Goal: Task Accomplishment & Management: Manage account settings

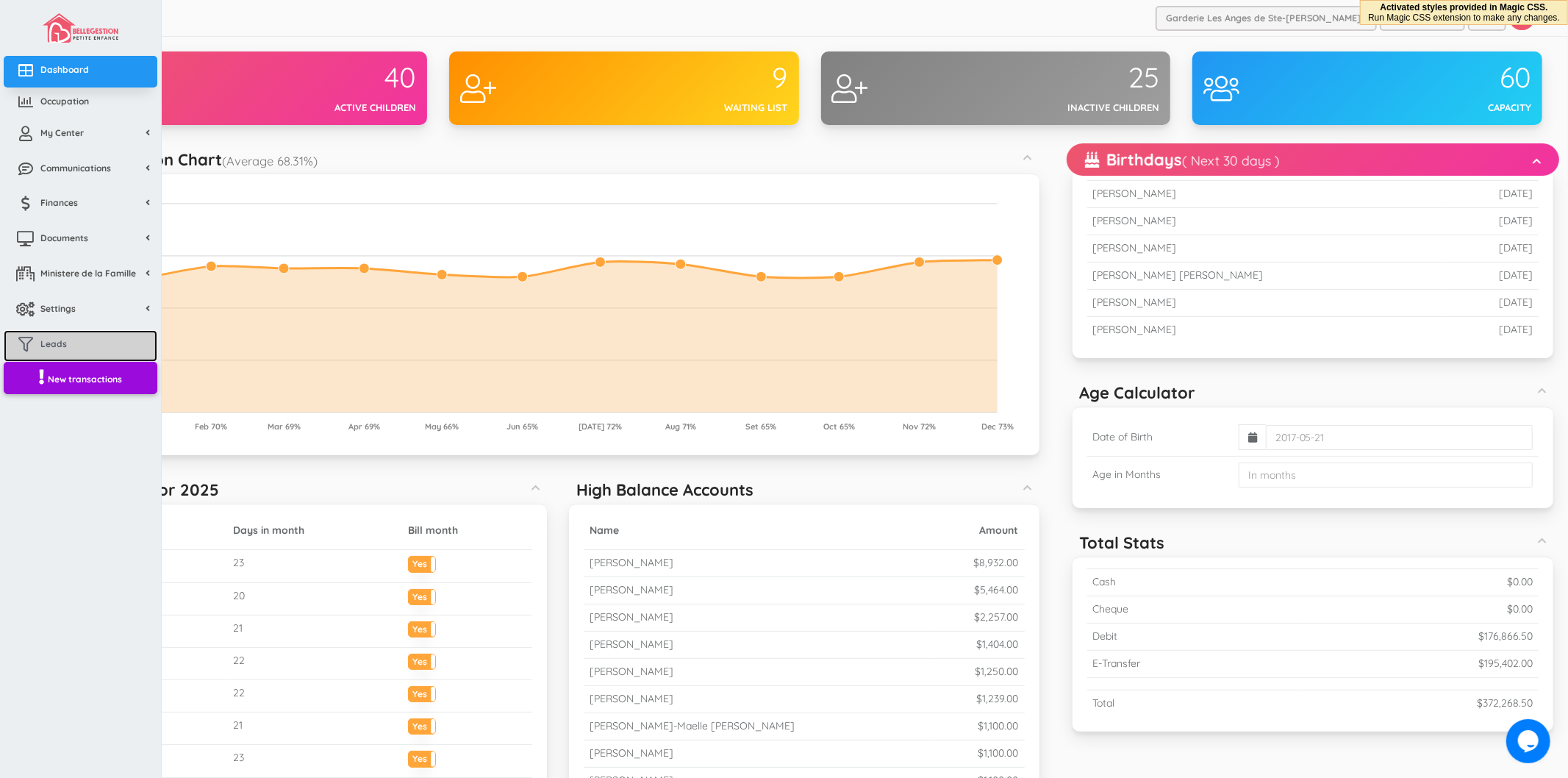
click at [70, 343] on link "Leads" at bounding box center [80, 346] width 154 height 32
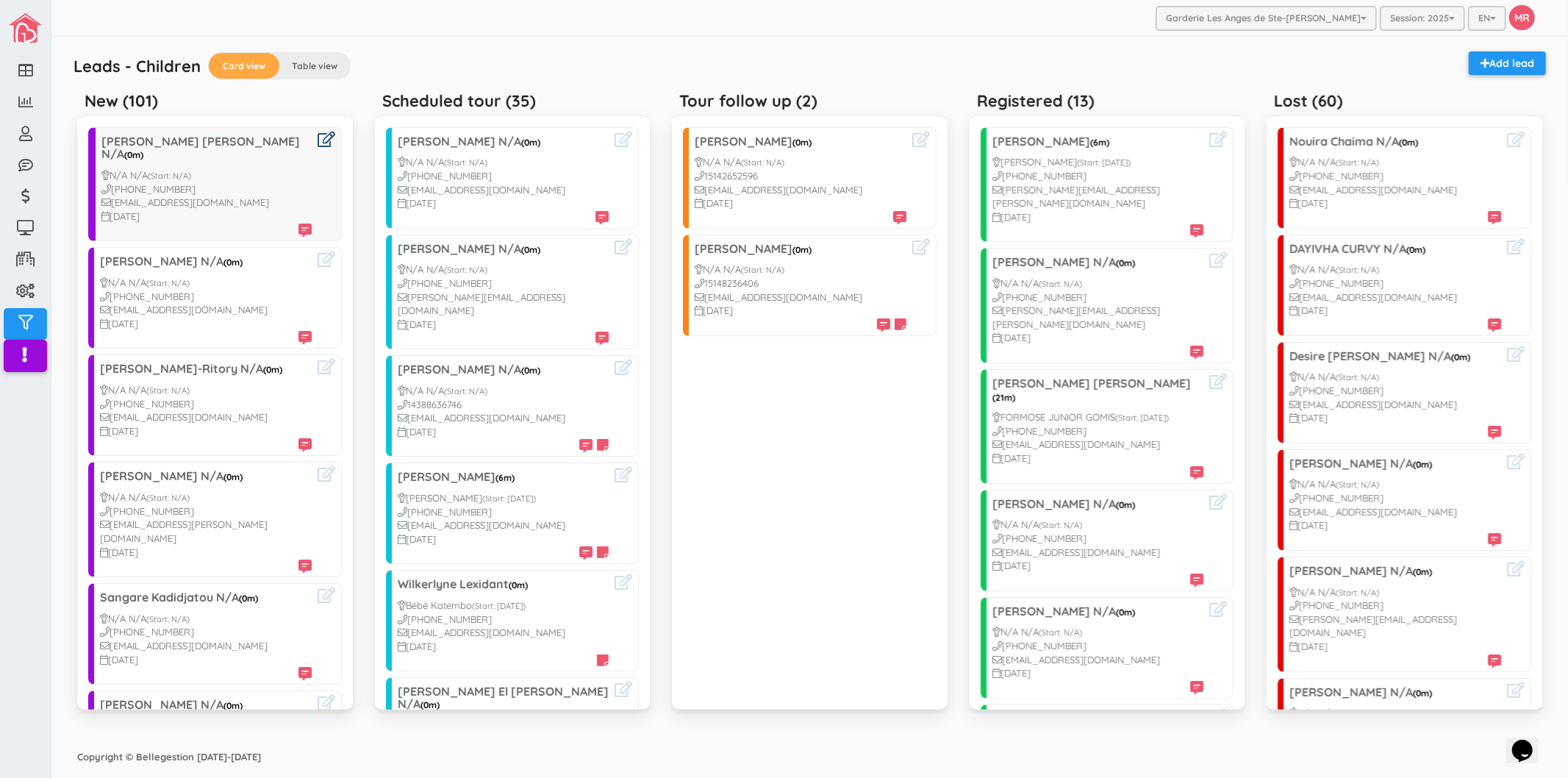
click at [318, 138] on icon at bounding box center [326, 139] width 18 height 15
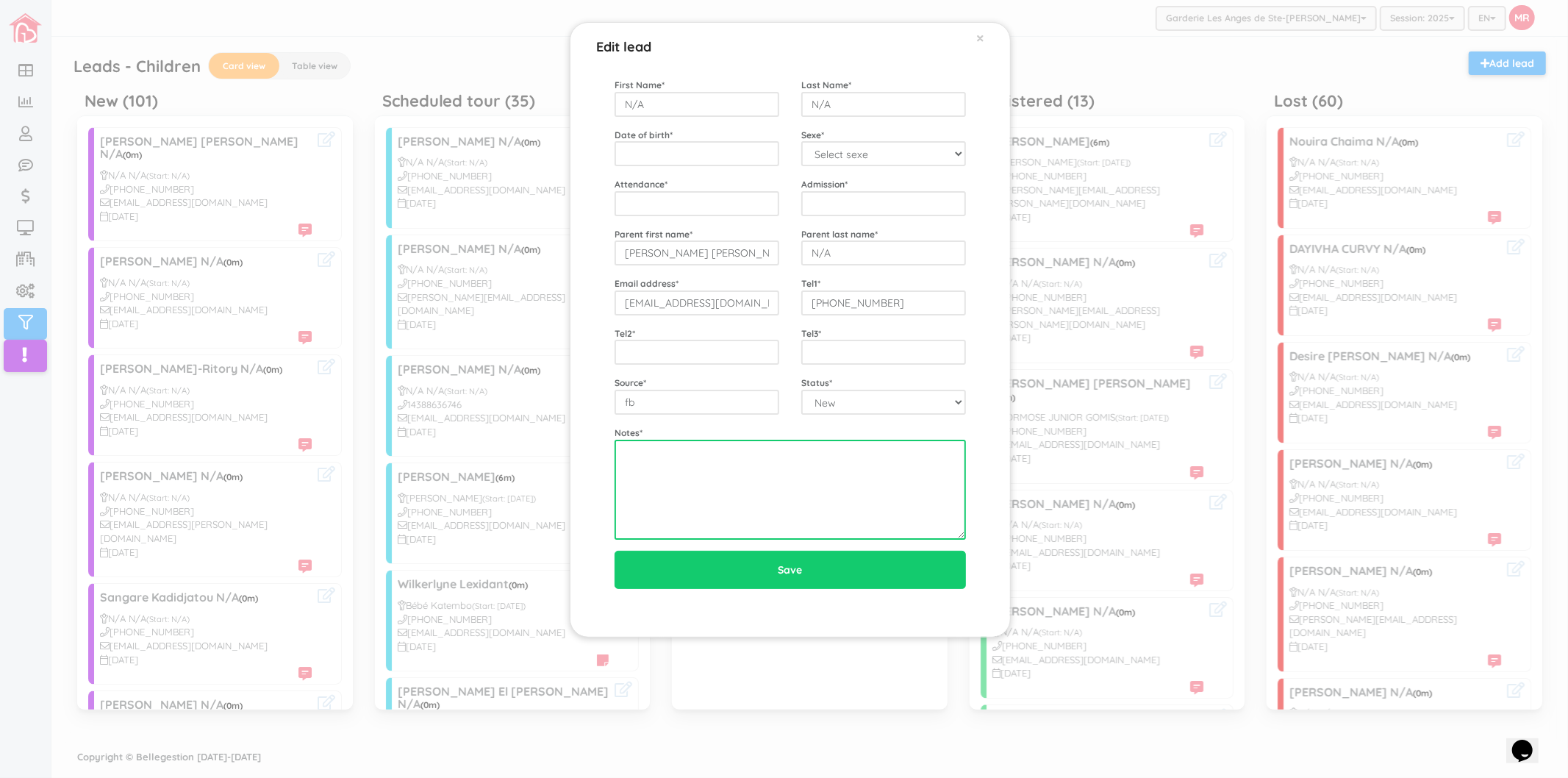
click at [830, 496] on textarea at bounding box center [790, 489] width 351 height 100
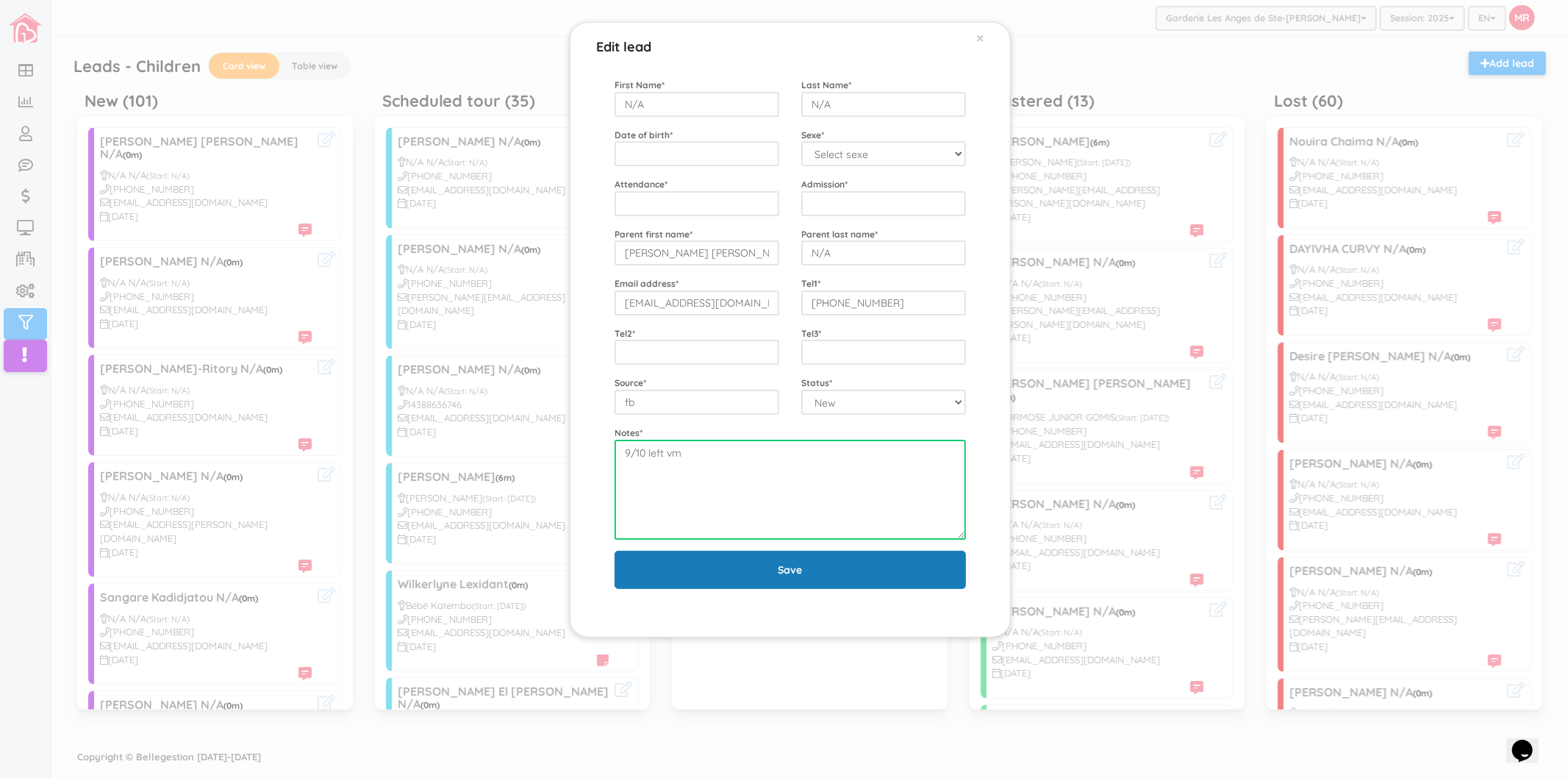
type textarea "9/10 left vm"
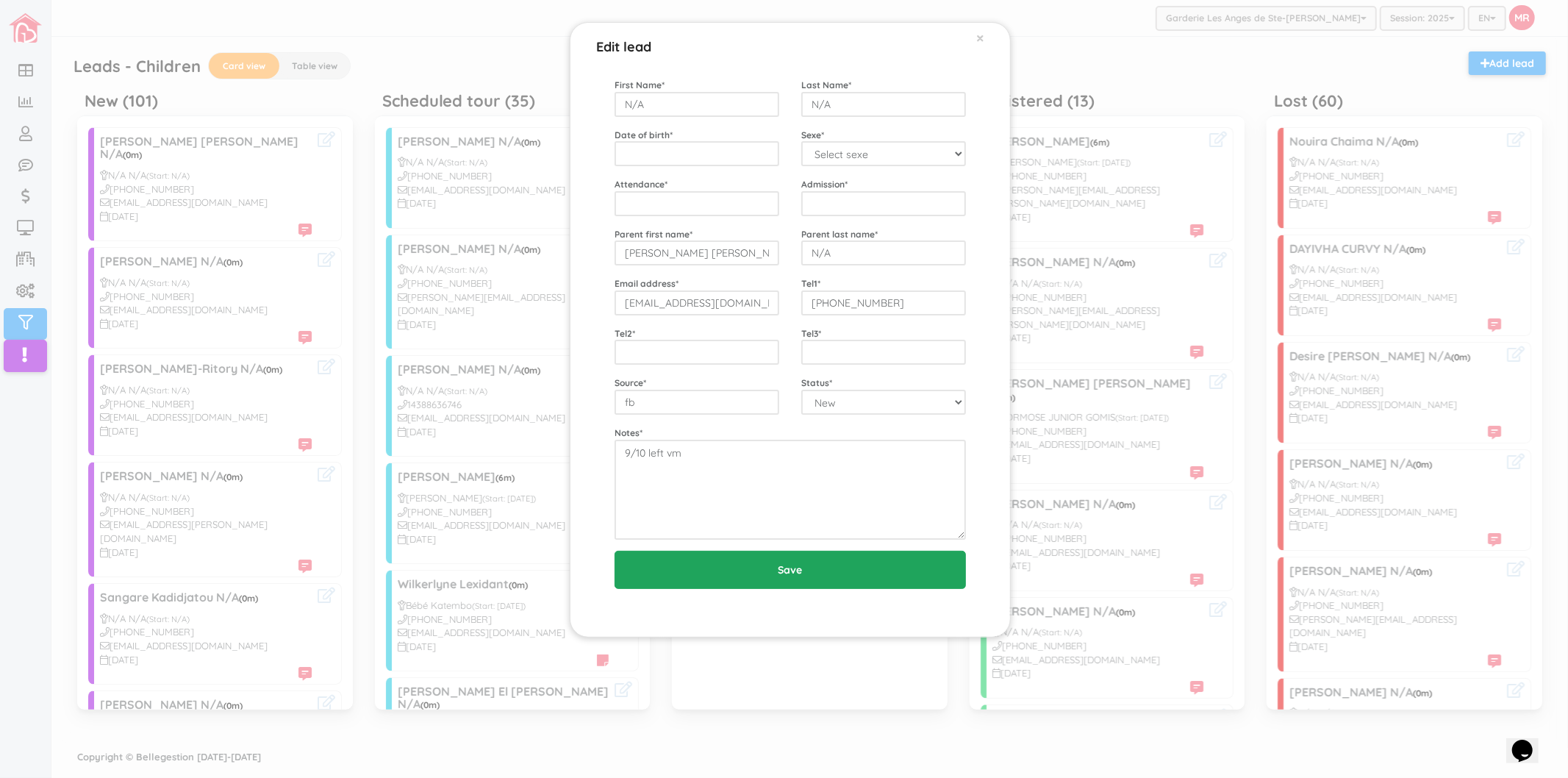
click at [796, 575] on input "Save" at bounding box center [790, 569] width 351 height 38
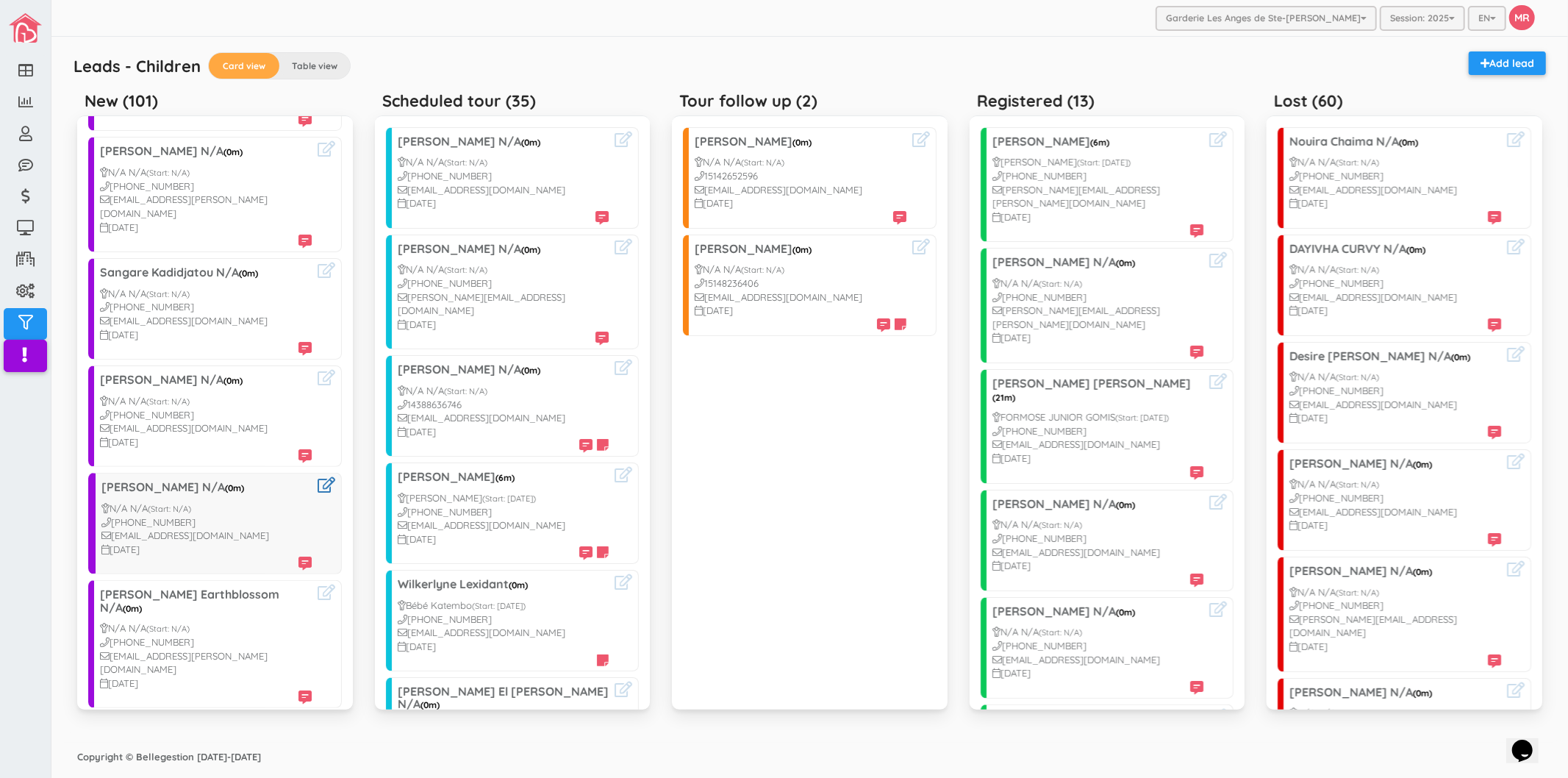
scroll to position [326, 0]
click at [318, 261] on icon at bounding box center [326, 268] width 18 height 15
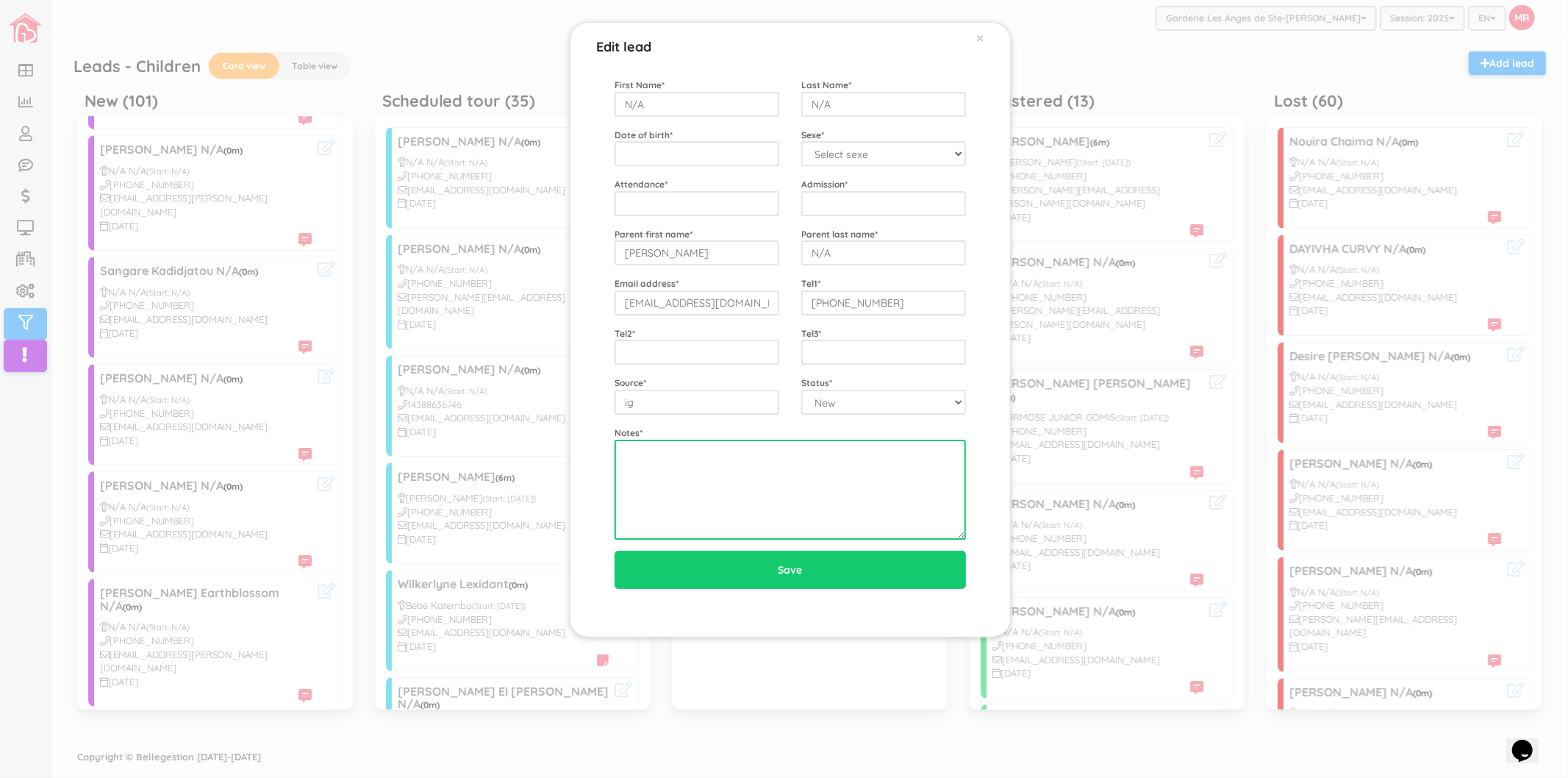
click at [719, 503] on textarea at bounding box center [790, 489] width 351 height 100
paste textarea "9/10 left vm"
type textarea "9/10 left vm"
click at [390, 343] on div "Edit lead × First Name * N/A Last Name * N/A Date of birth * Sexe * Select sexe…" at bounding box center [784, 389] width 1568 height 778
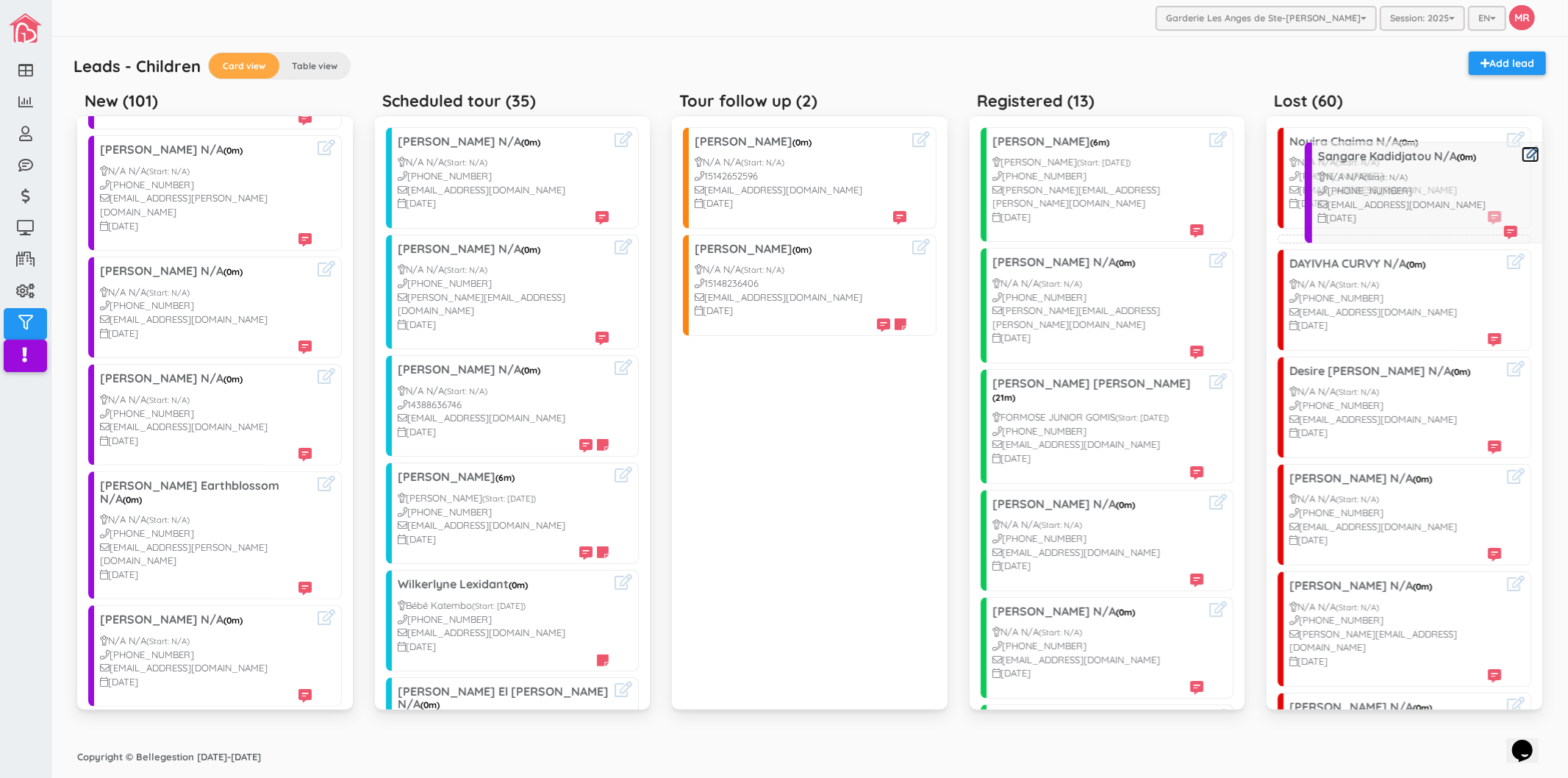
drag, startPoint x: 180, startPoint y: 282, endPoint x: 1396, endPoint y: 193, distance: 1219.3
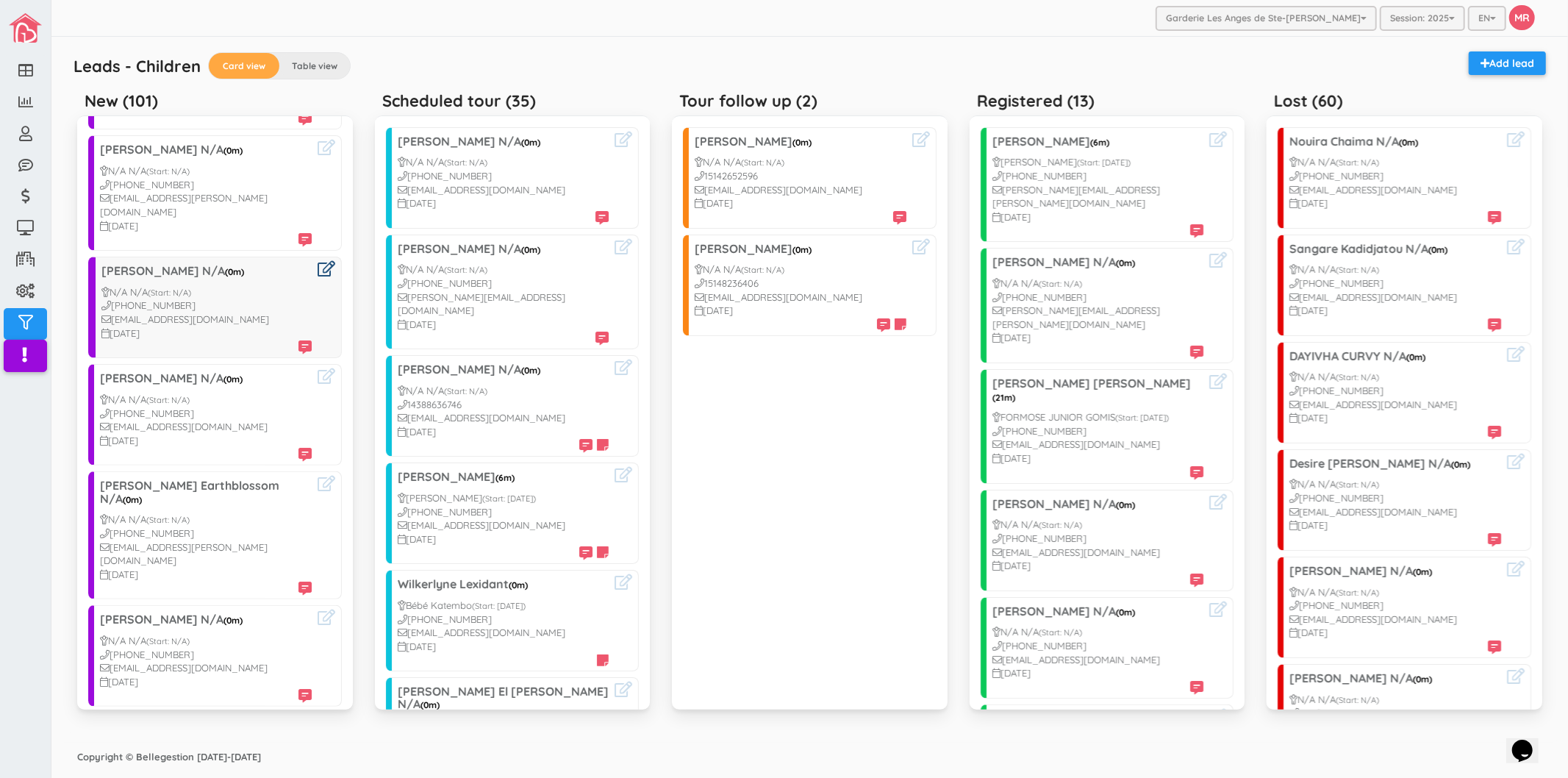
click at [318, 261] on icon at bounding box center [326, 268] width 18 height 15
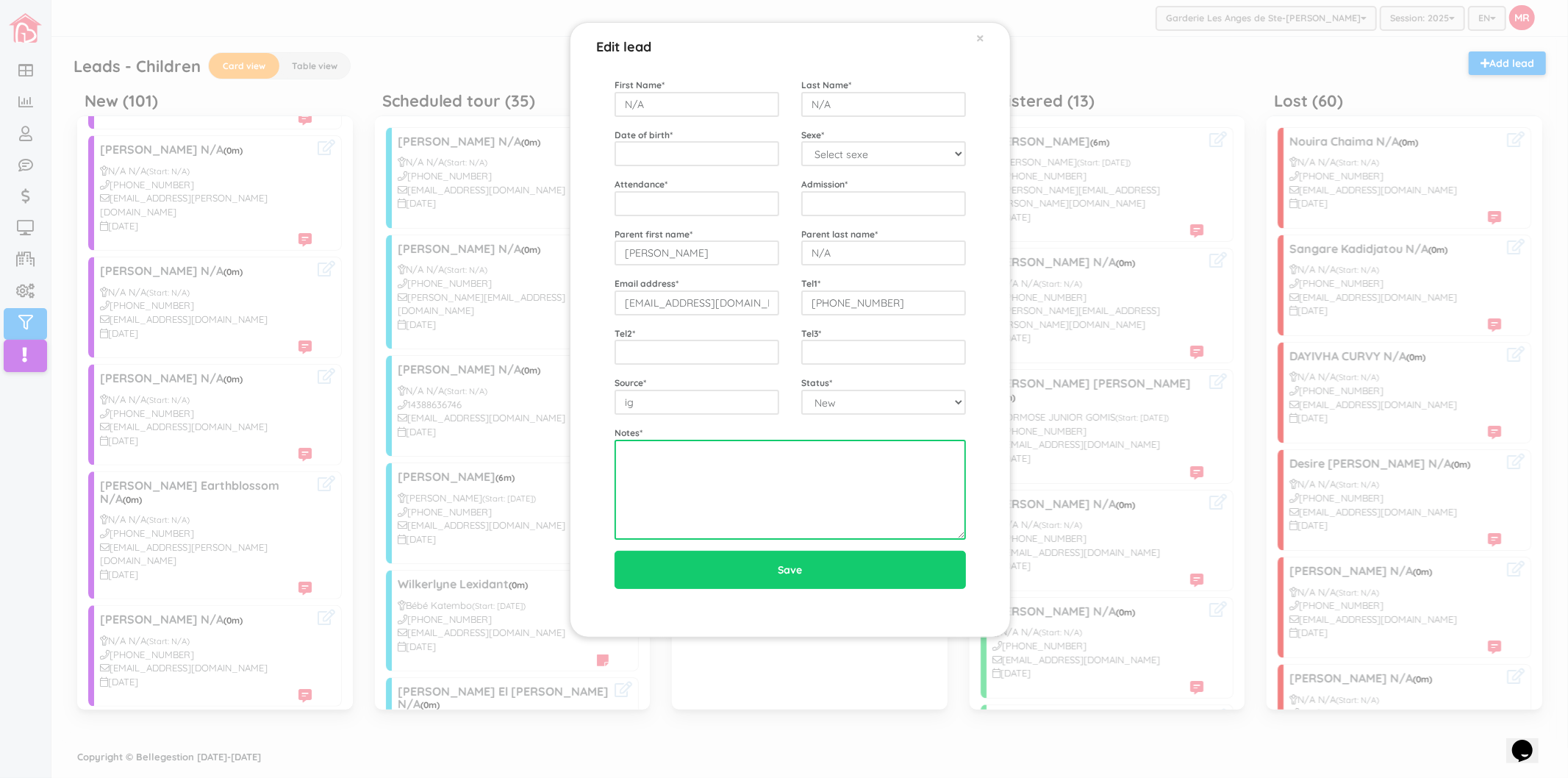
click at [811, 491] on textarea at bounding box center [790, 489] width 351 height 100
paste textarea "9/10 left vm"
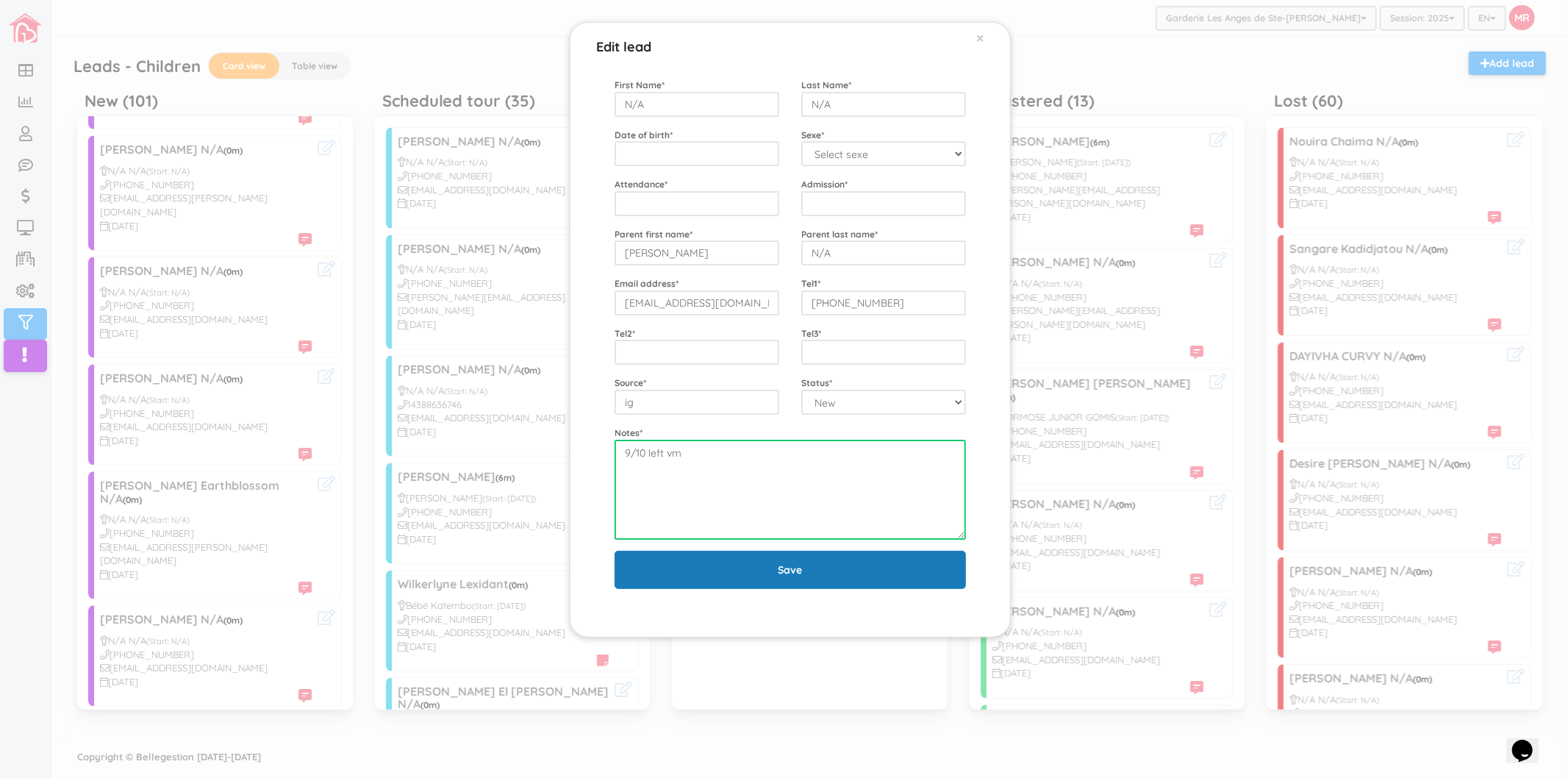
type textarea "9/10 left vm"
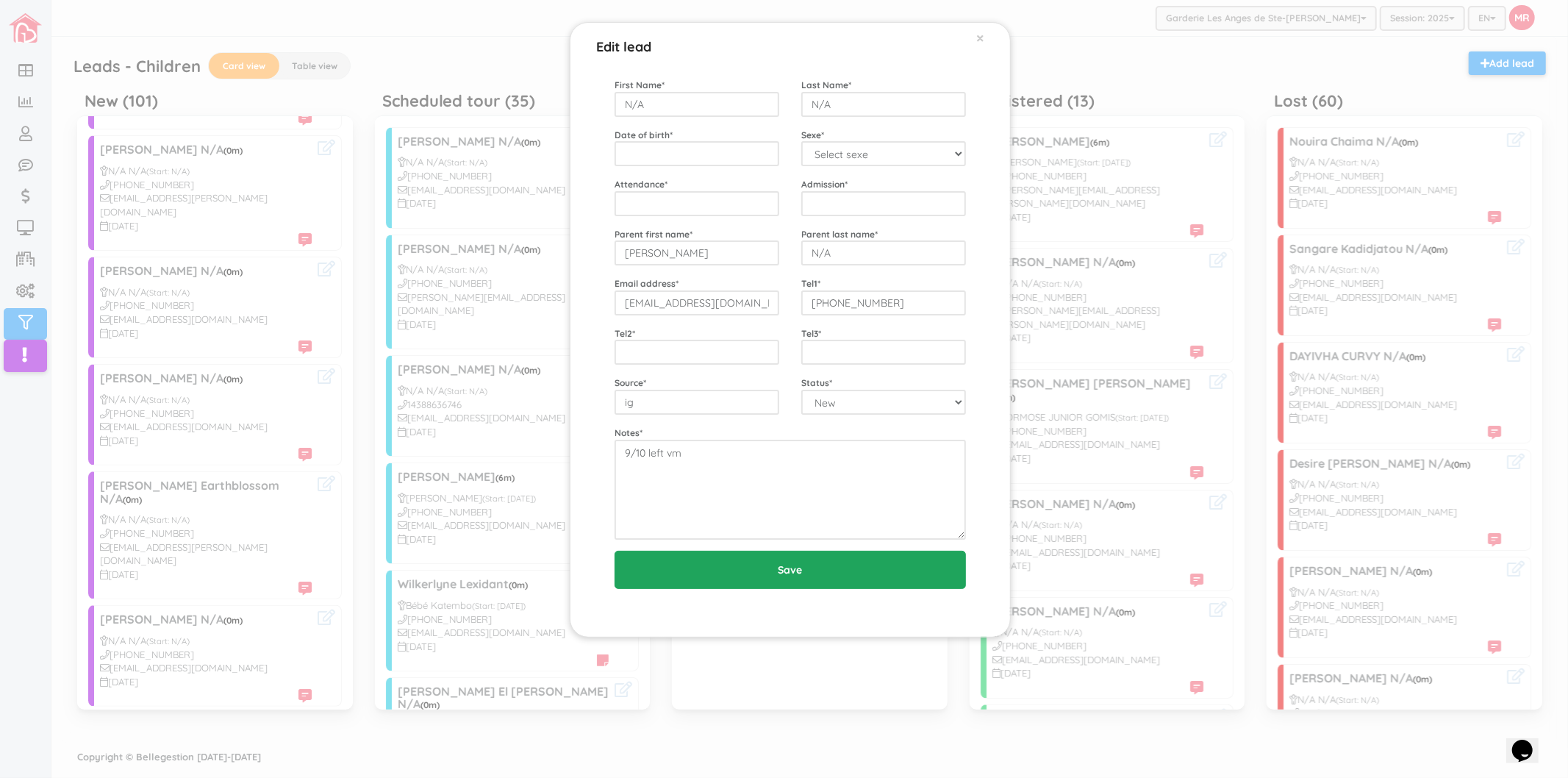
click at [772, 557] on input "Save" at bounding box center [790, 569] width 351 height 38
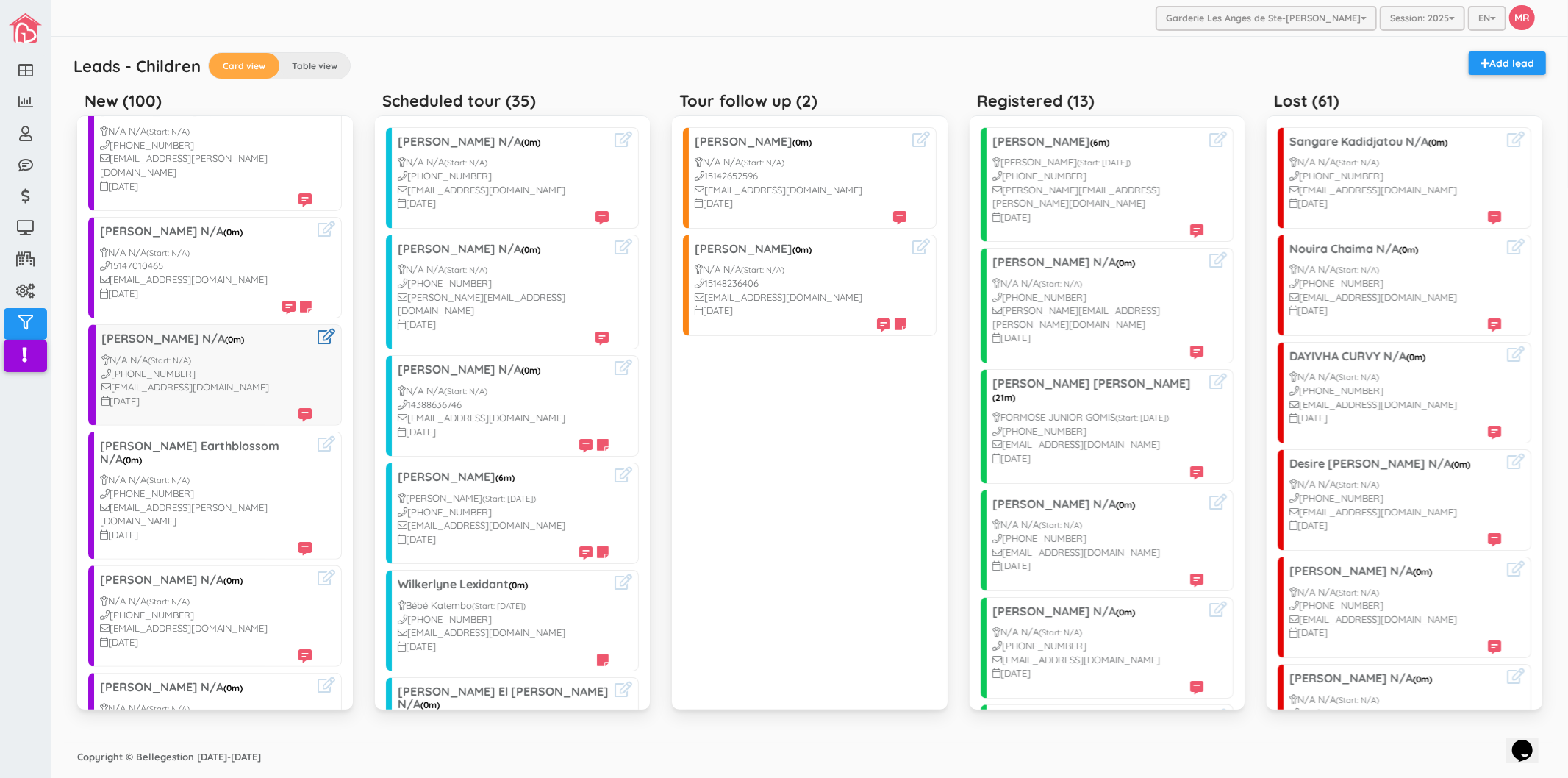
scroll to position [408, 0]
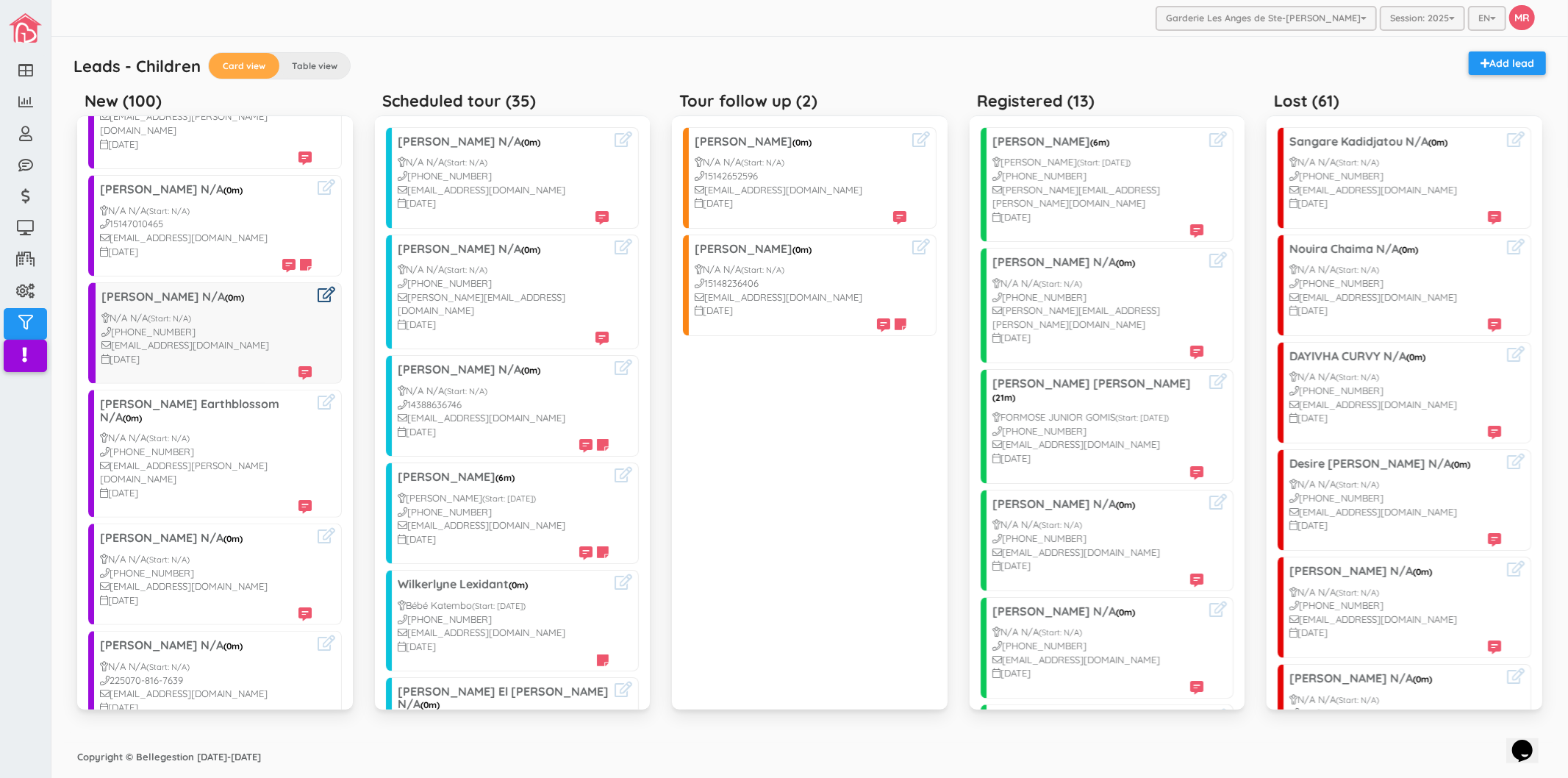
click at [318, 287] on icon at bounding box center [326, 295] width 18 height 15
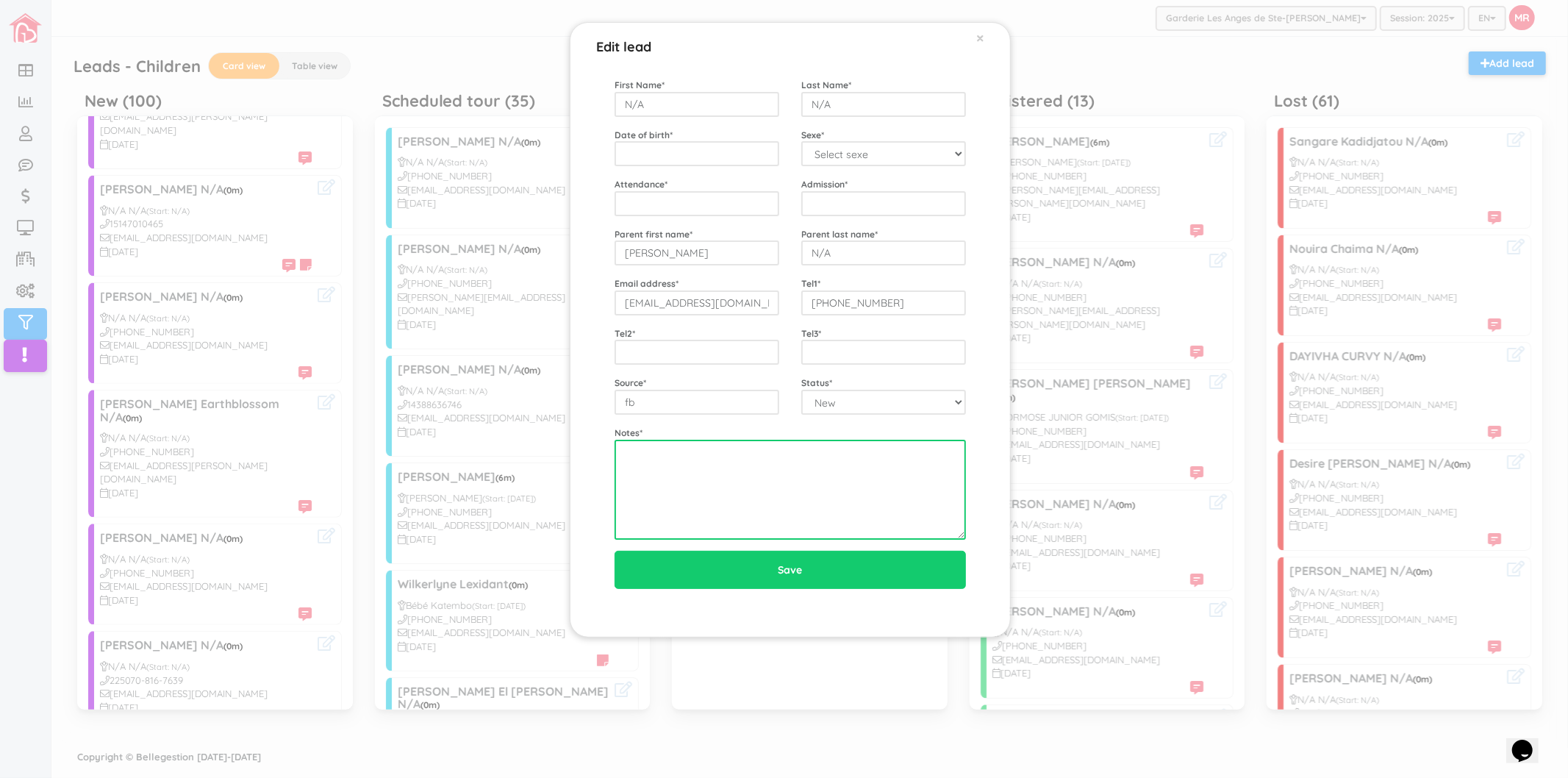
click at [673, 517] on textarea at bounding box center [790, 489] width 351 height 100
paste textarea "9/10 left vm"
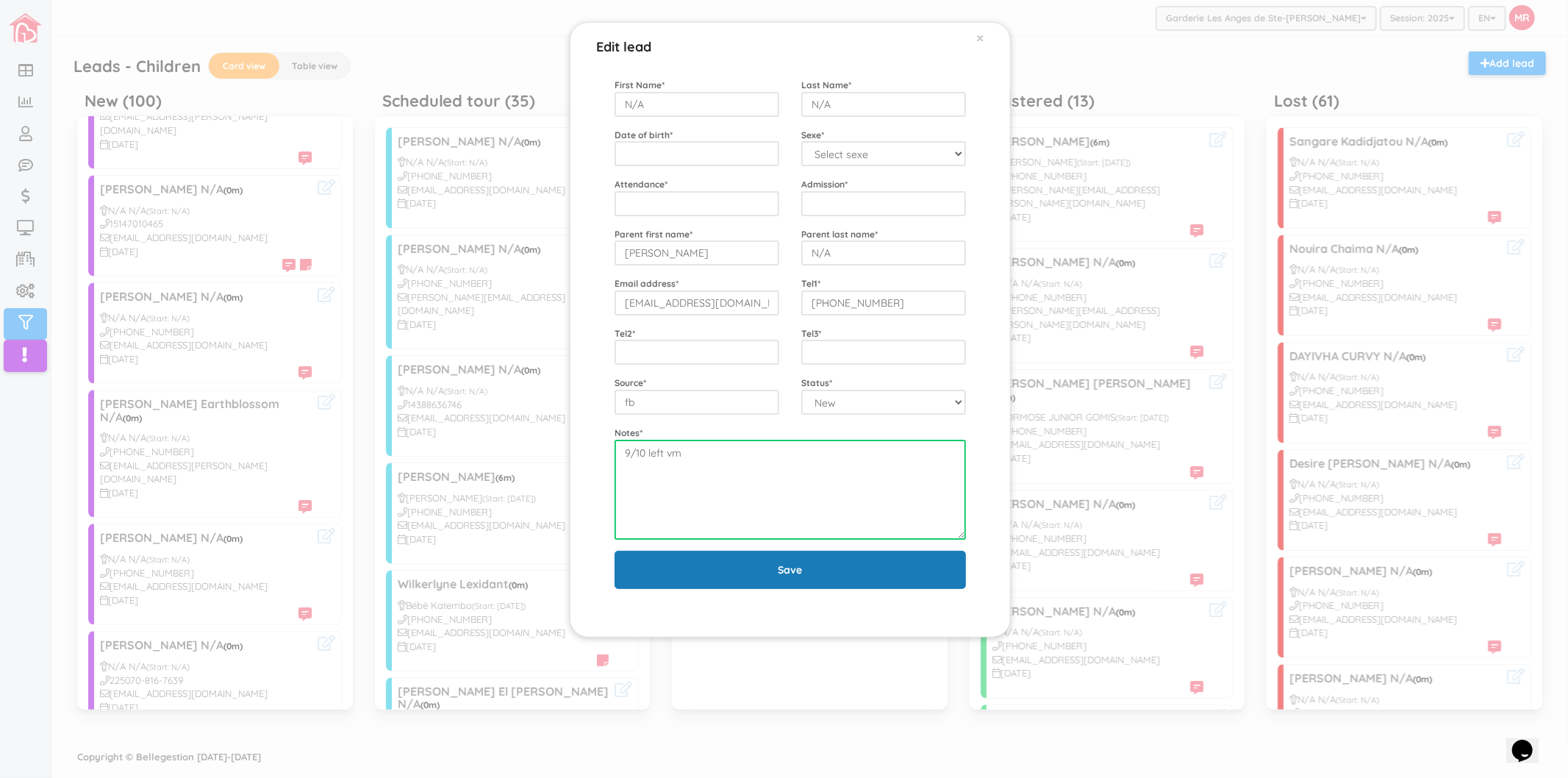
type textarea "9/10 left vm"
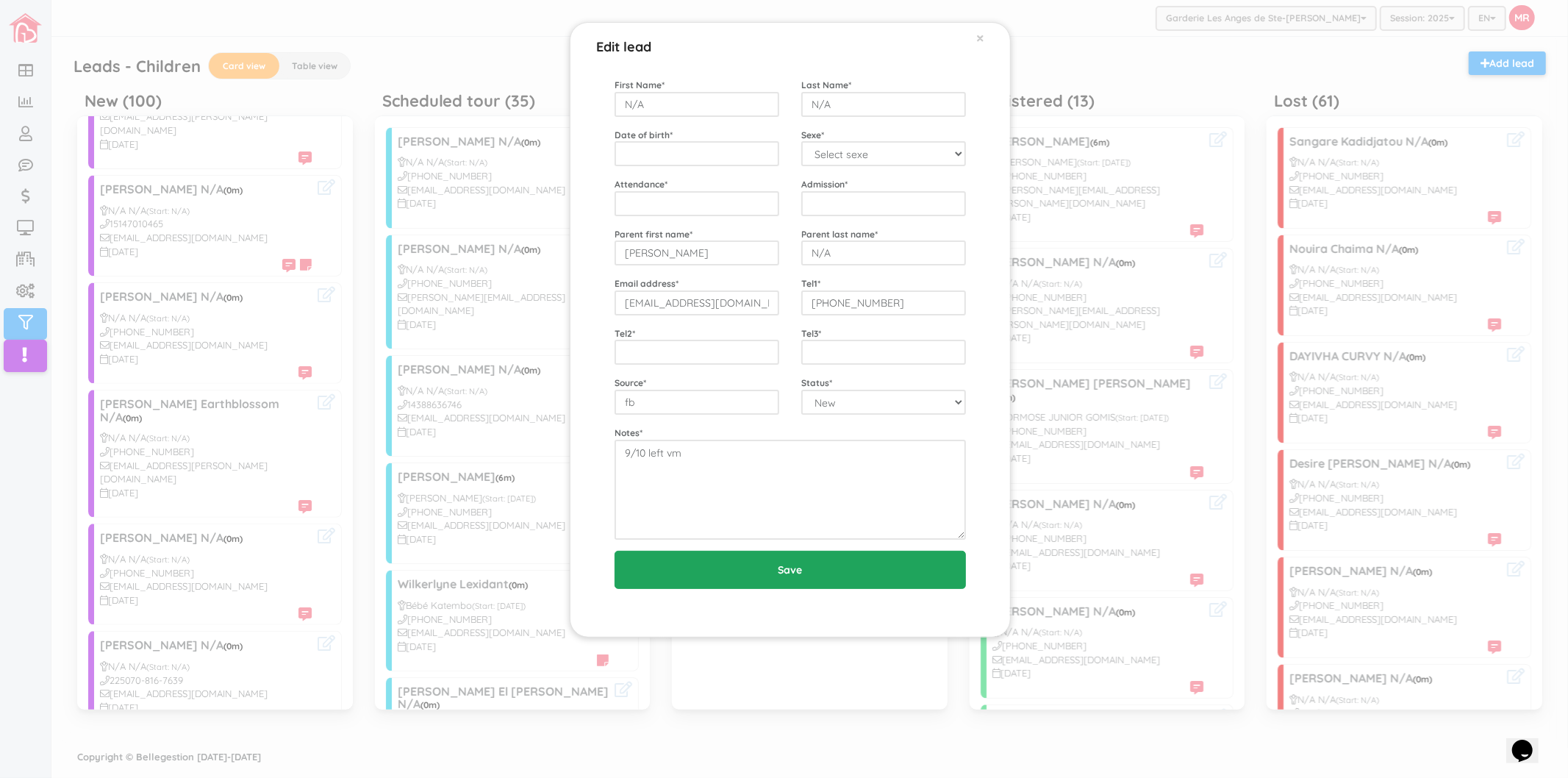
click at [718, 555] on input "Save" at bounding box center [790, 569] width 351 height 38
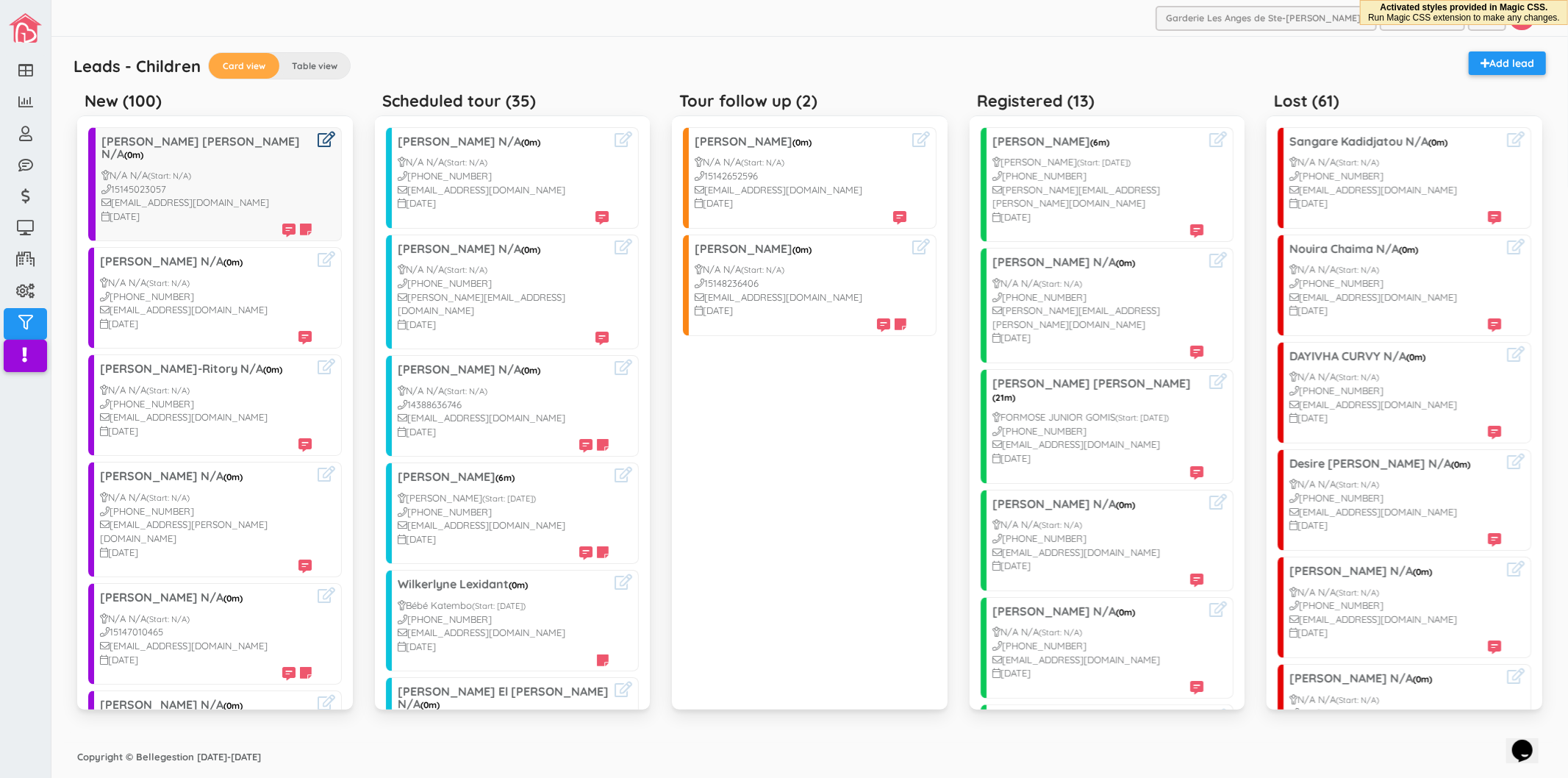
click at [318, 145] on icon at bounding box center [326, 139] width 18 height 15
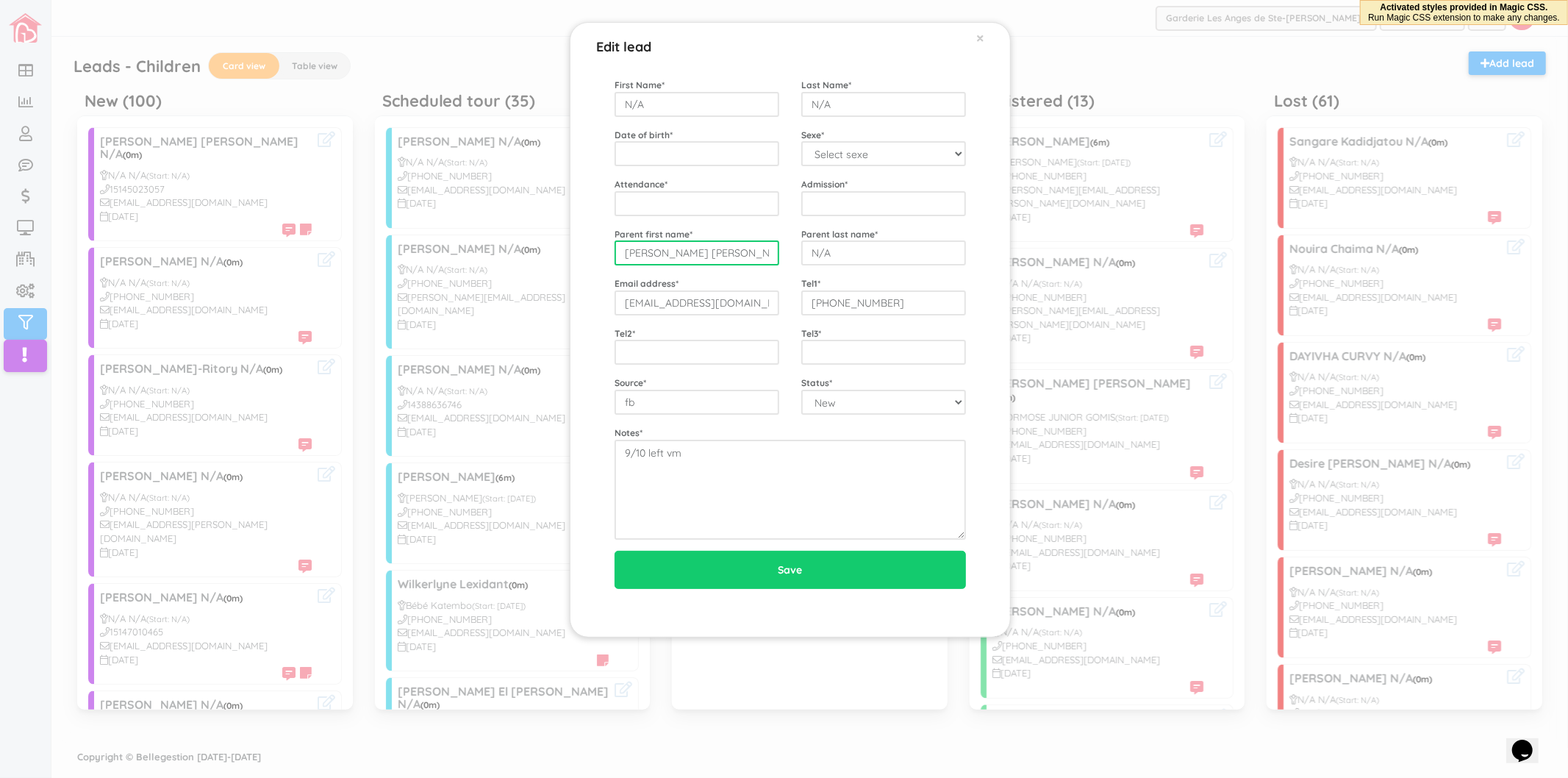
drag, startPoint x: 758, startPoint y: 259, endPoint x: 578, endPoint y: 256, distance: 180.0
click at [578, 256] on div "Edit lead × First Name * N/A Last Name * N/A Date of birth * Sexe * Select sexe…" at bounding box center [790, 330] width 441 height 616
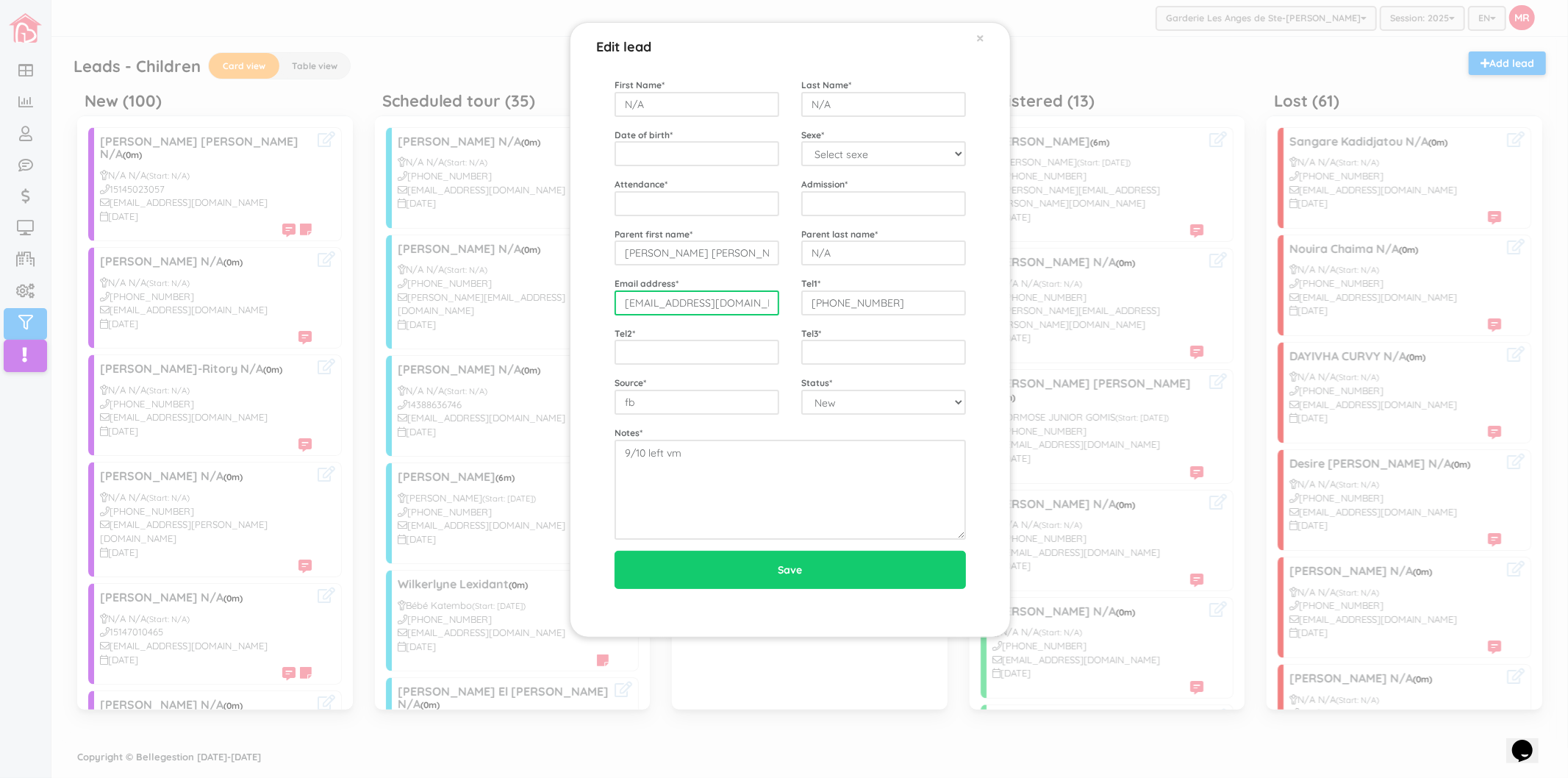
click at [765, 300] on input "[EMAIL_ADDRESS][DOMAIN_NAME]" at bounding box center [697, 302] width 165 height 25
drag, startPoint x: 765, startPoint y: 300, endPoint x: 588, endPoint y: 312, distance: 177.4
click at [588, 312] on div "First Name * N/A Last Name * N/A Date of birth * Sexe * Select sexe Boy Girl At…" at bounding box center [789, 344] width 403 height 585
paste input "Rose Laure Darius"
type input "[EMAIL_ADDRESS][DOMAIN_NAME]"
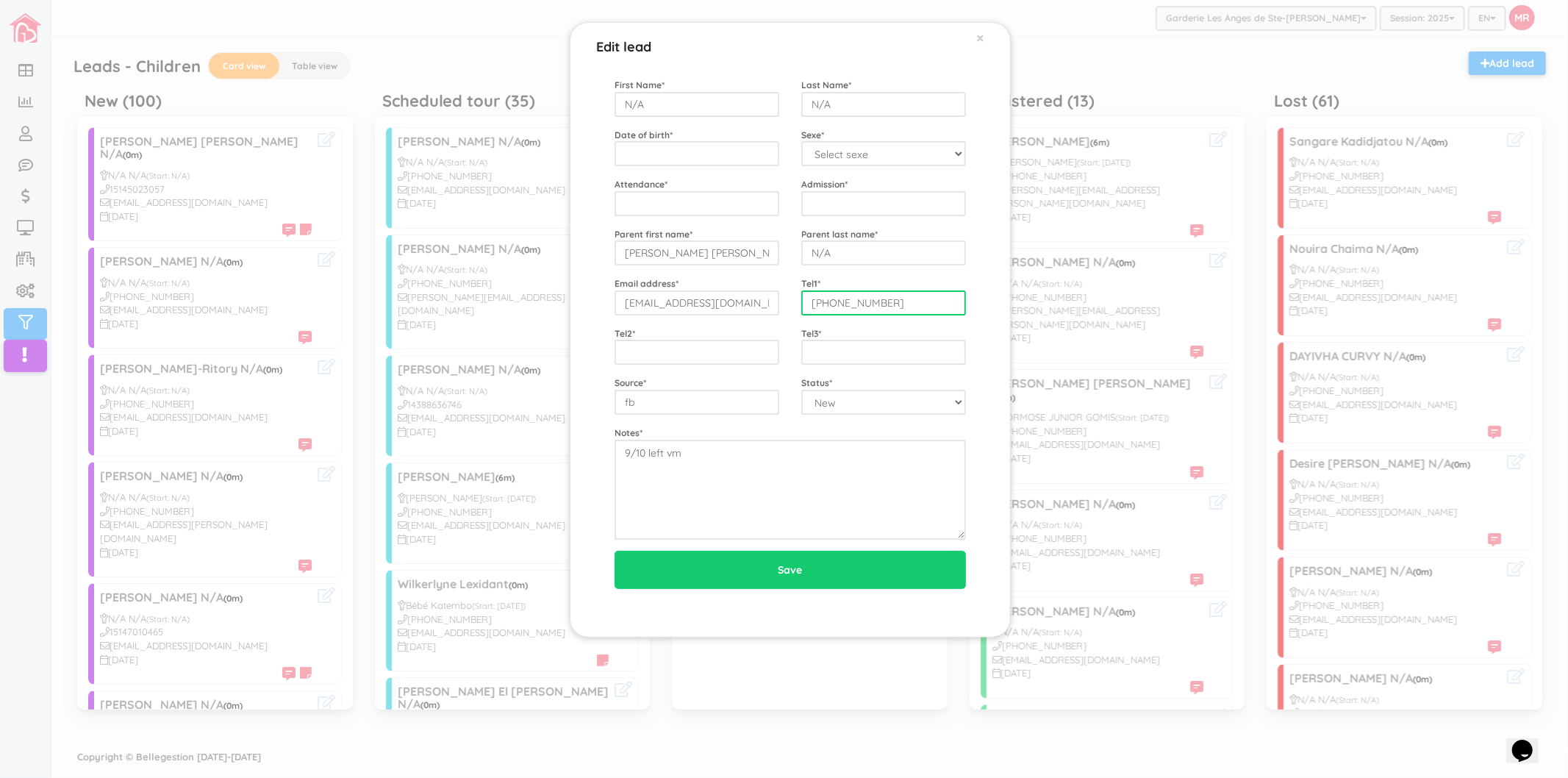
click at [915, 306] on input "1-514-502-3057" at bounding box center [883, 302] width 165 height 25
click at [404, 174] on div "Edit lead × First Name * N/A Last Name * N/A Date of birth * Sexe * Select sexe…" at bounding box center [784, 389] width 1568 height 778
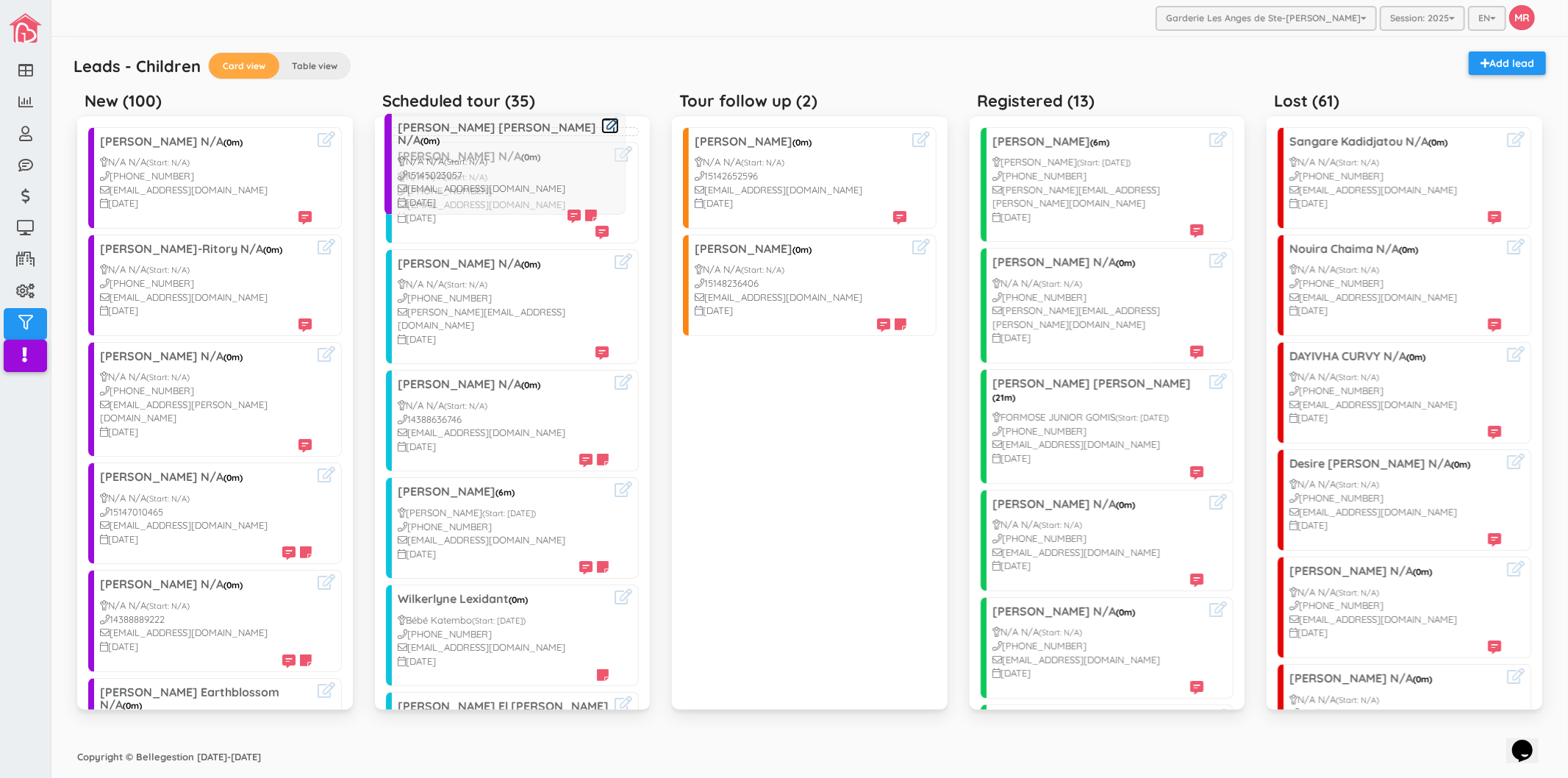
drag, startPoint x: 182, startPoint y: 162, endPoint x: 480, endPoint y: 147, distance: 298.4
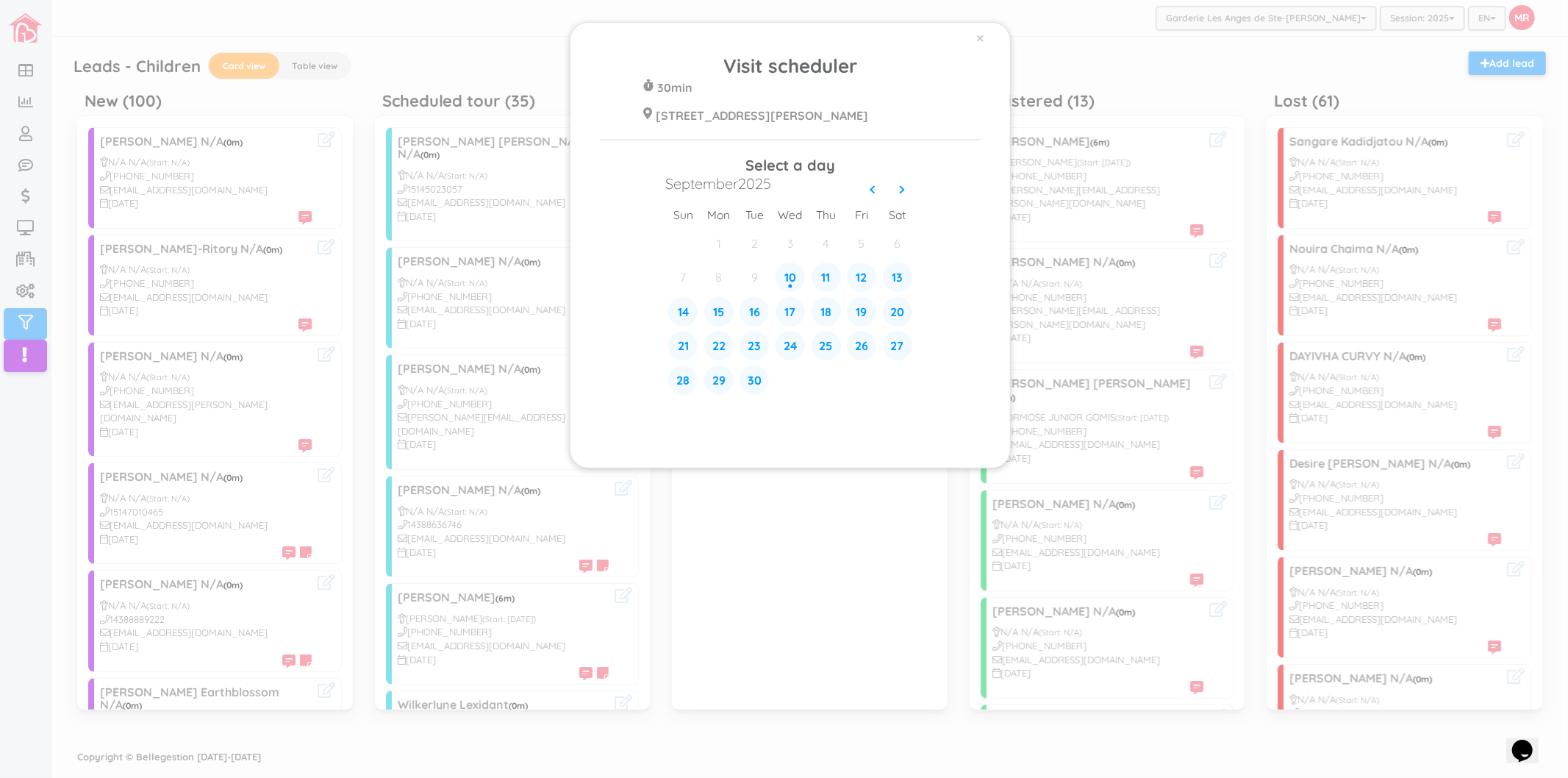
click at [431, 63] on div "× Visit scheduler 30min [STREET_ADDRESS][PERSON_NAME] Select a day [DATE] sun m…" at bounding box center [784, 389] width 1568 height 778
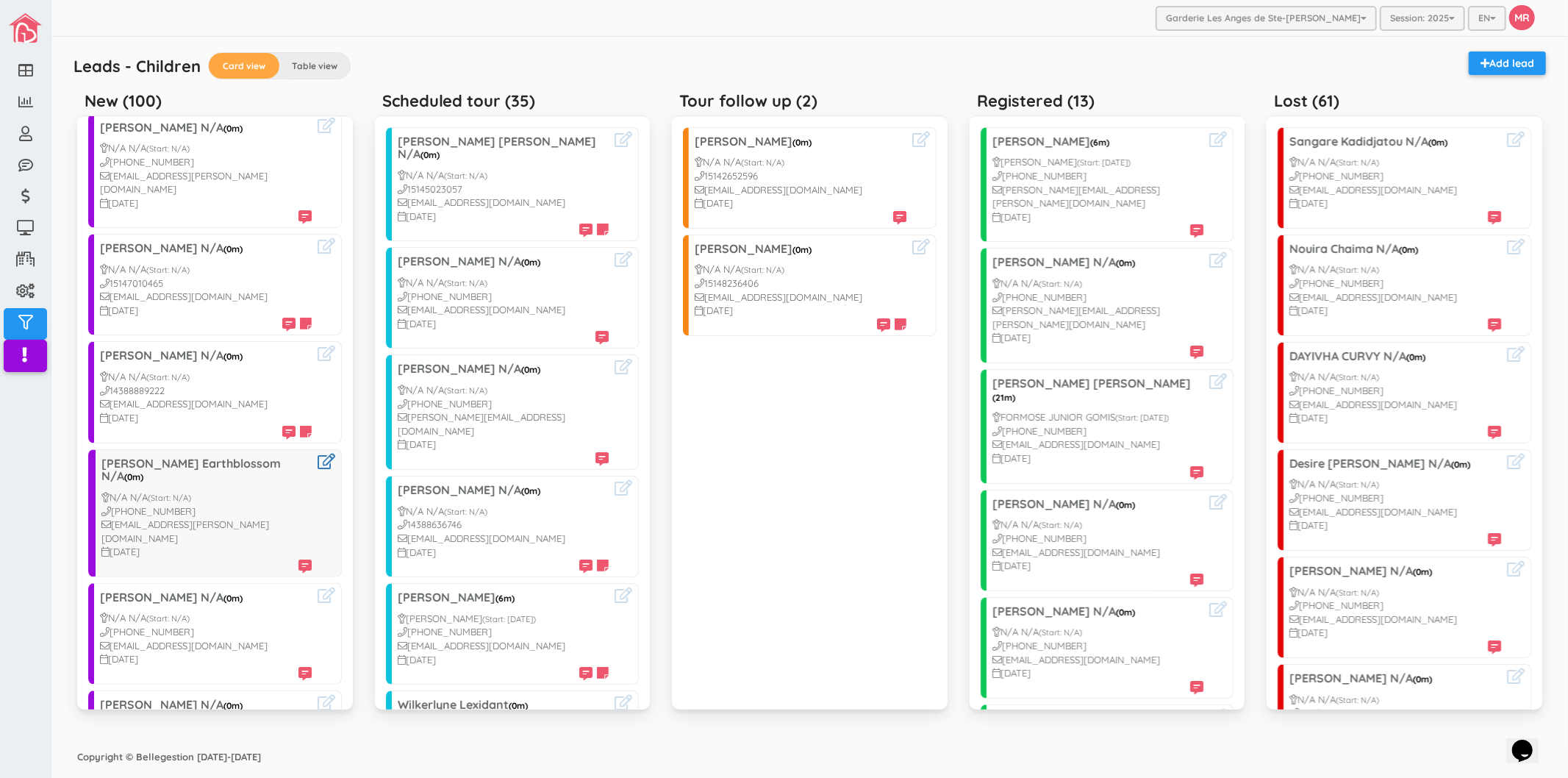
scroll to position [326, 0]
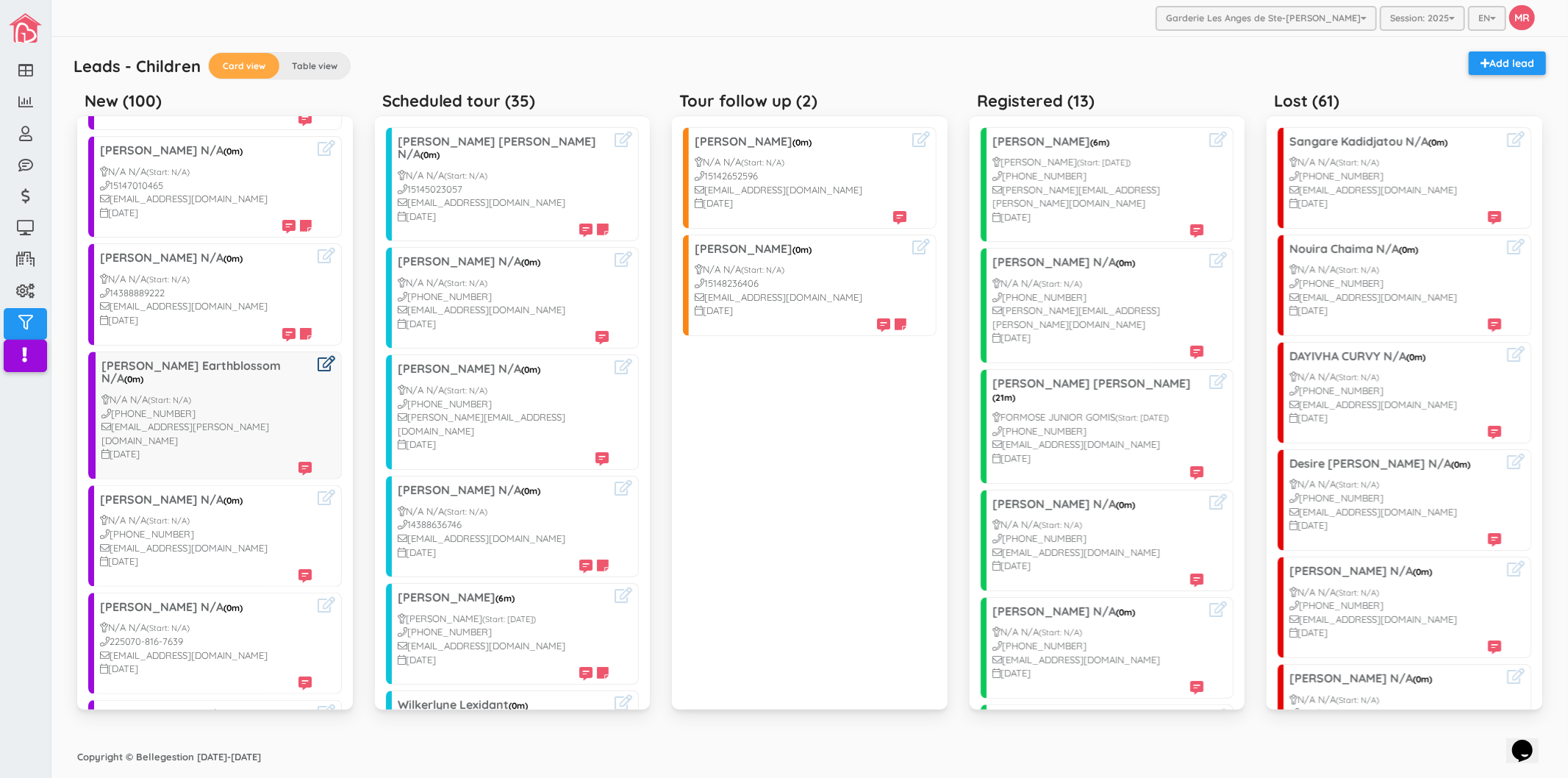
click at [318, 356] on icon at bounding box center [326, 363] width 18 height 15
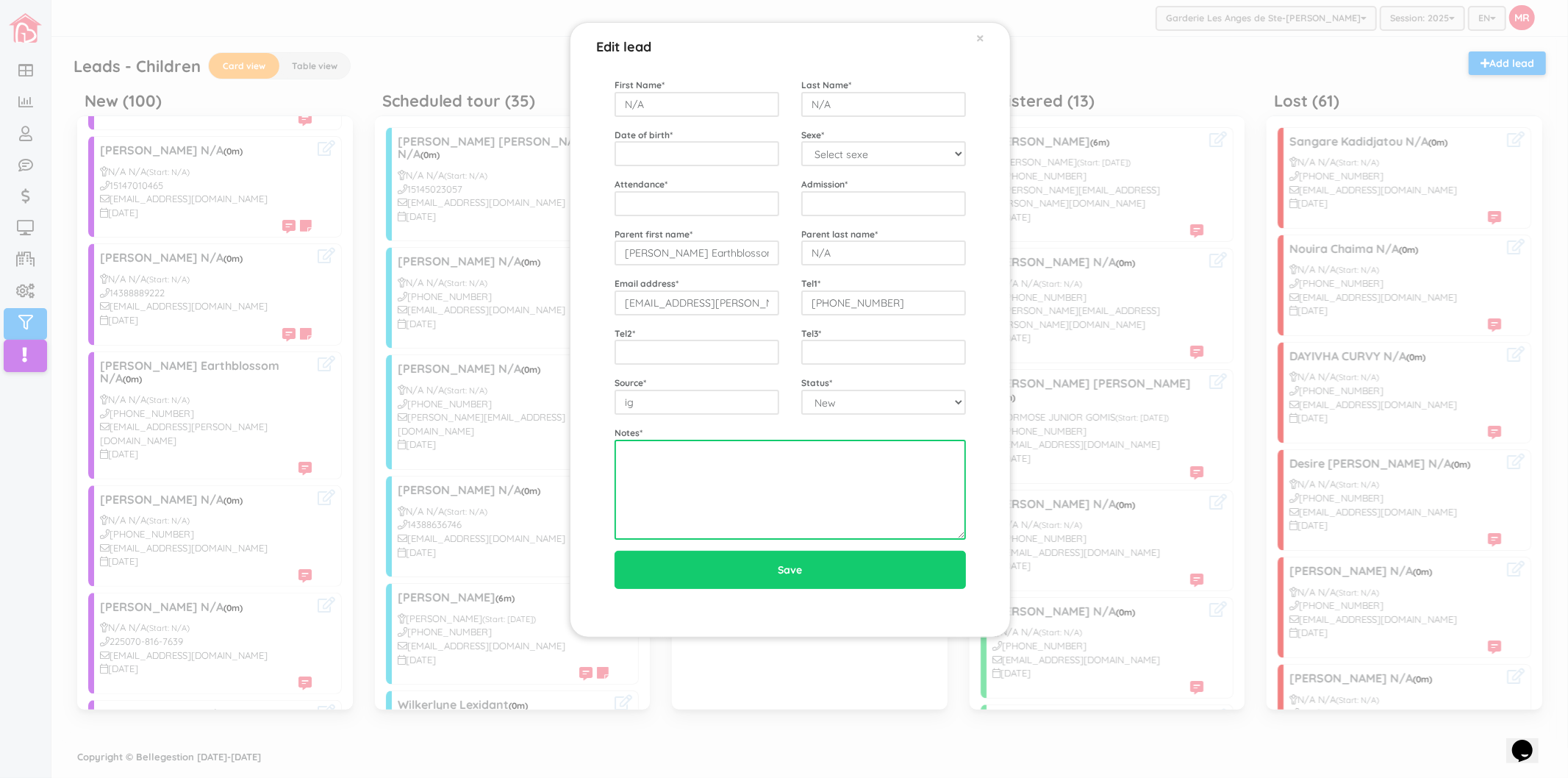
click at [738, 496] on textarea at bounding box center [790, 489] width 351 height 100
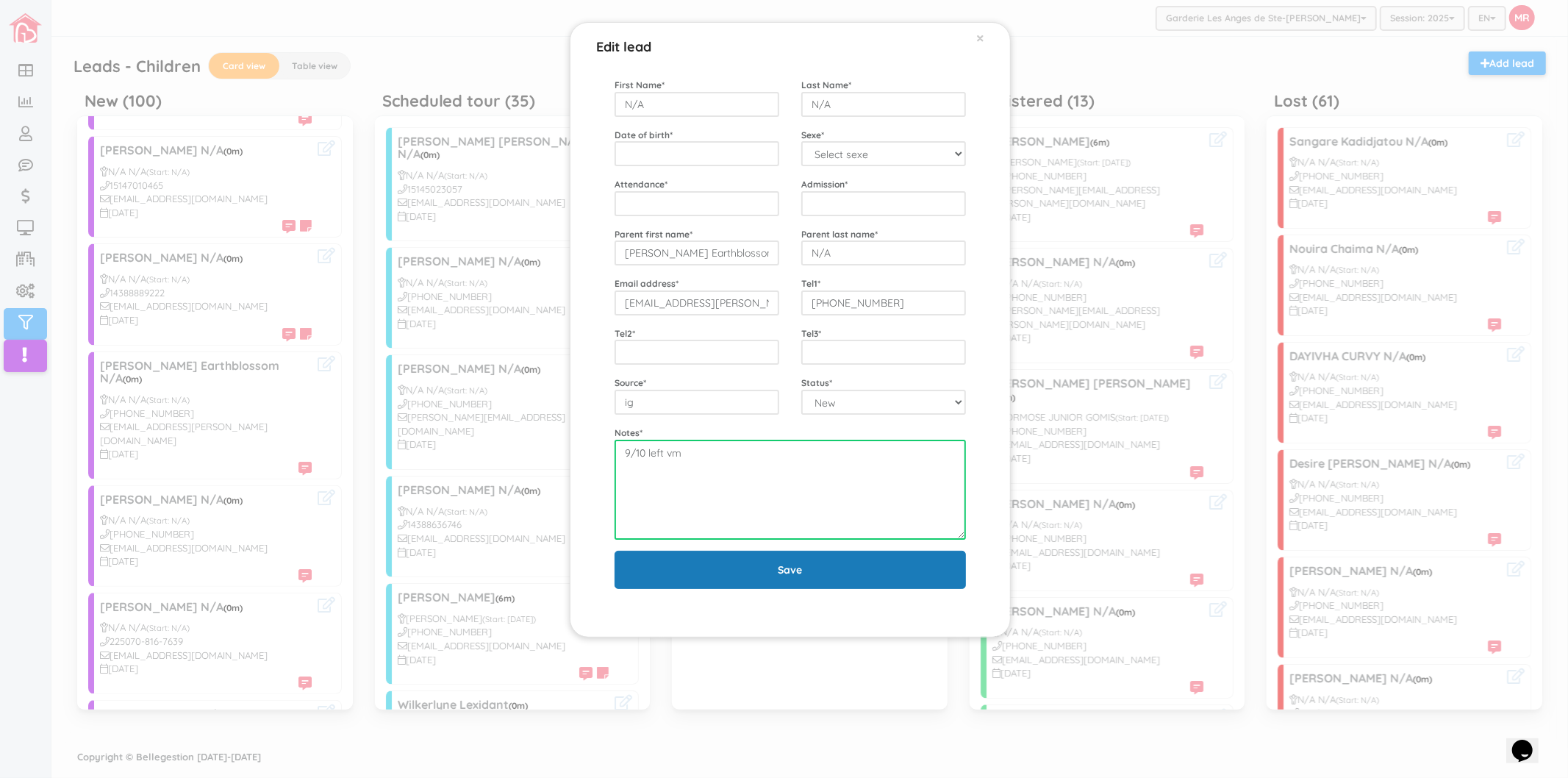
type textarea "9/10 left vm"
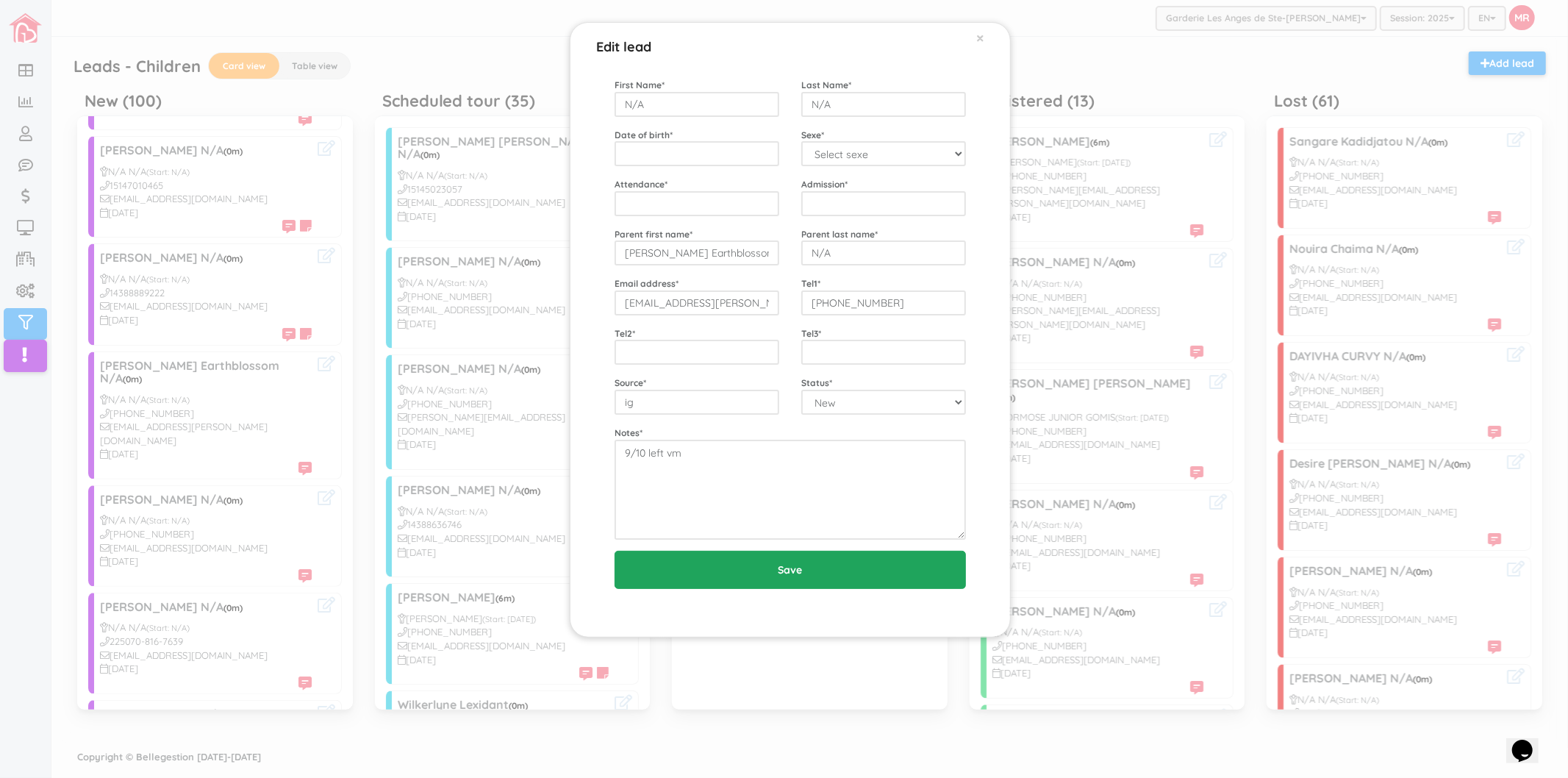
click at [752, 569] on input "Save" at bounding box center [790, 569] width 351 height 38
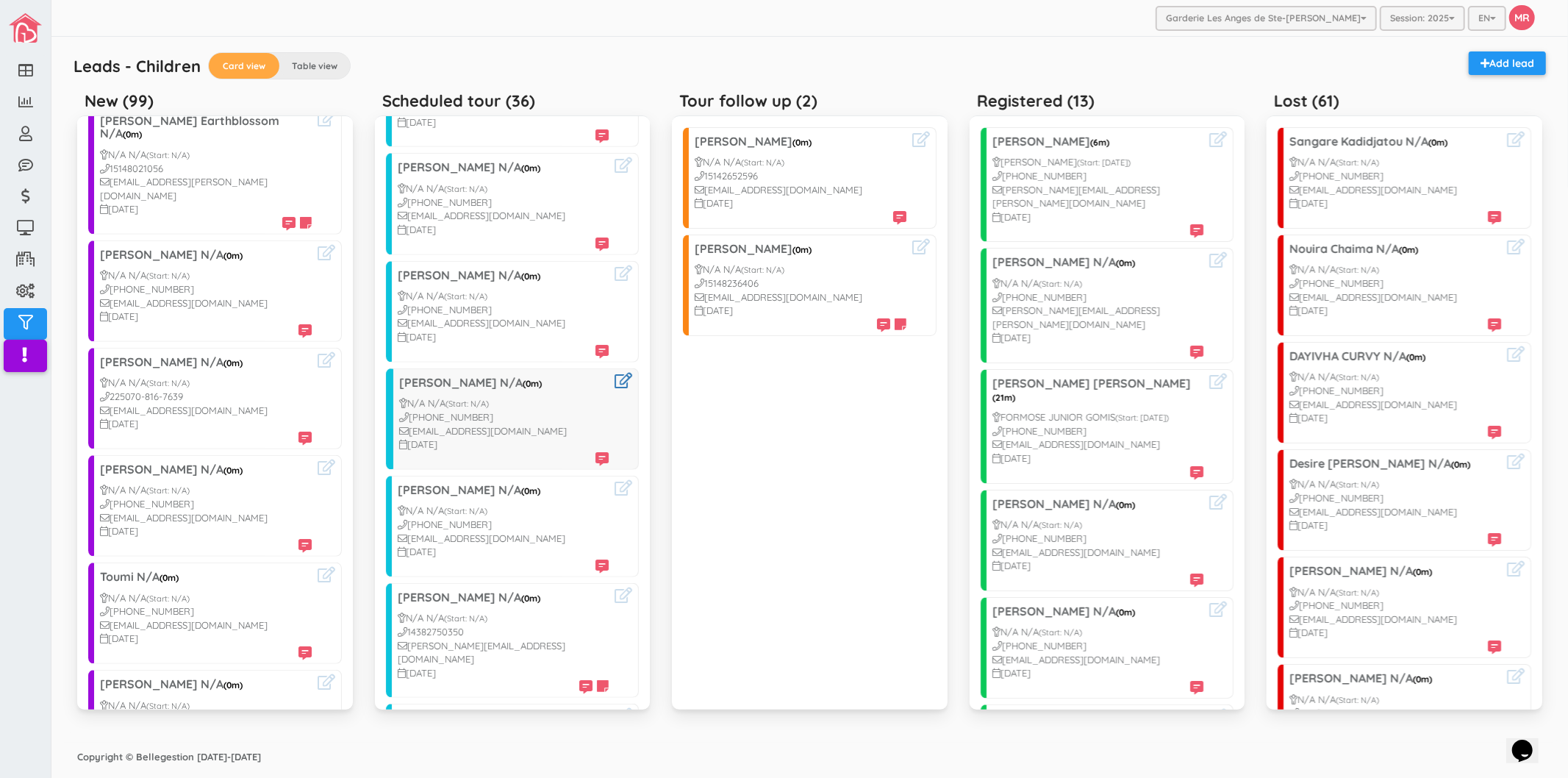
scroll to position [899, 0]
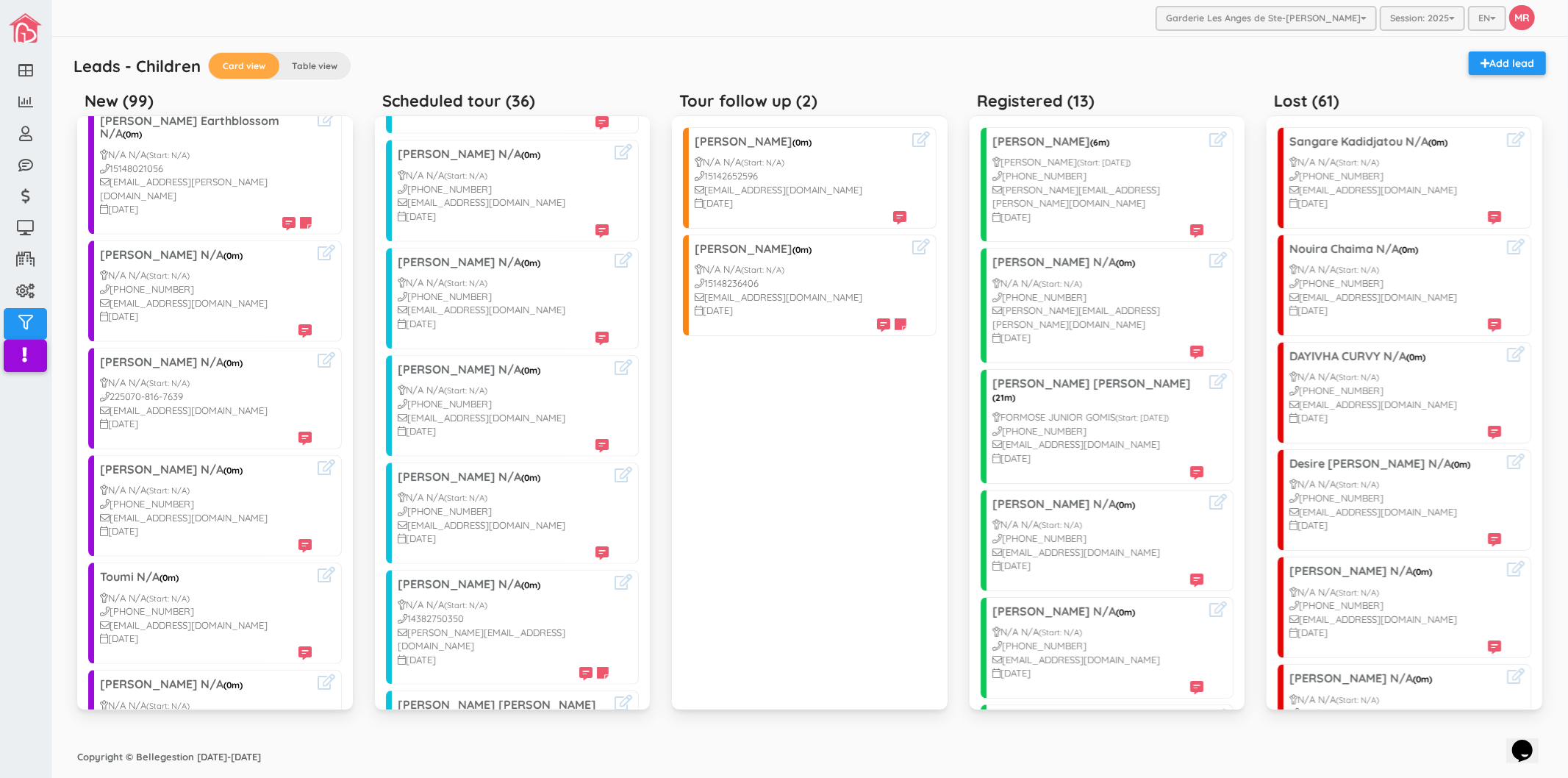
click at [783, 486] on div "Emilie Santerre (0m) N/A N/A (Start: N/A) 15142652596 Emiliesanterre1@hotmail.c…" at bounding box center [810, 412] width 275 height 594
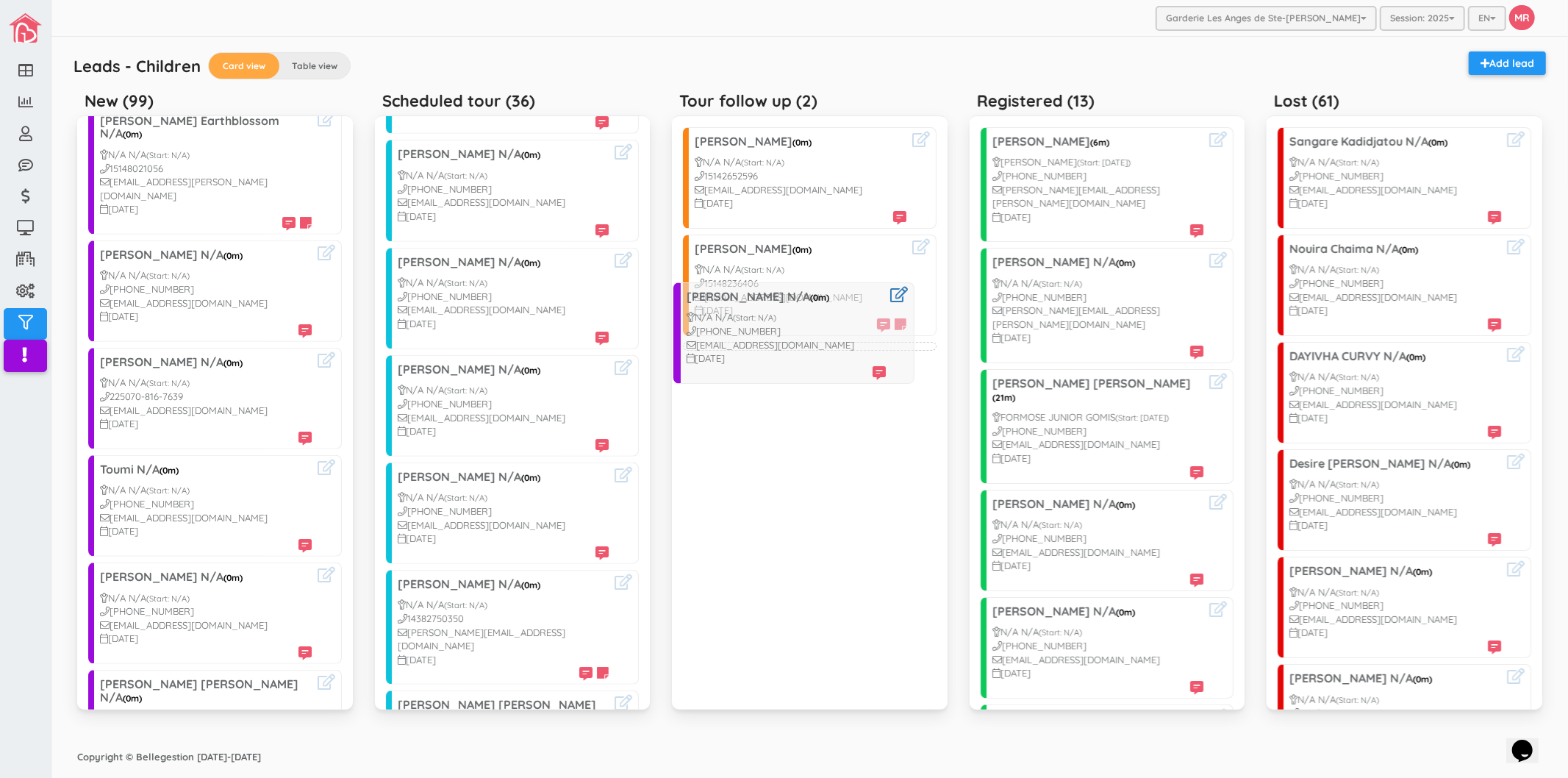
drag, startPoint x: 228, startPoint y: 449, endPoint x: 813, endPoint y: 317, distance: 599.7
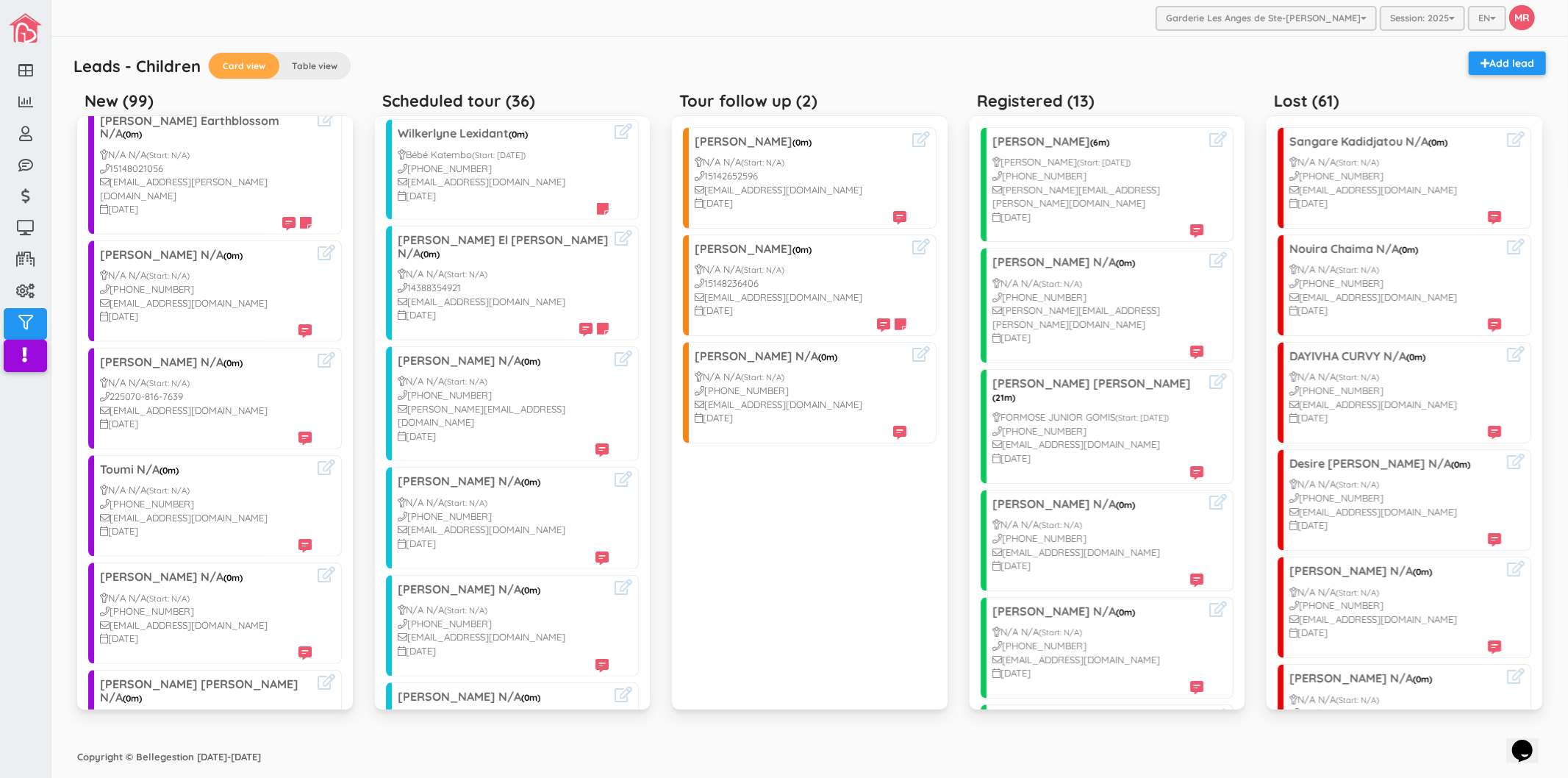
scroll to position [0, 0]
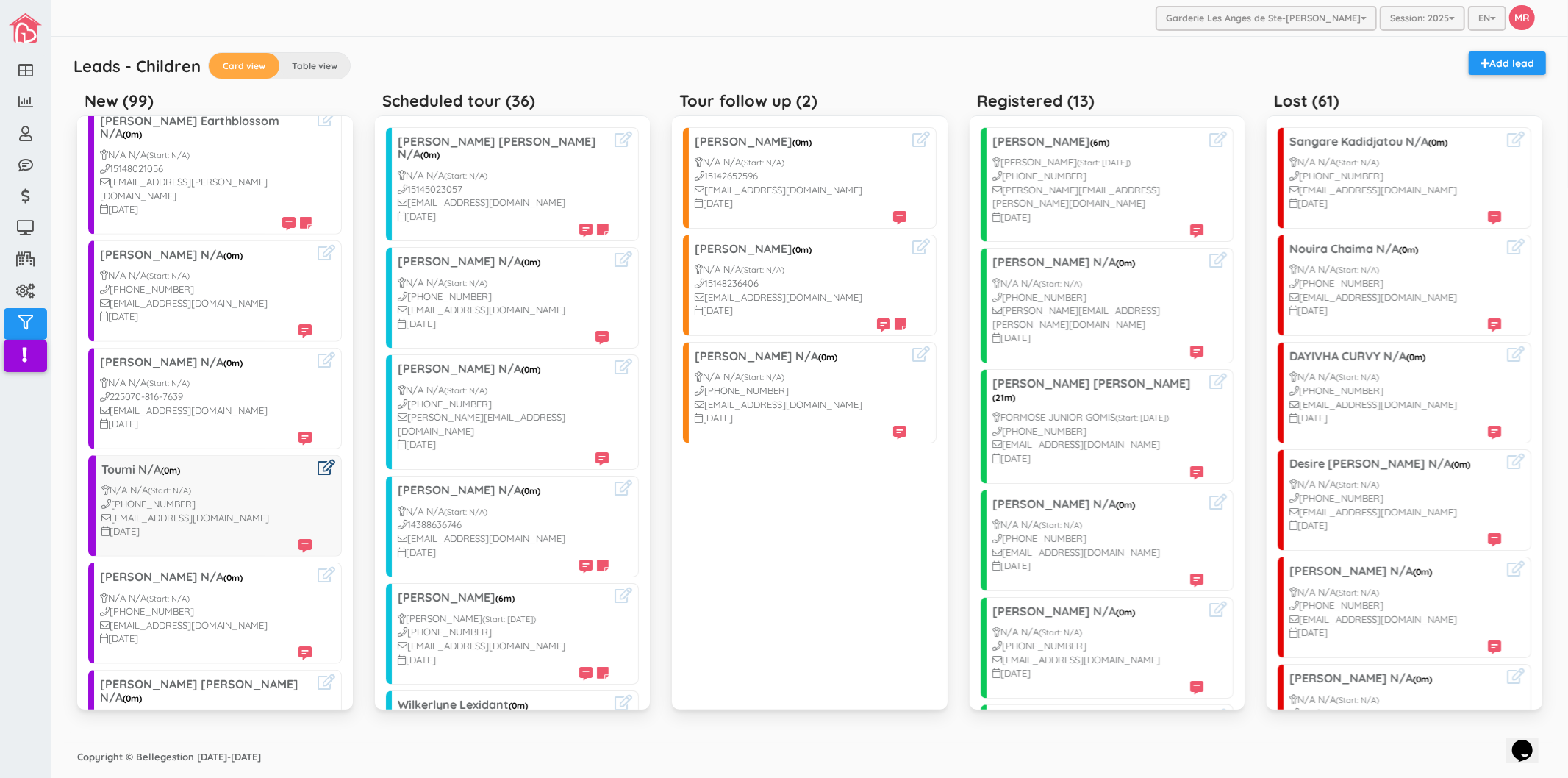
click at [318, 459] on icon at bounding box center [326, 467] width 18 height 15
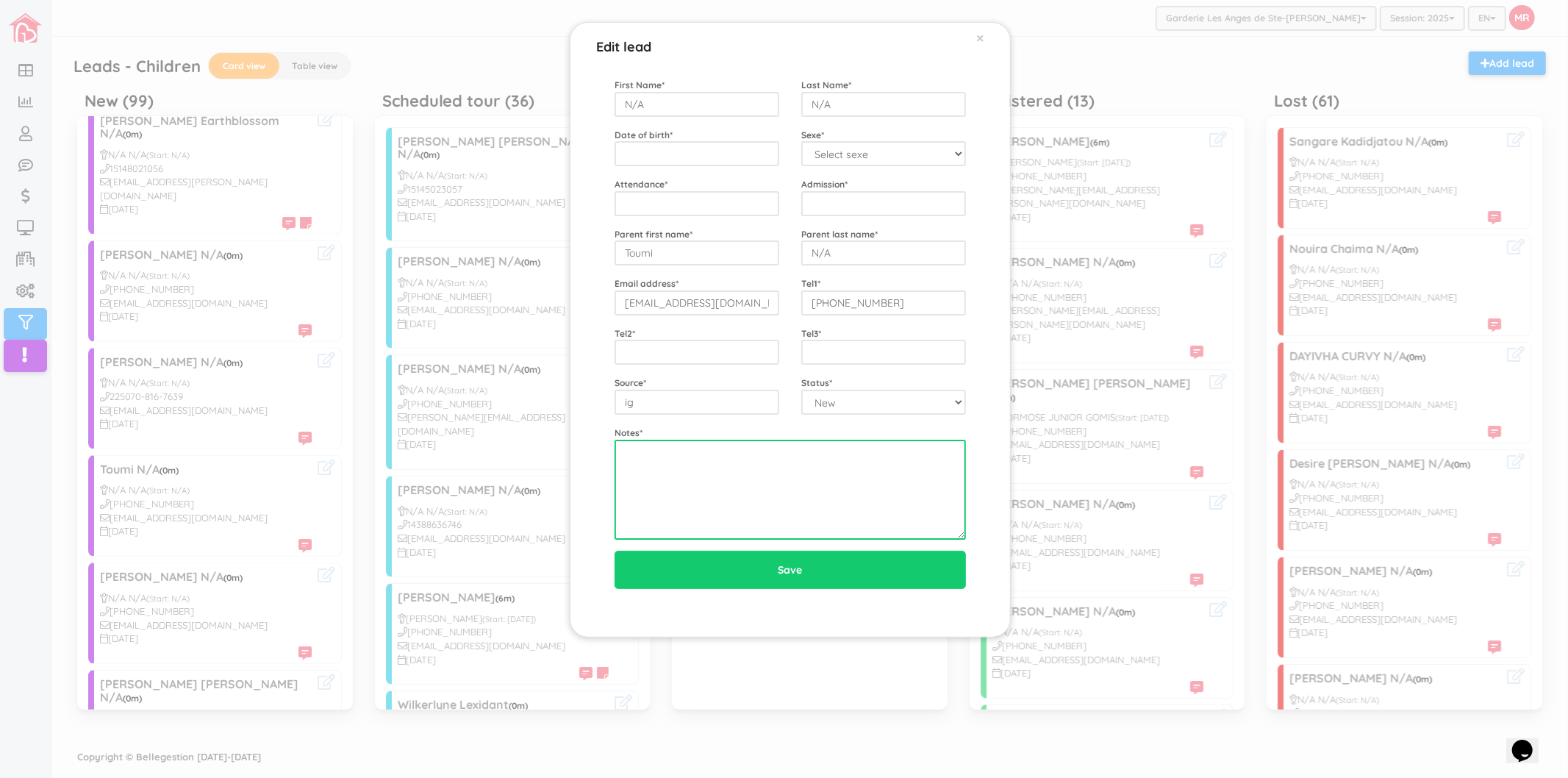
click at [695, 453] on textarea at bounding box center [790, 489] width 351 height 100
type textarea "11 juin 2025"
click at [869, 478] on textarea "11 juin 2025" at bounding box center [790, 489] width 351 height 100
click at [206, 407] on div "Edit lead × First Name * N/A Last Name * N/A Date of birth * Sexe * Select sexe…" at bounding box center [784, 389] width 1568 height 778
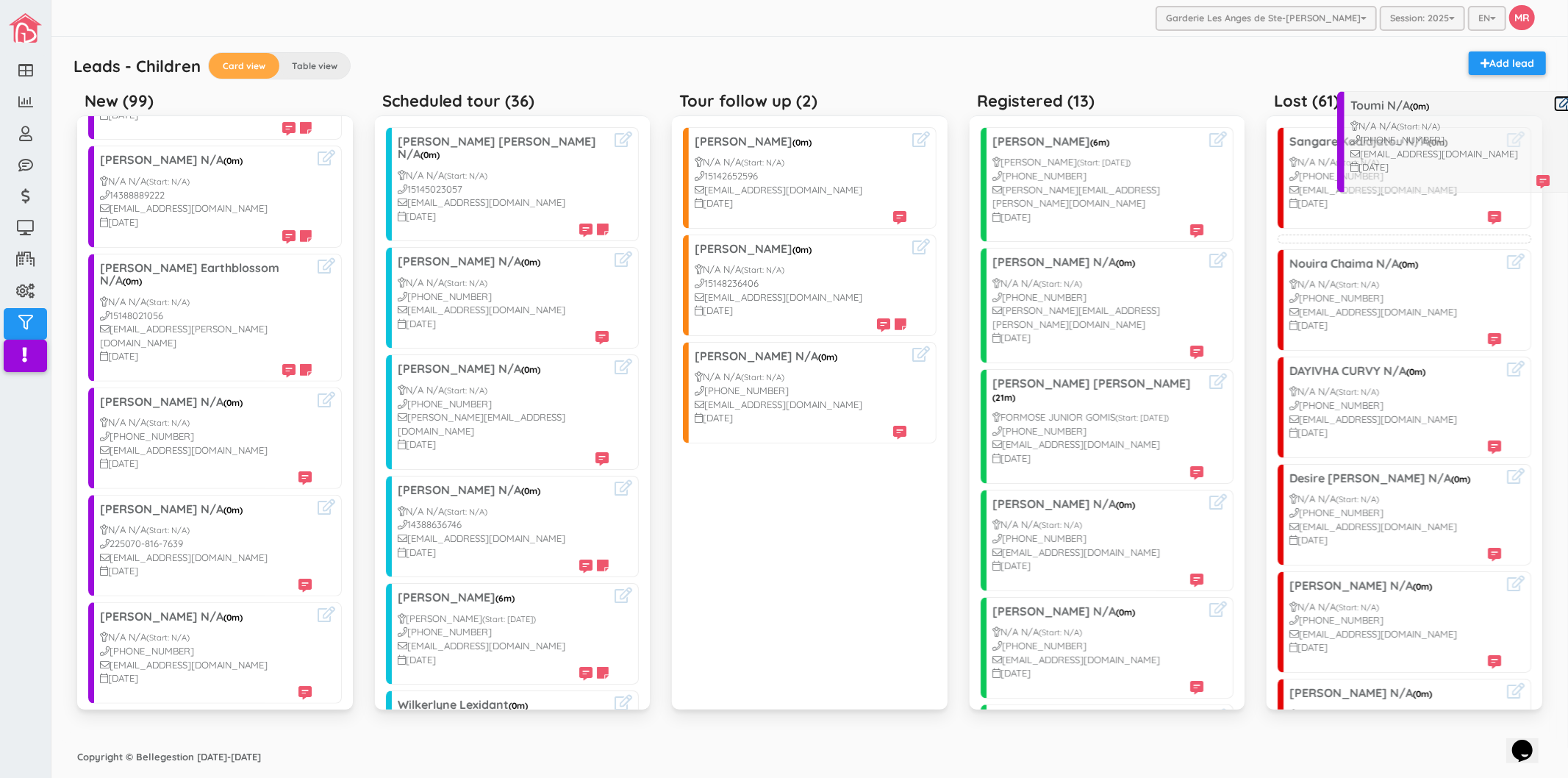
scroll to position [394, 0]
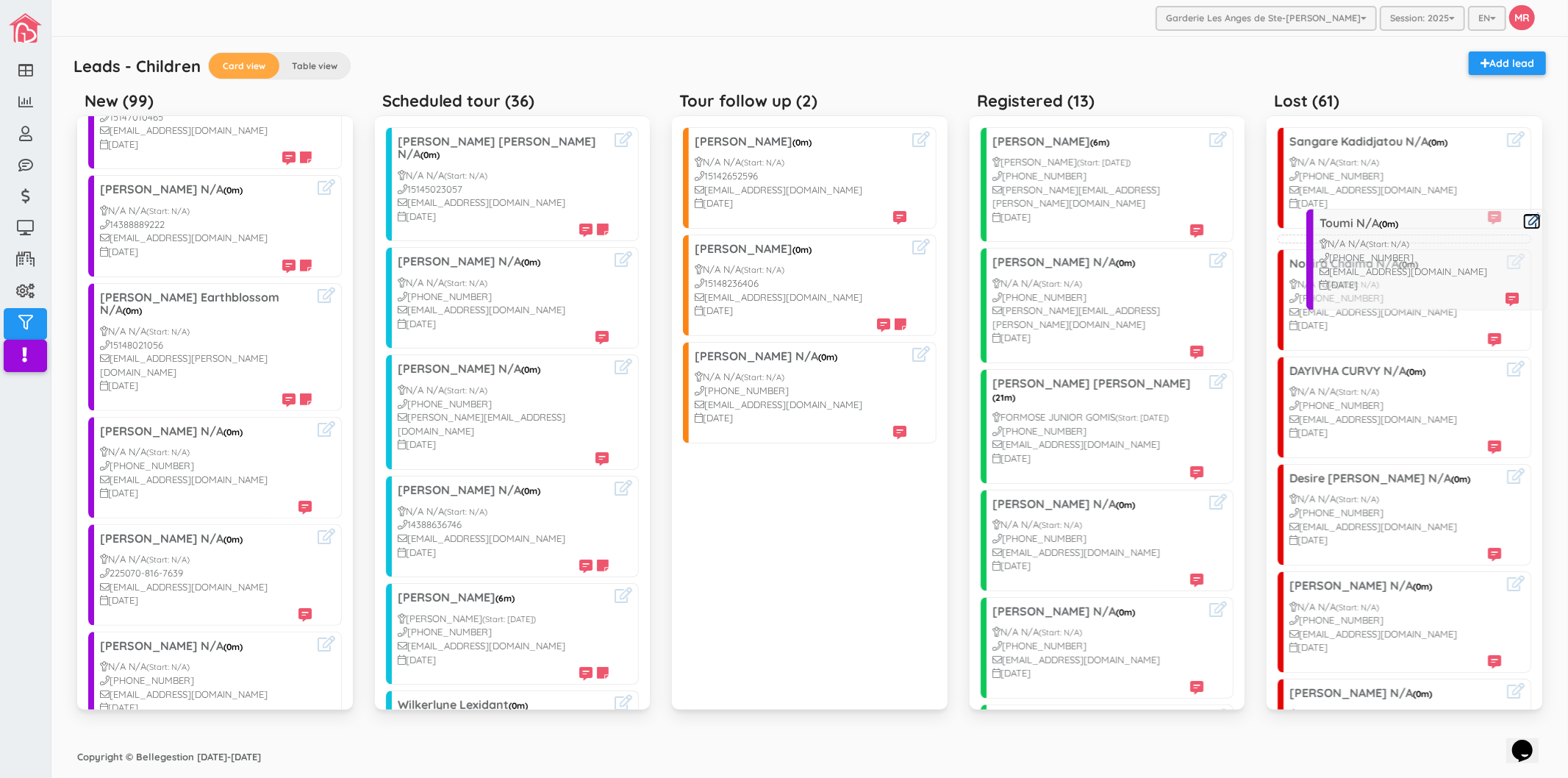
drag, startPoint x: 142, startPoint y: 439, endPoint x: 1360, endPoint y: 234, distance: 1235.1
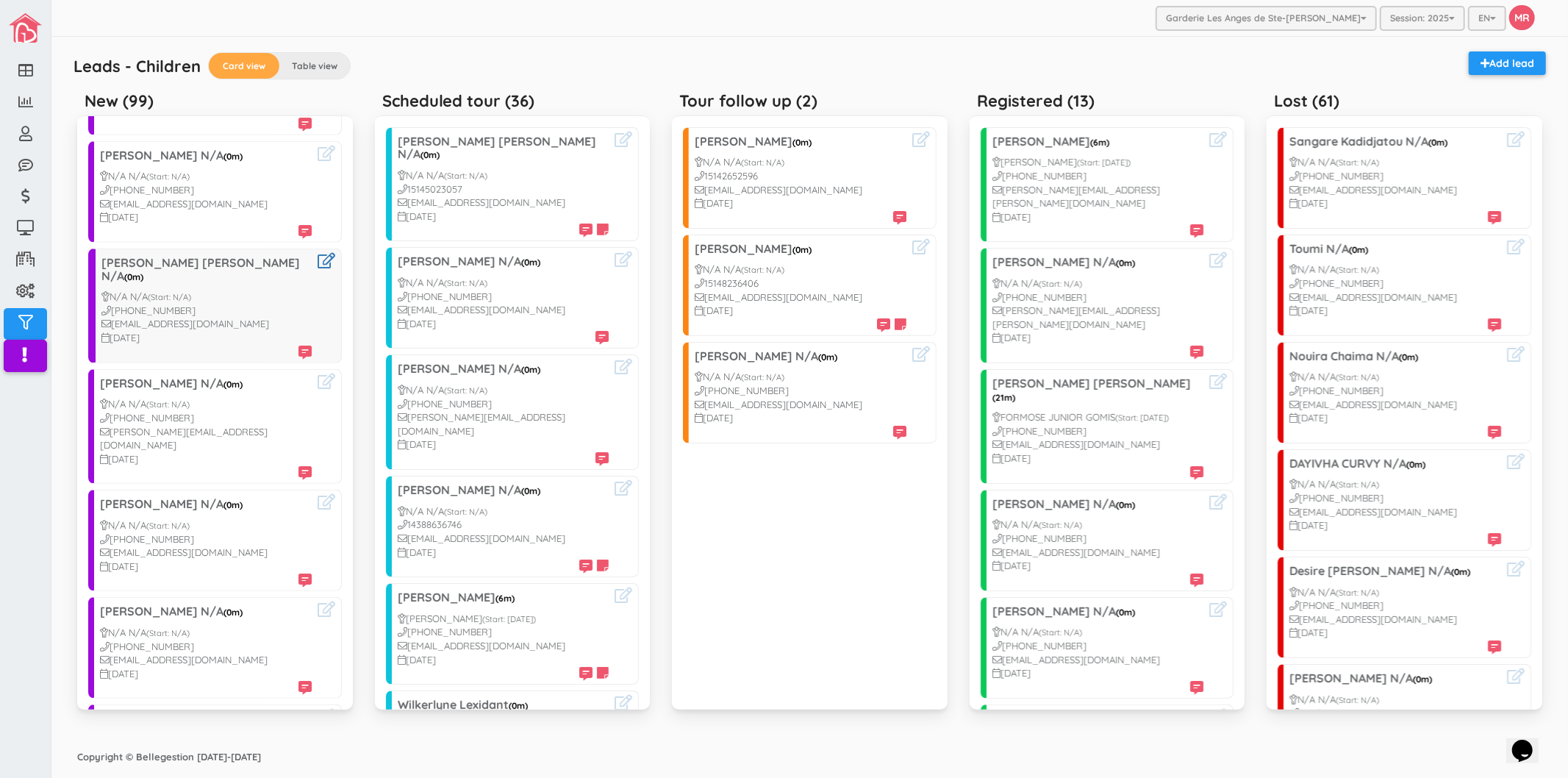
scroll to position [804, 0]
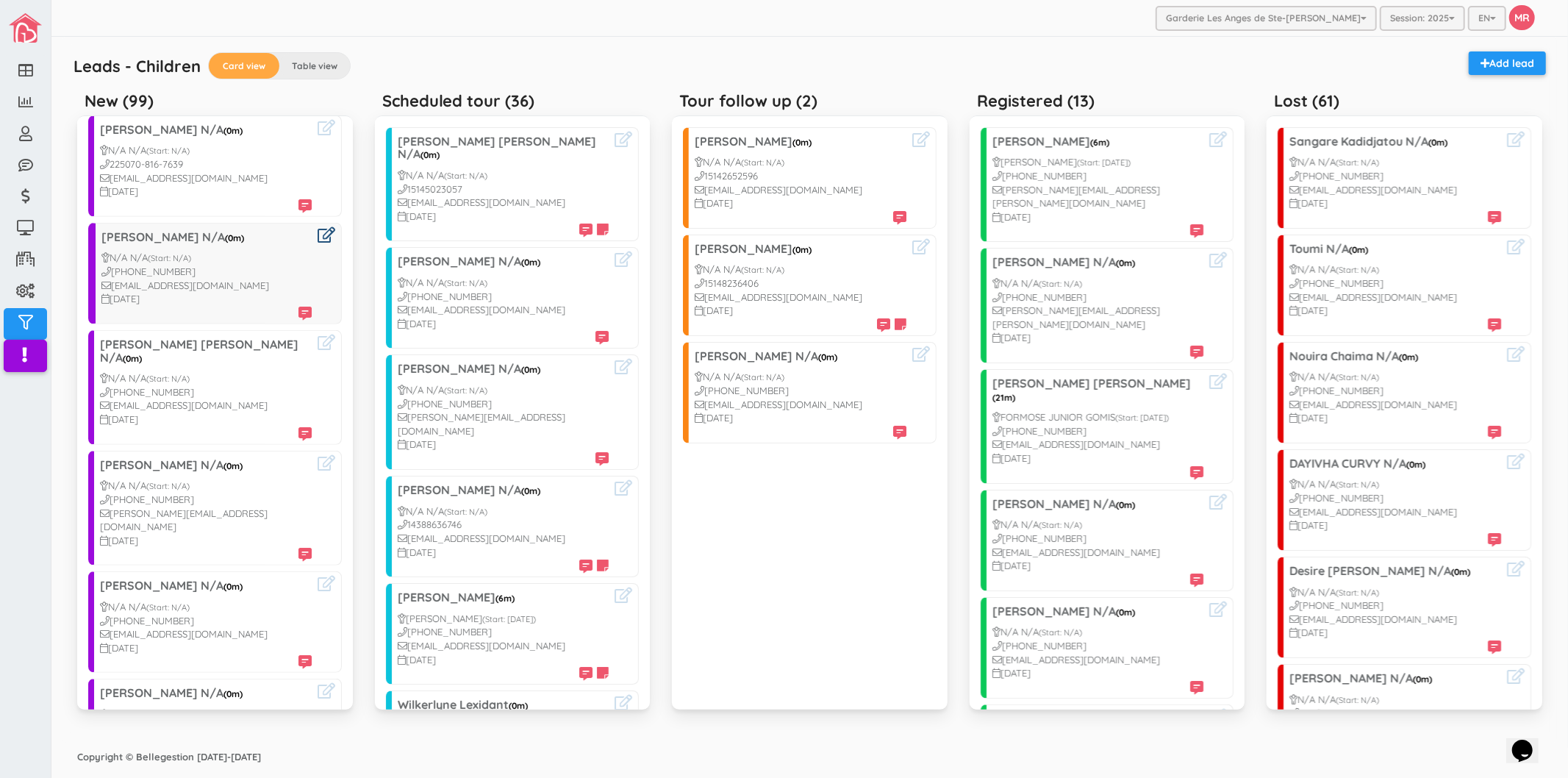
click at [318, 227] on icon at bounding box center [326, 235] width 18 height 15
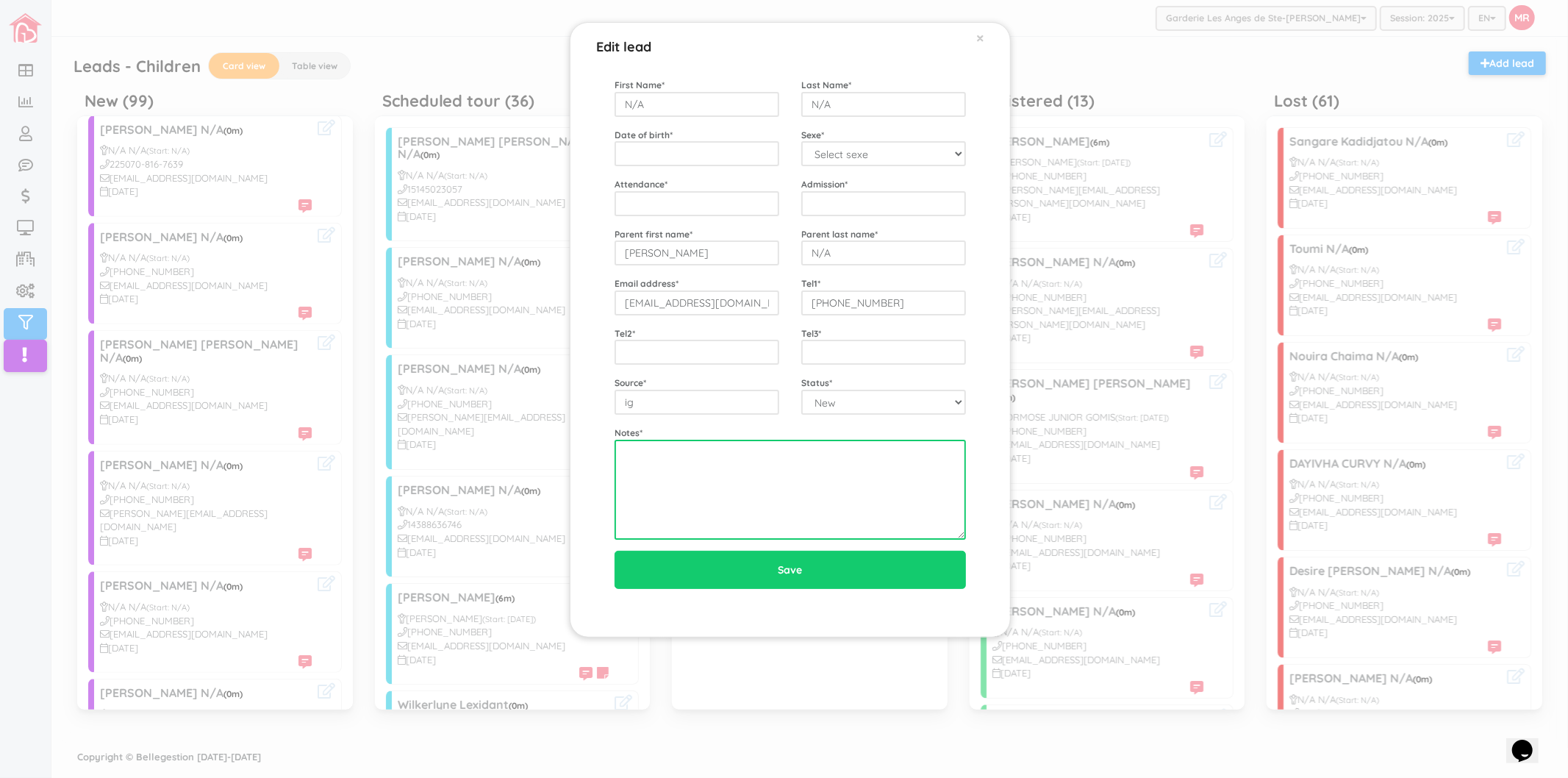
click at [731, 487] on textarea at bounding box center [790, 489] width 351 height 100
paste textarea "1-514-502-3057"
type textarea "1-514-502-3057"
drag, startPoint x: 738, startPoint y: 485, endPoint x: 547, endPoint y: 473, distance: 191.4
click at [547, 473] on div "Edit lead × First Name * N/A Last Name * N/A Date of birth * Sexe * Select sexe…" at bounding box center [784, 389] width 1568 height 778
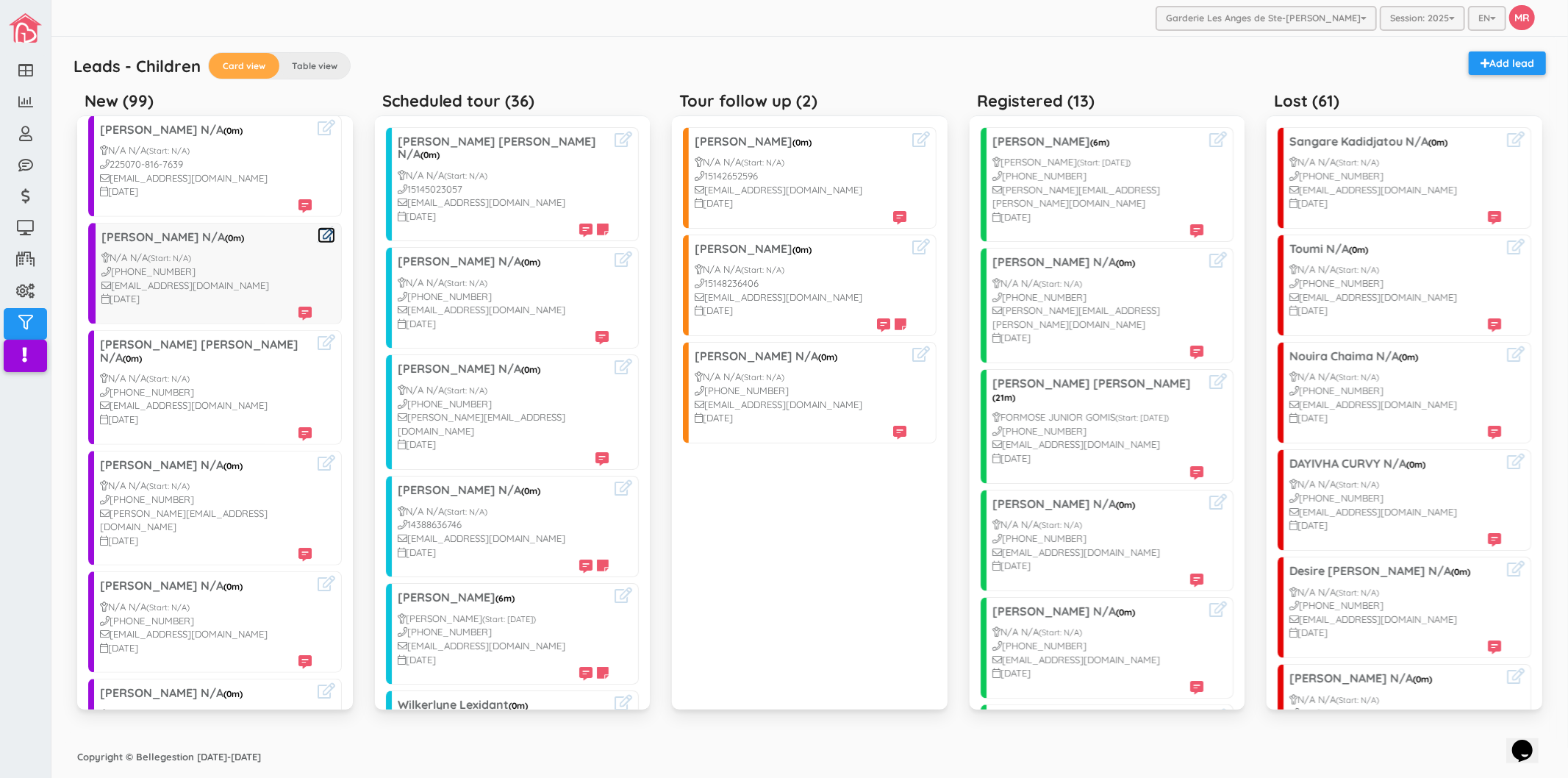
click at [318, 227] on icon at bounding box center [326, 235] width 18 height 15
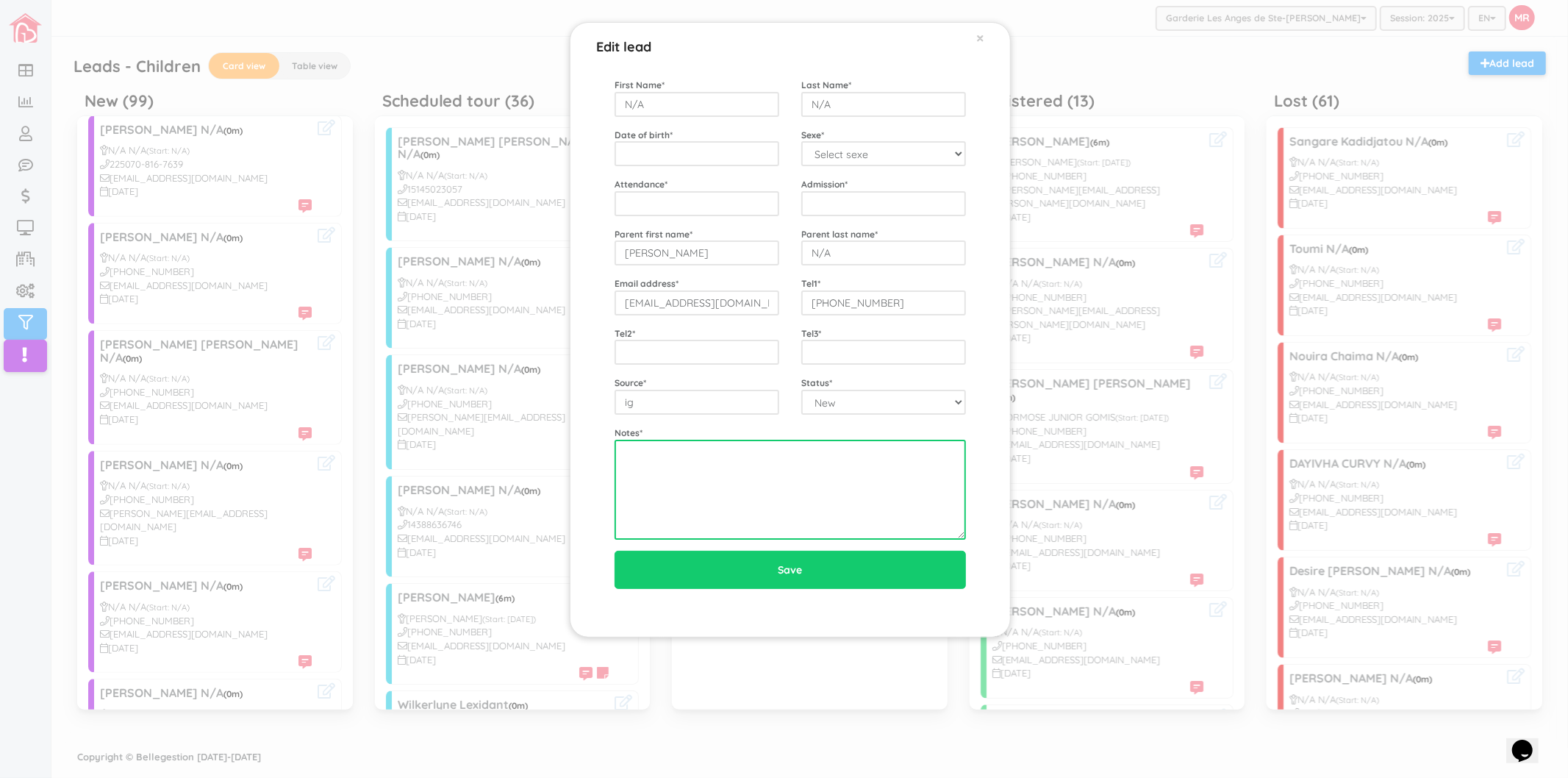
click at [770, 489] on textarea at bounding box center [790, 489] width 351 height 100
drag, startPoint x: 747, startPoint y: 483, endPoint x: 608, endPoint y: 452, distance: 142.4
click at [608, 452] on div "Notes * 9/10 left vm" at bounding box center [789, 482] width 373 height 114
click at [760, 476] on textarea "9/10 left vm" at bounding box center [790, 489] width 351 height 100
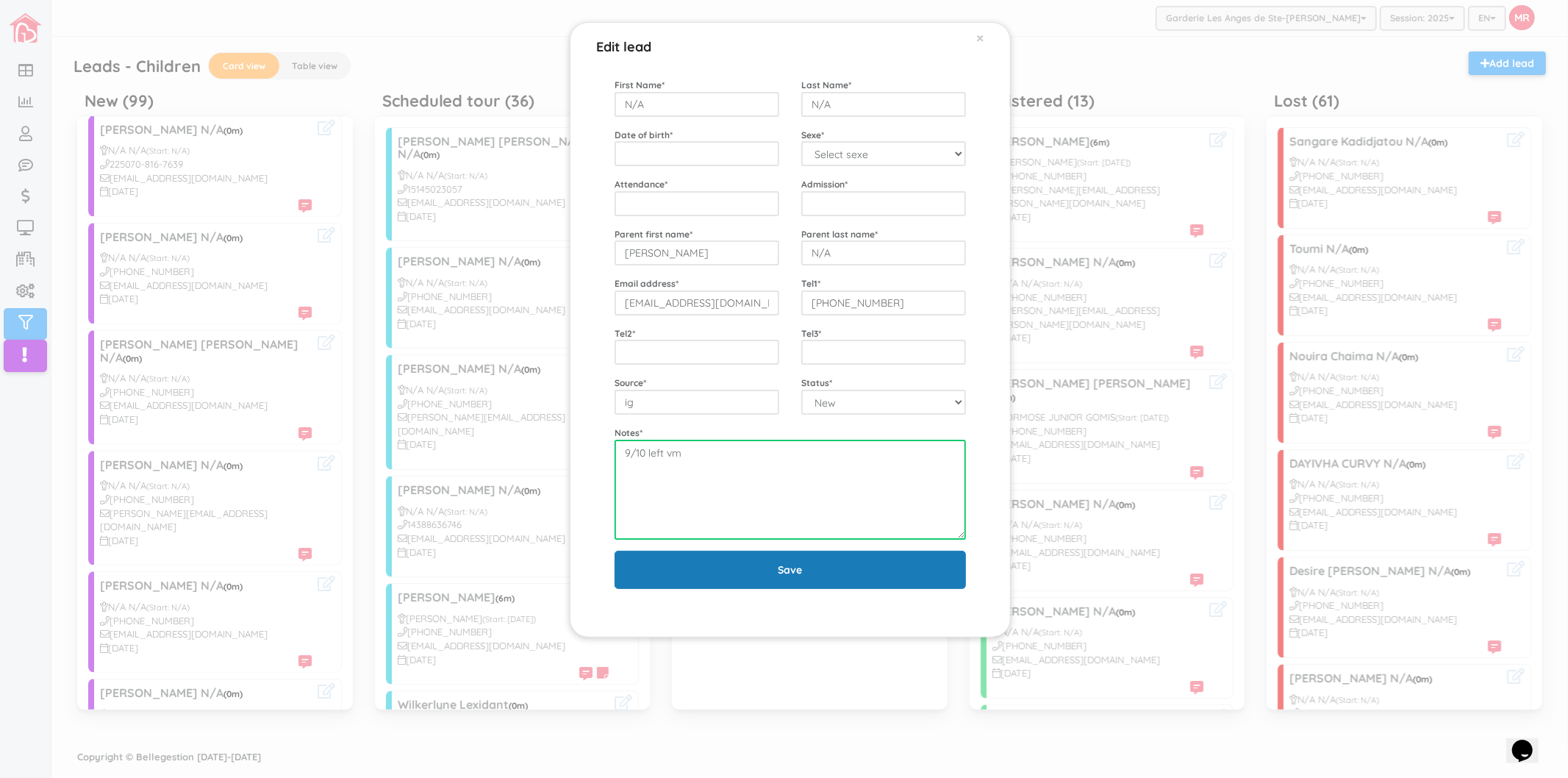
type textarea "9/10 left vm"
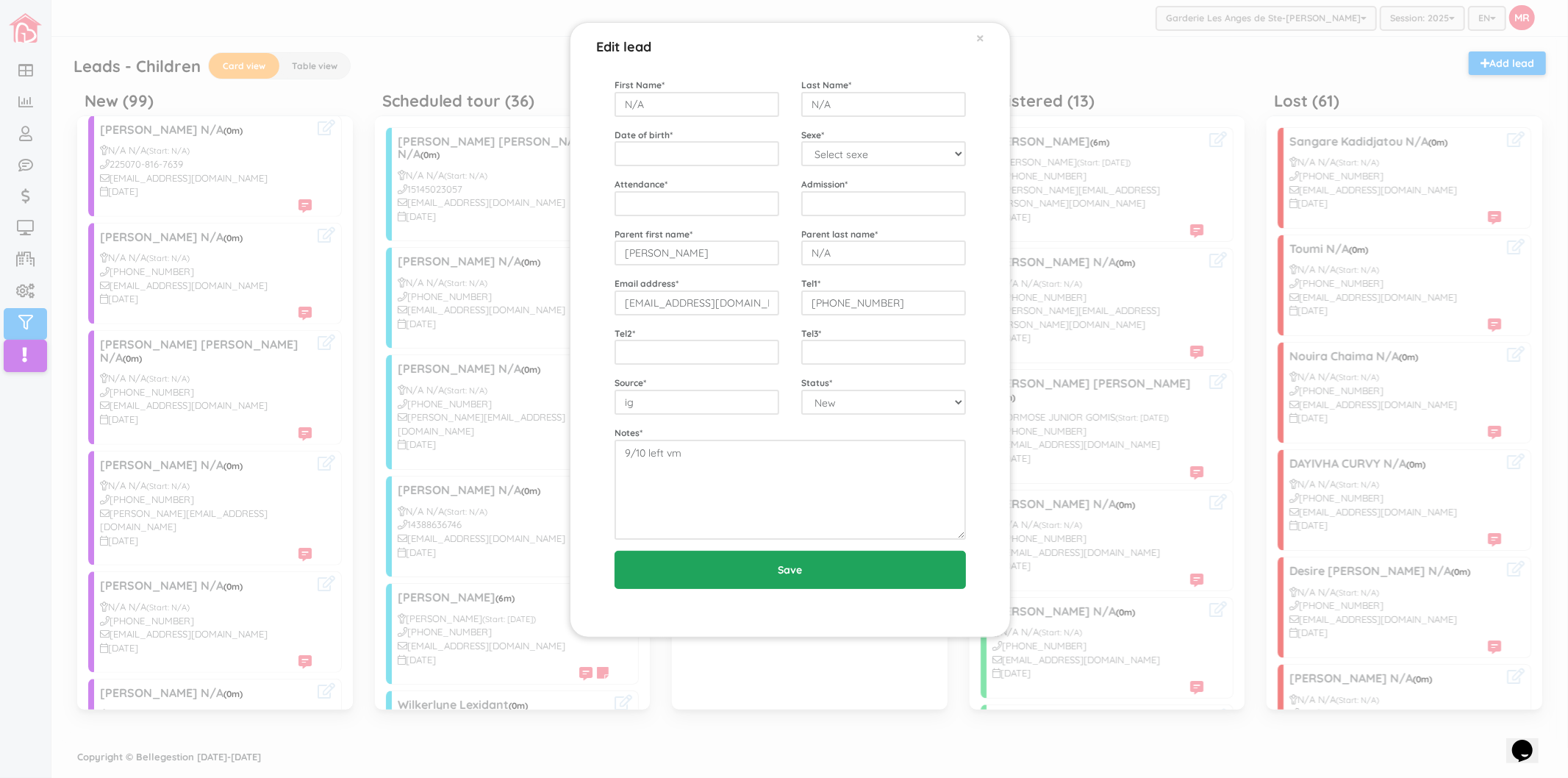
click at [789, 578] on input "Save" at bounding box center [790, 569] width 351 height 38
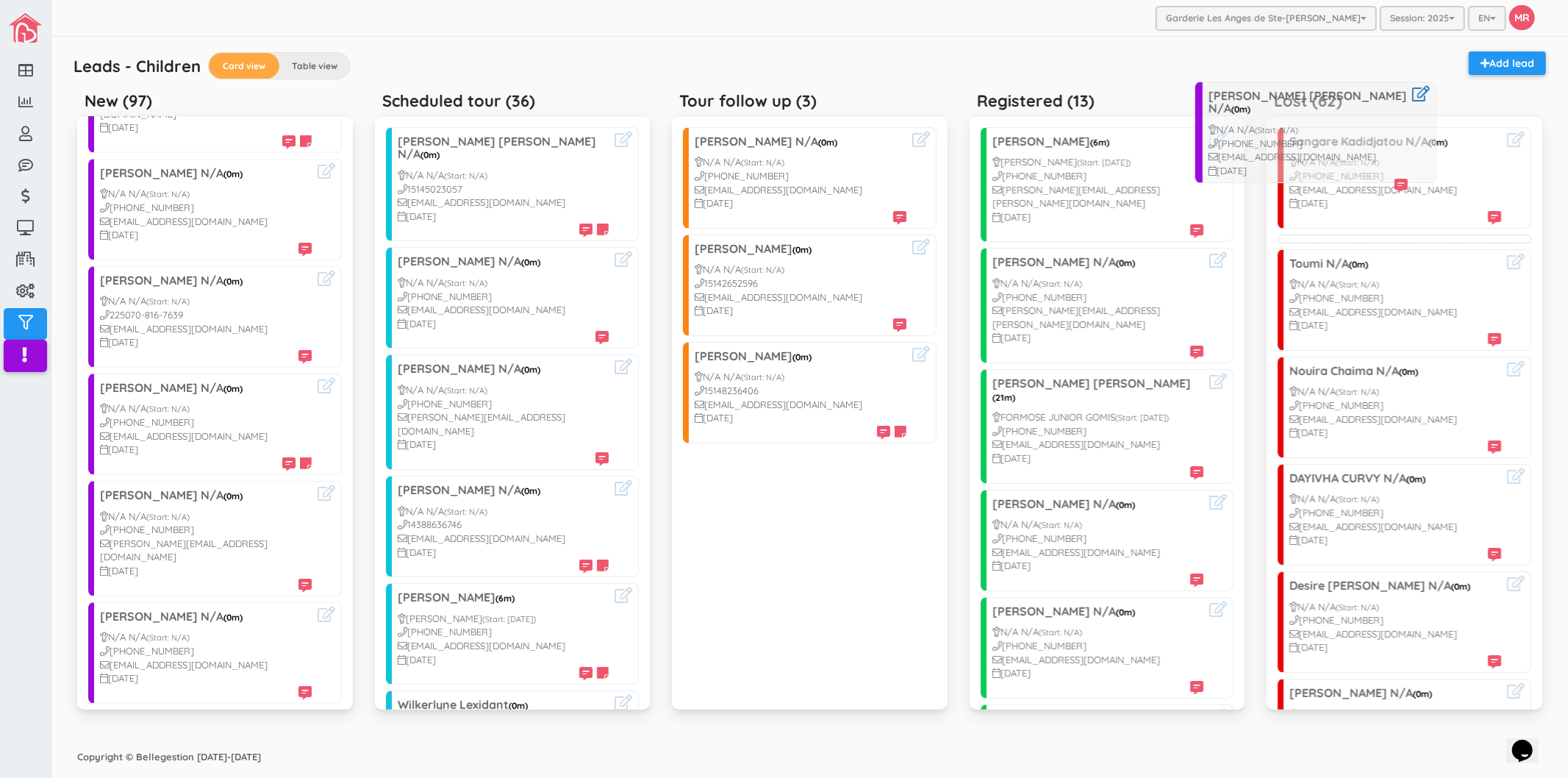
scroll to position [579, 0]
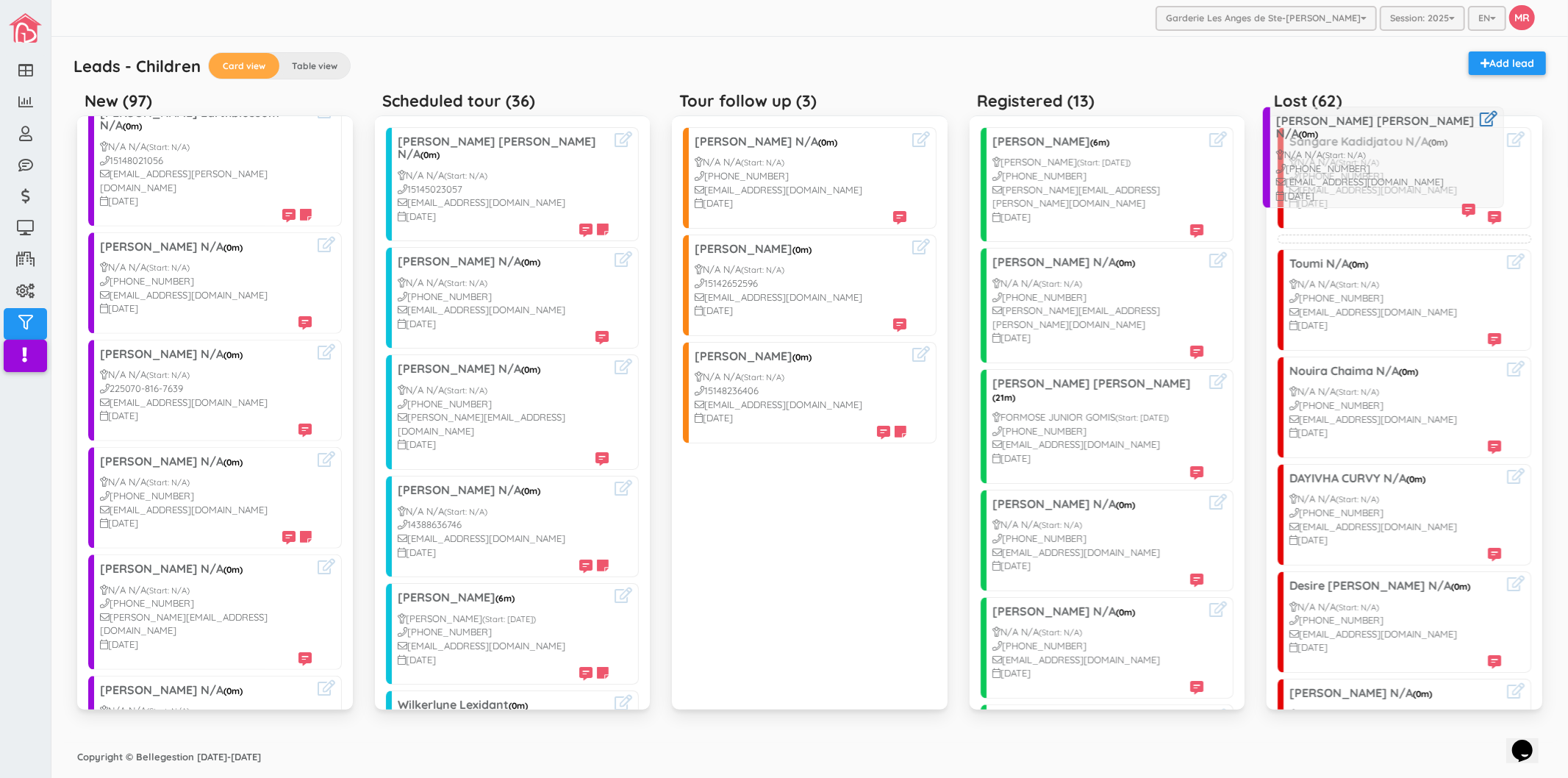
drag, startPoint x: 169, startPoint y: 486, endPoint x: 1344, endPoint y: 153, distance: 1221.3
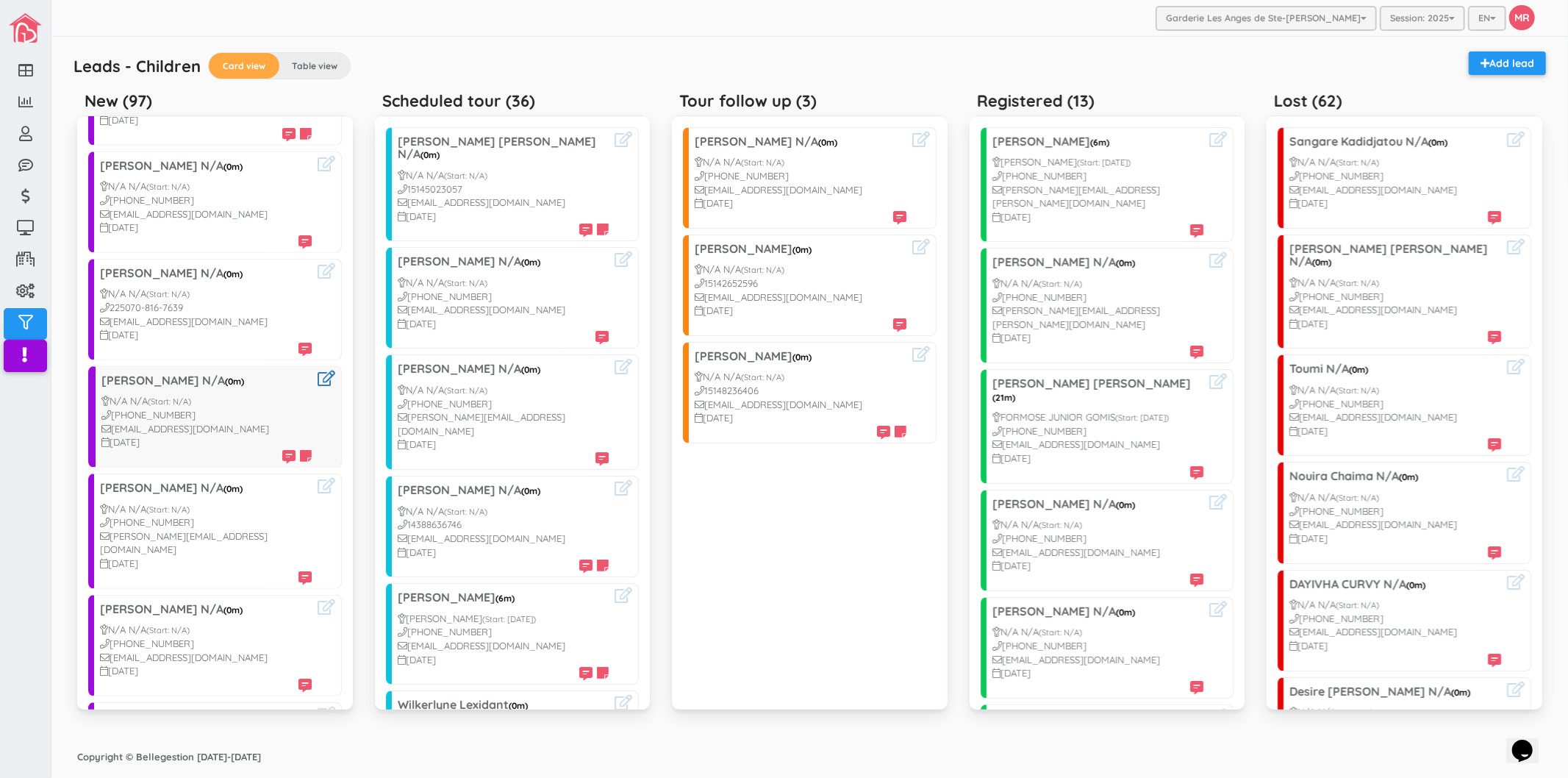
scroll to position [661, 0]
click at [318, 476] on icon at bounding box center [326, 484] width 18 height 15
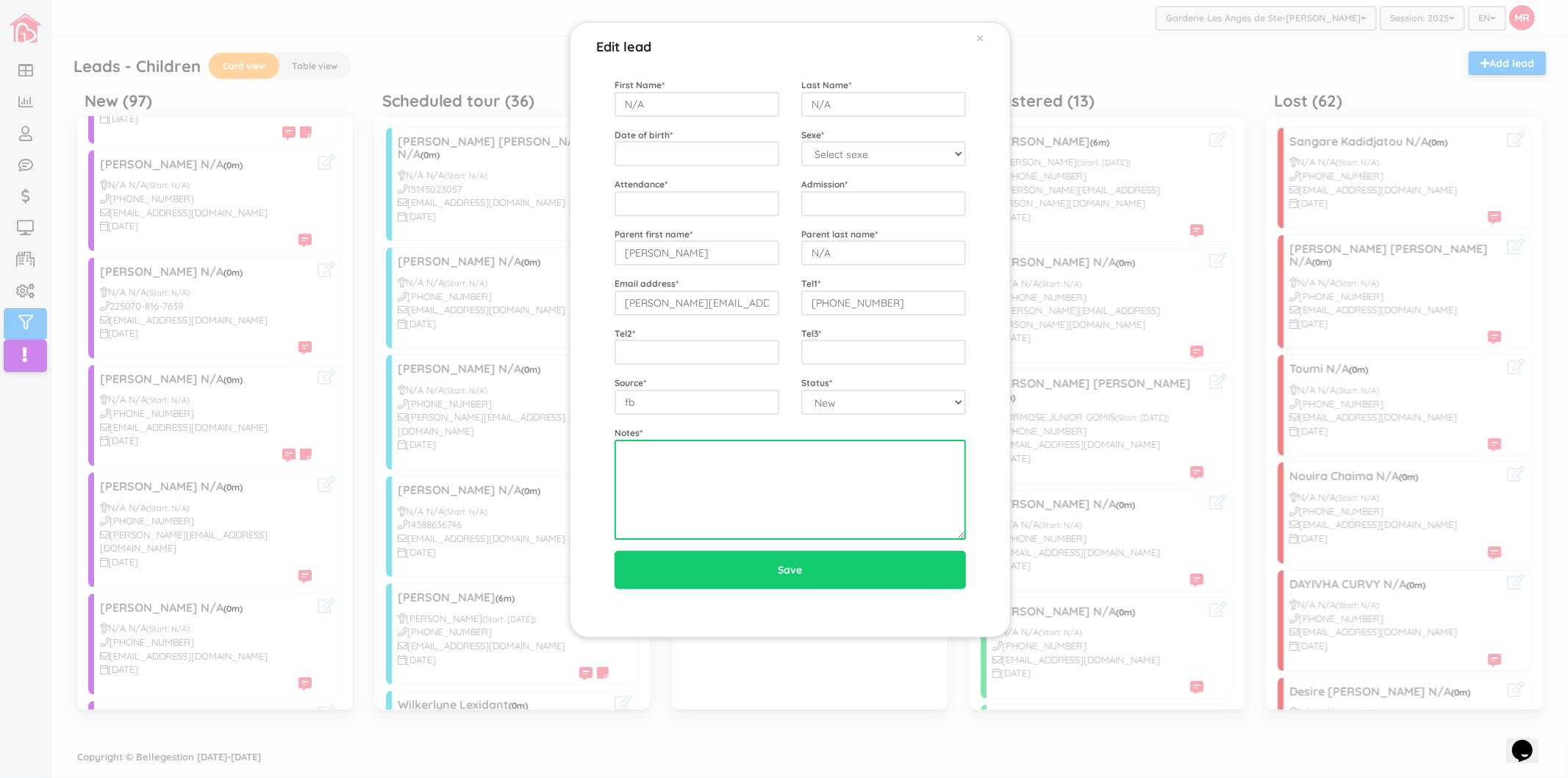
paste textarea "9/10 left vm"
type textarea "9/10 left vm"
click at [388, 502] on div "Edit lead × First Name * N/A Last Name * N/A Date of birth * Sexe * Select sexe…" at bounding box center [784, 389] width 1568 height 778
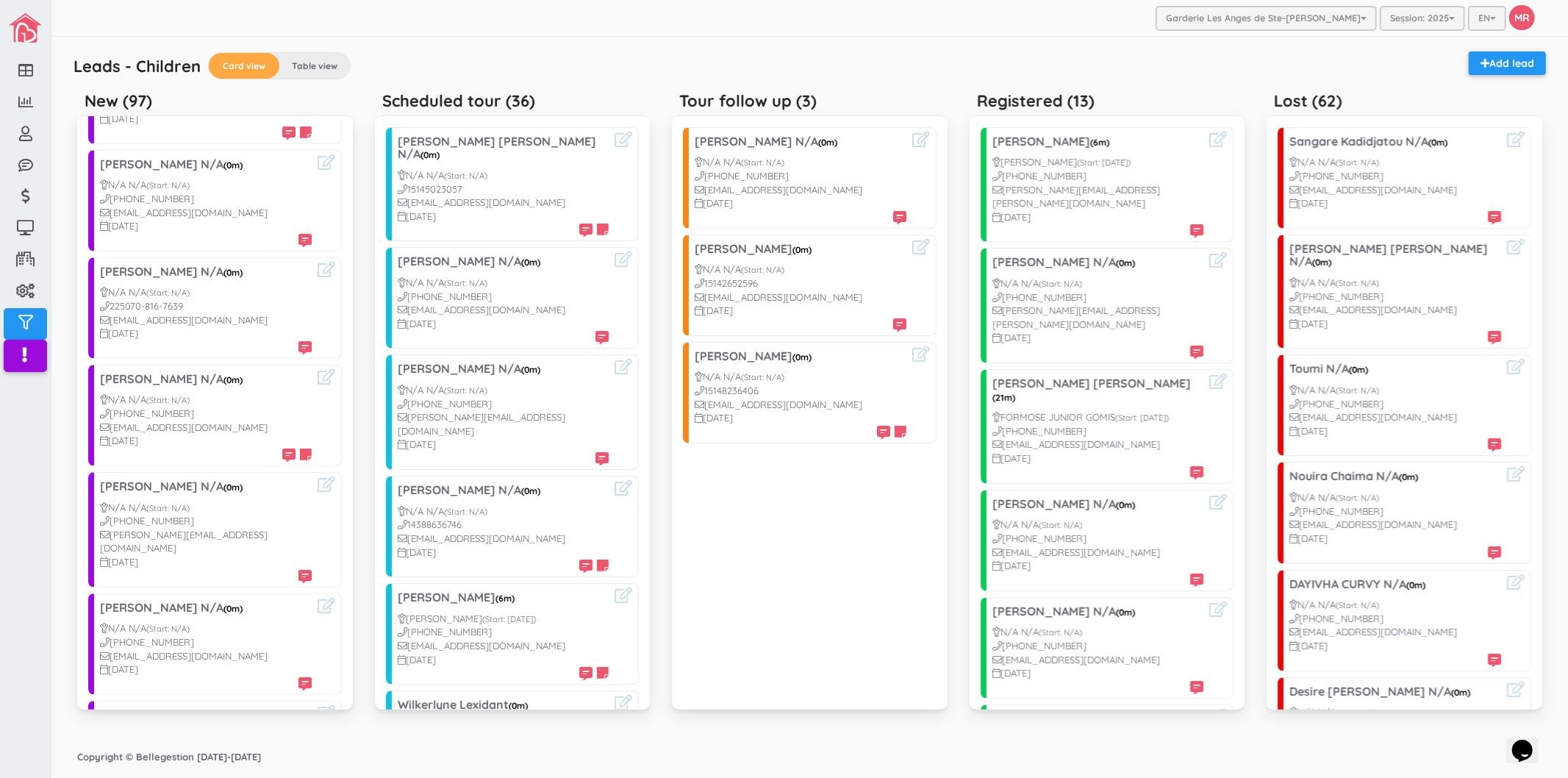
click at [605, 31] on div "Garderie Les Anges de Ste-[PERSON_NAME] Garderie Les Anges de Ste-[PERSON_NAME]…" at bounding box center [810, 19] width 1516 height 37
click at [318, 476] on icon at bounding box center [326, 484] width 18 height 15
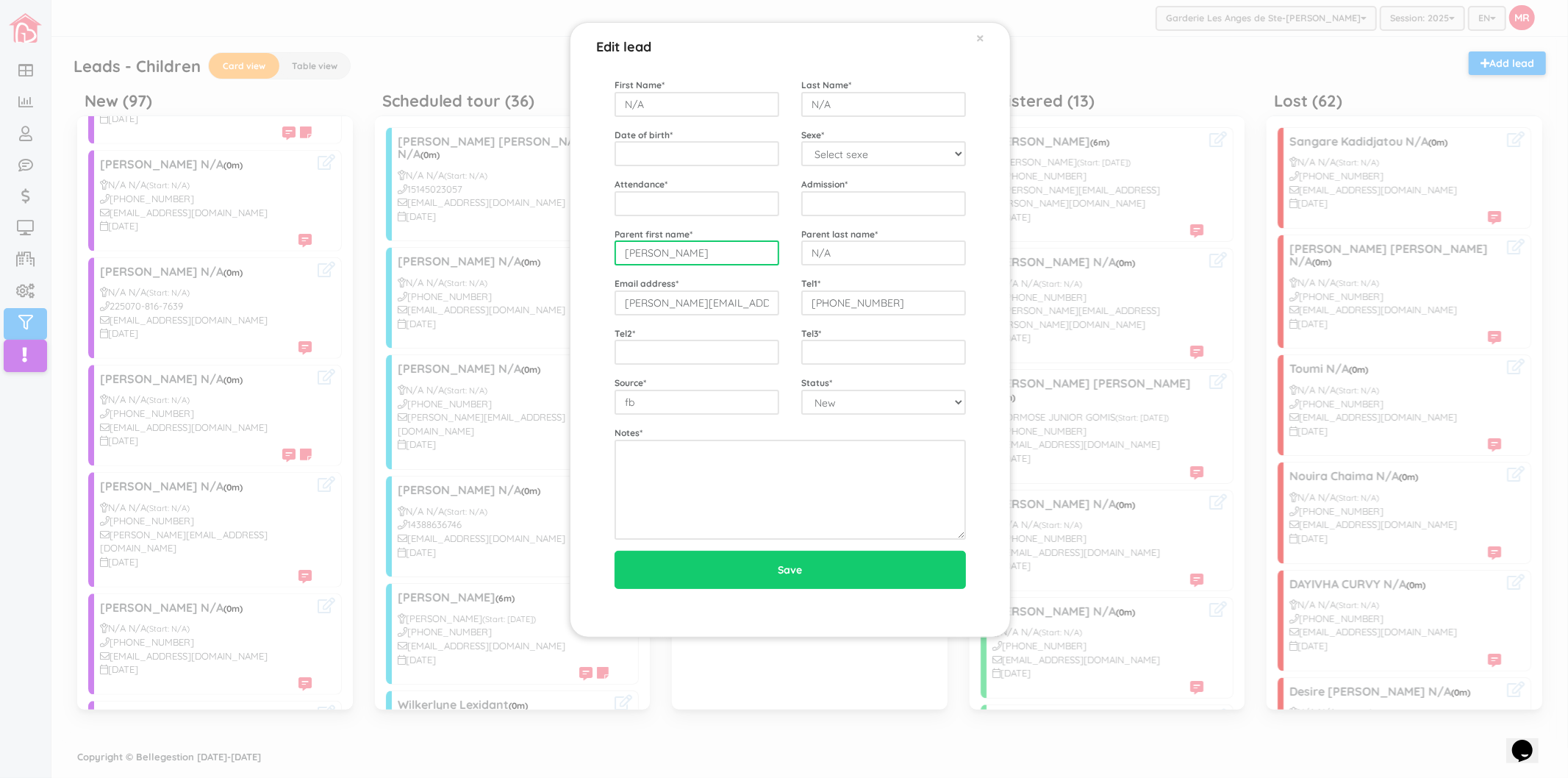
click at [738, 259] on input "[PERSON_NAME]" at bounding box center [697, 253] width 165 height 25
click at [759, 299] on input "[PERSON_NAME][EMAIL_ADDRESS][DOMAIN_NAME]" at bounding box center [697, 302] width 165 height 25
click at [907, 306] on input "[PHONE_NUMBER]" at bounding box center [883, 302] width 165 height 25
click at [369, 359] on div "Edit lead × First Name * N/A Last Name * N/A Date of birth * Sexe * Select sexe…" at bounding box center [784, 389] width 1568 height 778
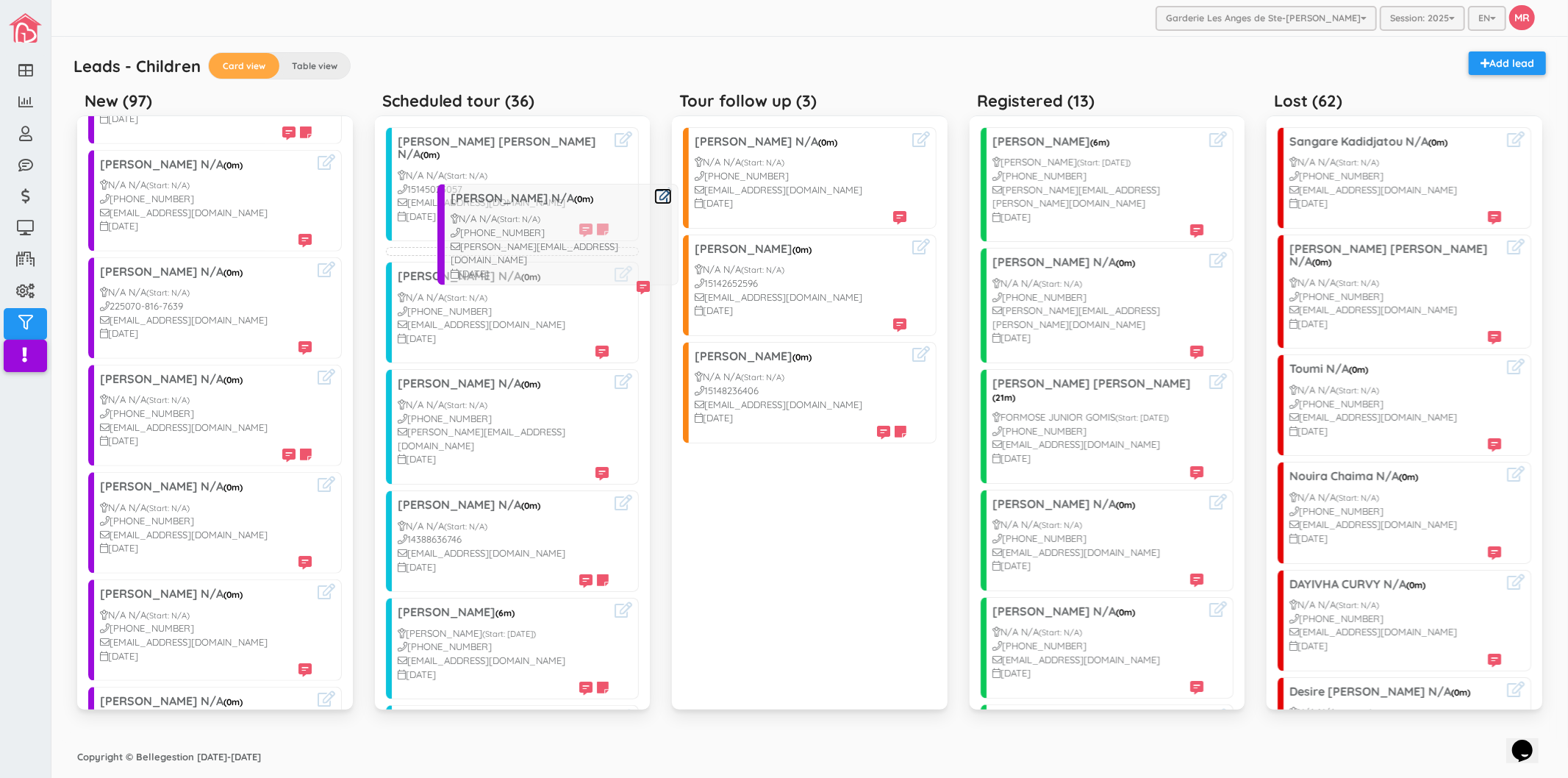
drag, startPoint x: 191, startPoint y: 456, endPoint x: 540, endPoint y: 208, distance: 428.1
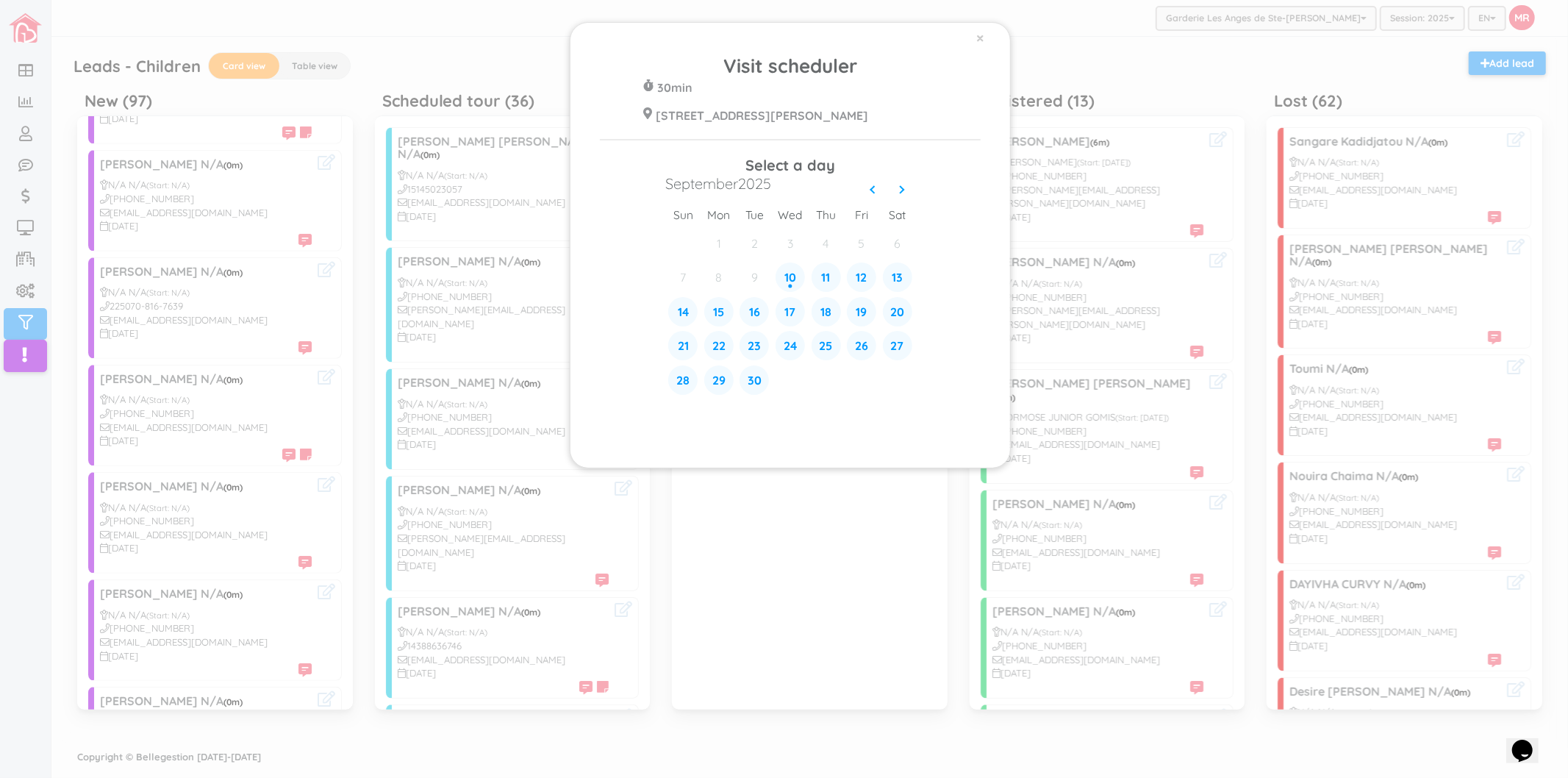
click at [329, 463] on div "× Visit scheduler 30min [STREET_ADDRESS][PERSON_NAME] Select a day [DATE] sun m…" at bounding box center [784, 389] width 1568 height 778
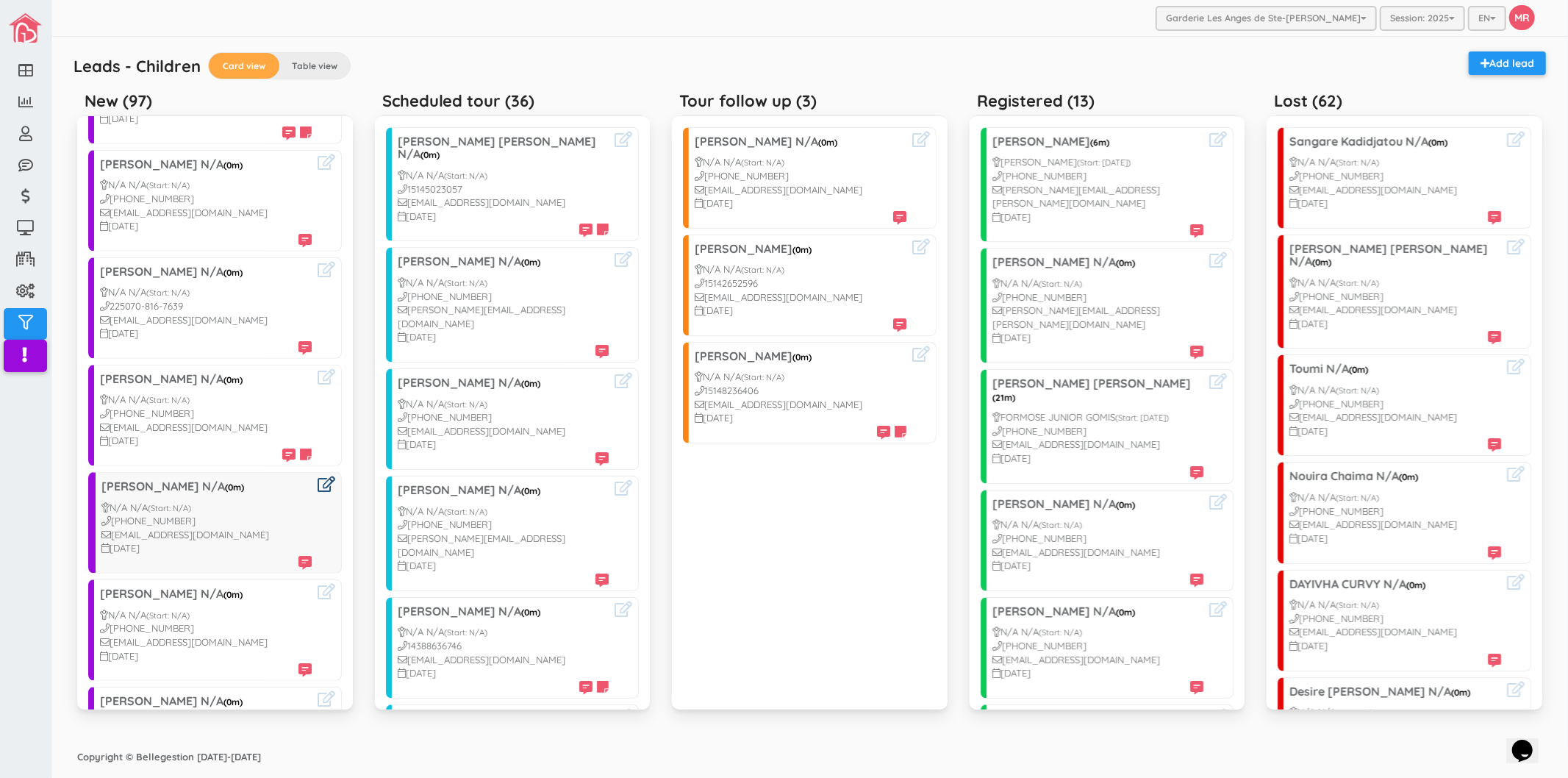
click at [318, 476] on icon at bounding box center [326, 484] width 18 height 15
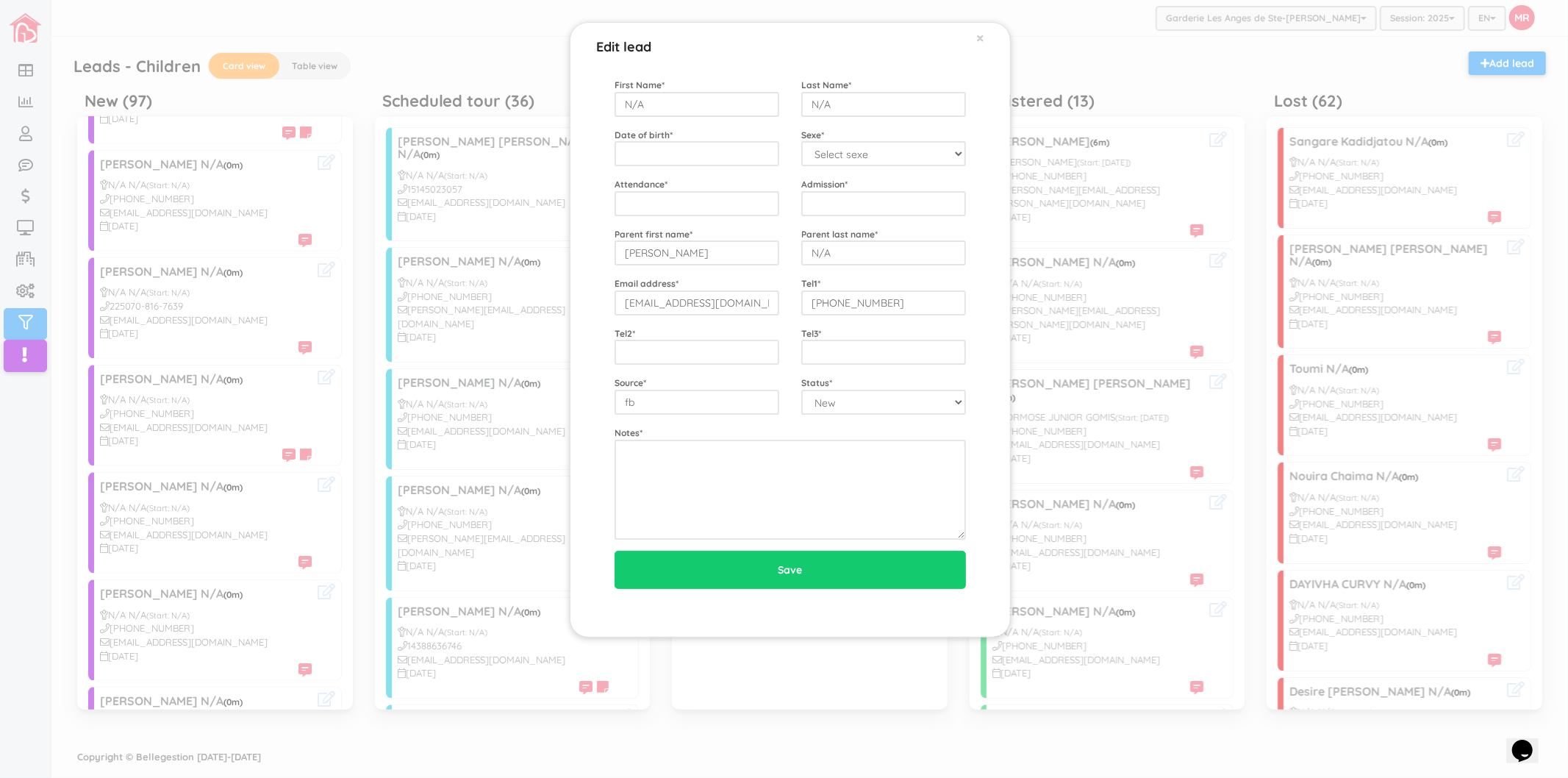
click at [218, 582] on div "Edit lead × First Name * N/A Last Name * N/A Date of birth * Sexe * Select sexe…" at bounding box center [784, 389] width 1568 height 778
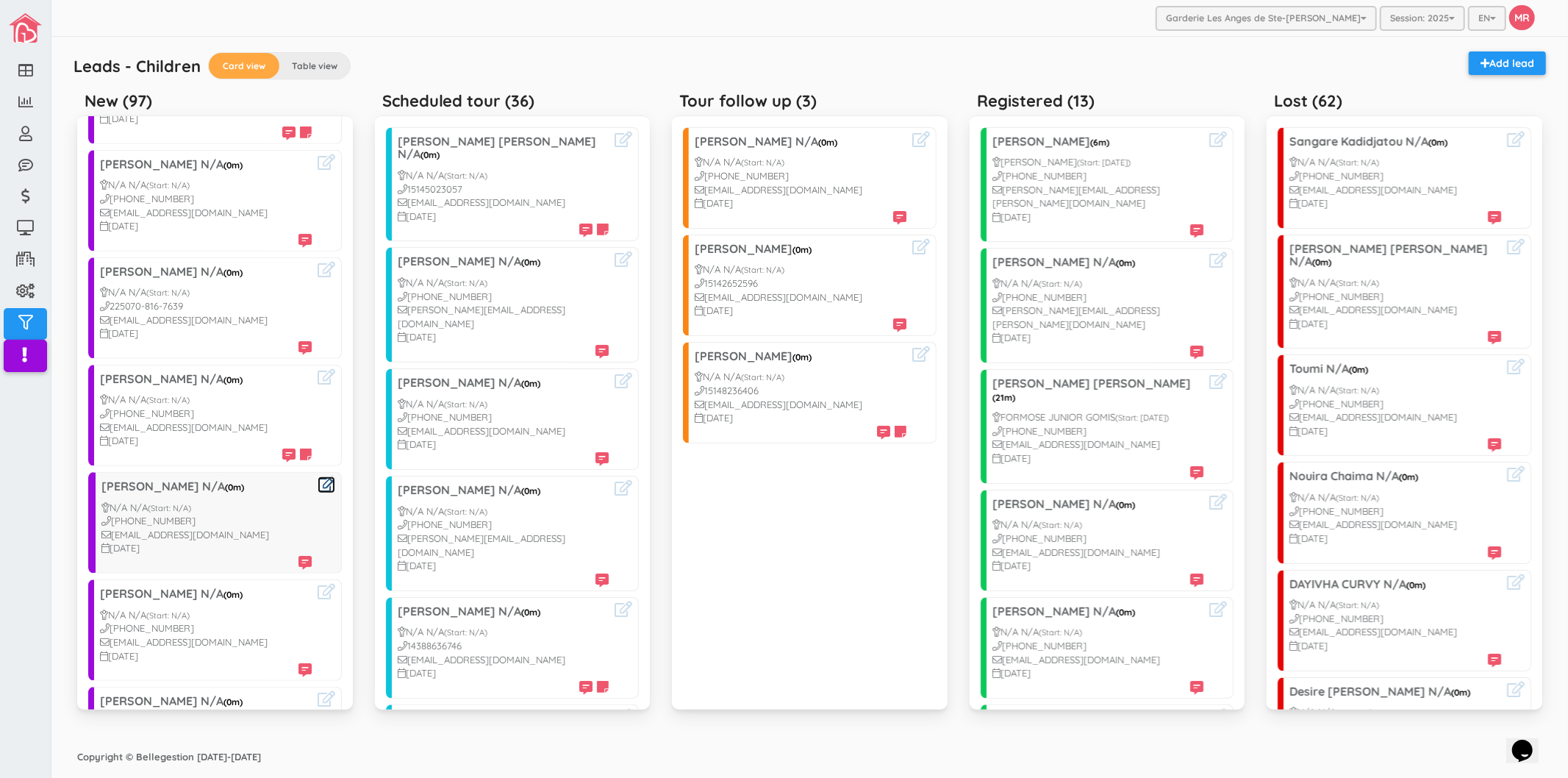
click at [318, 476] on icon at bounding box center [326, 484] width 18 height 15
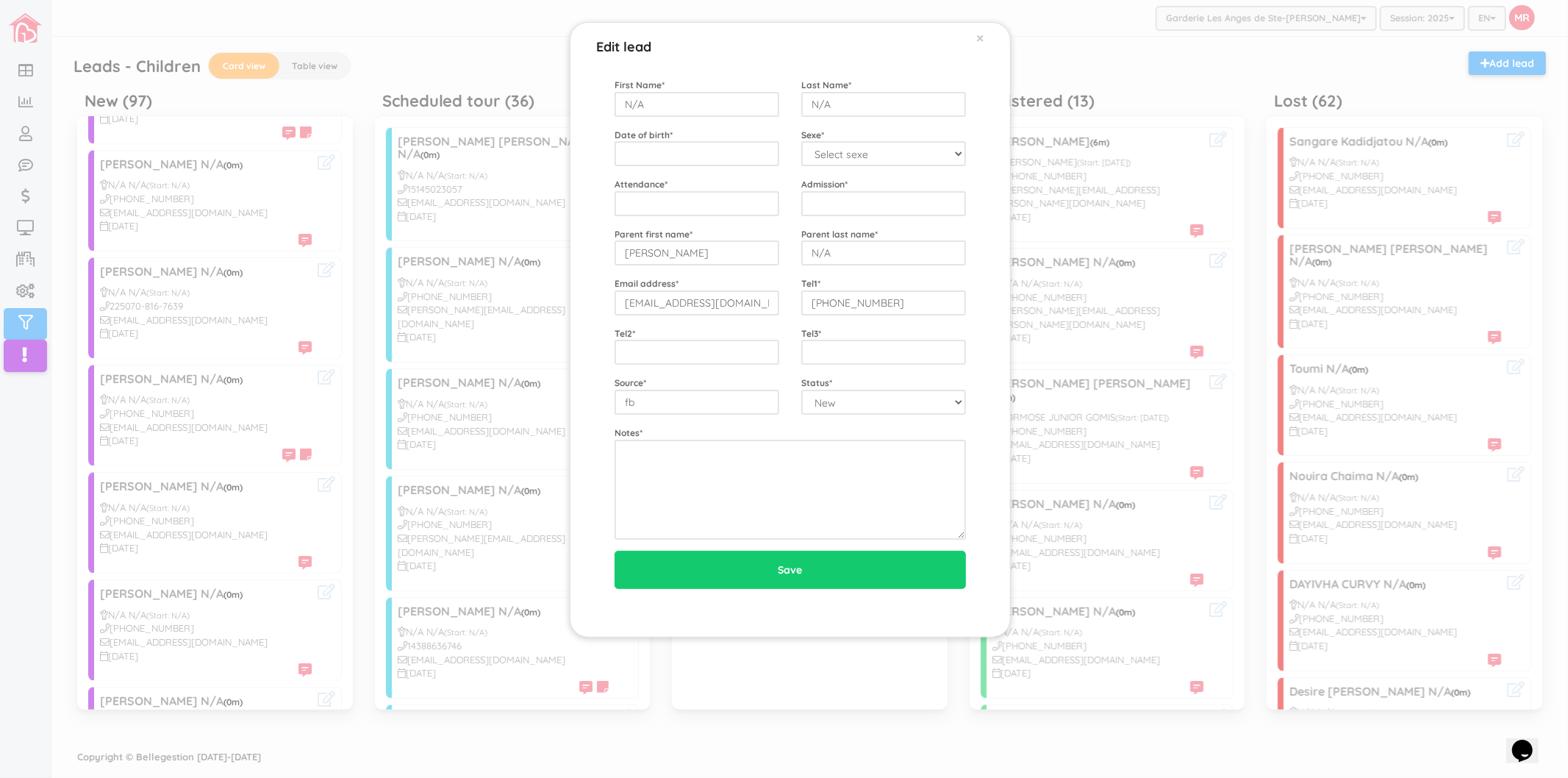
click at [306, 494] on div "Edit lead × First Name * N/A Last Name * N/A Date of birth * Sexe * Select sexe…" at bounding box center [784, 389] width 1568 height 778
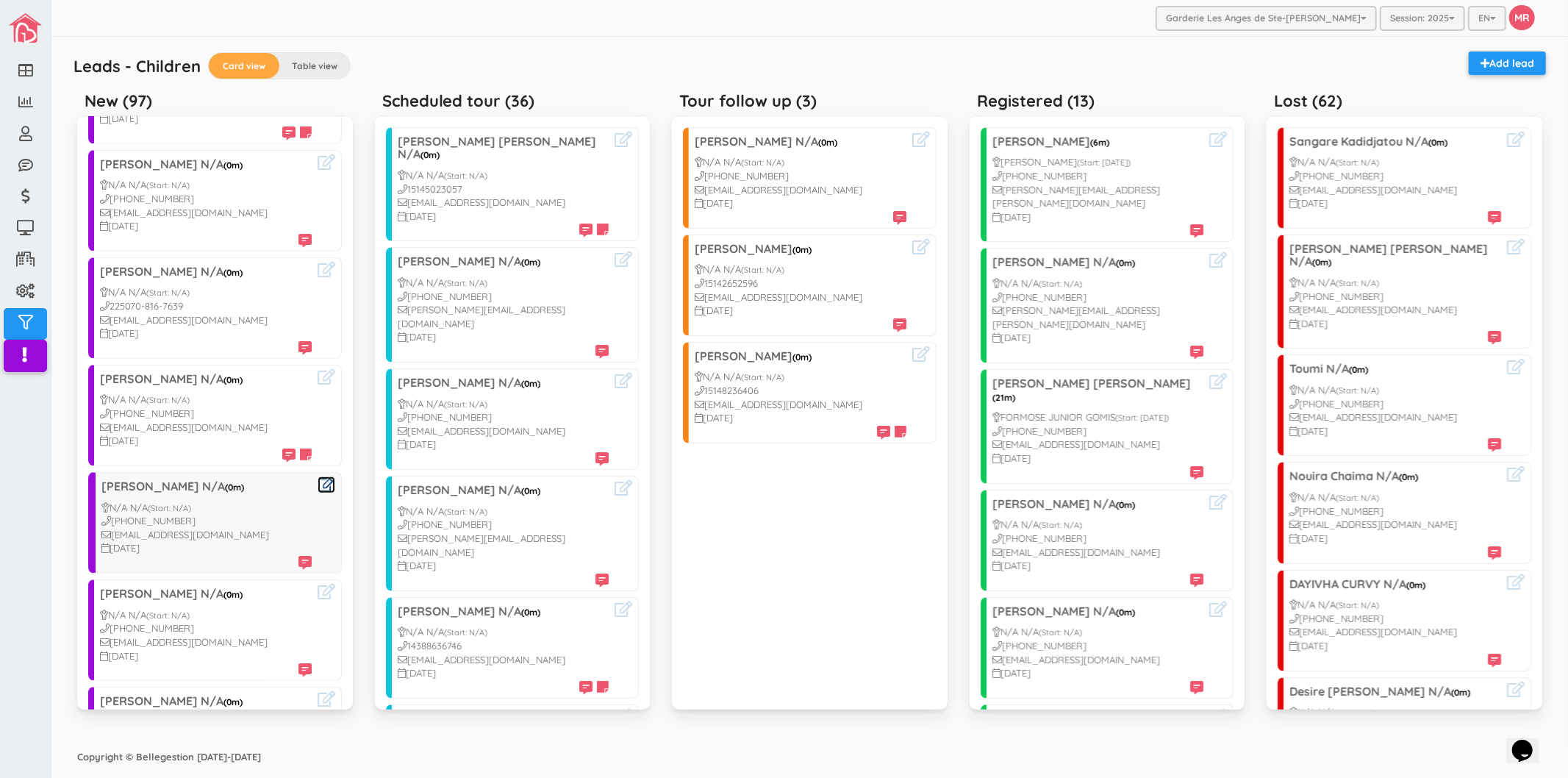
click at [318, 476] on icon at bounding box center [326, 484] width 18 height 15
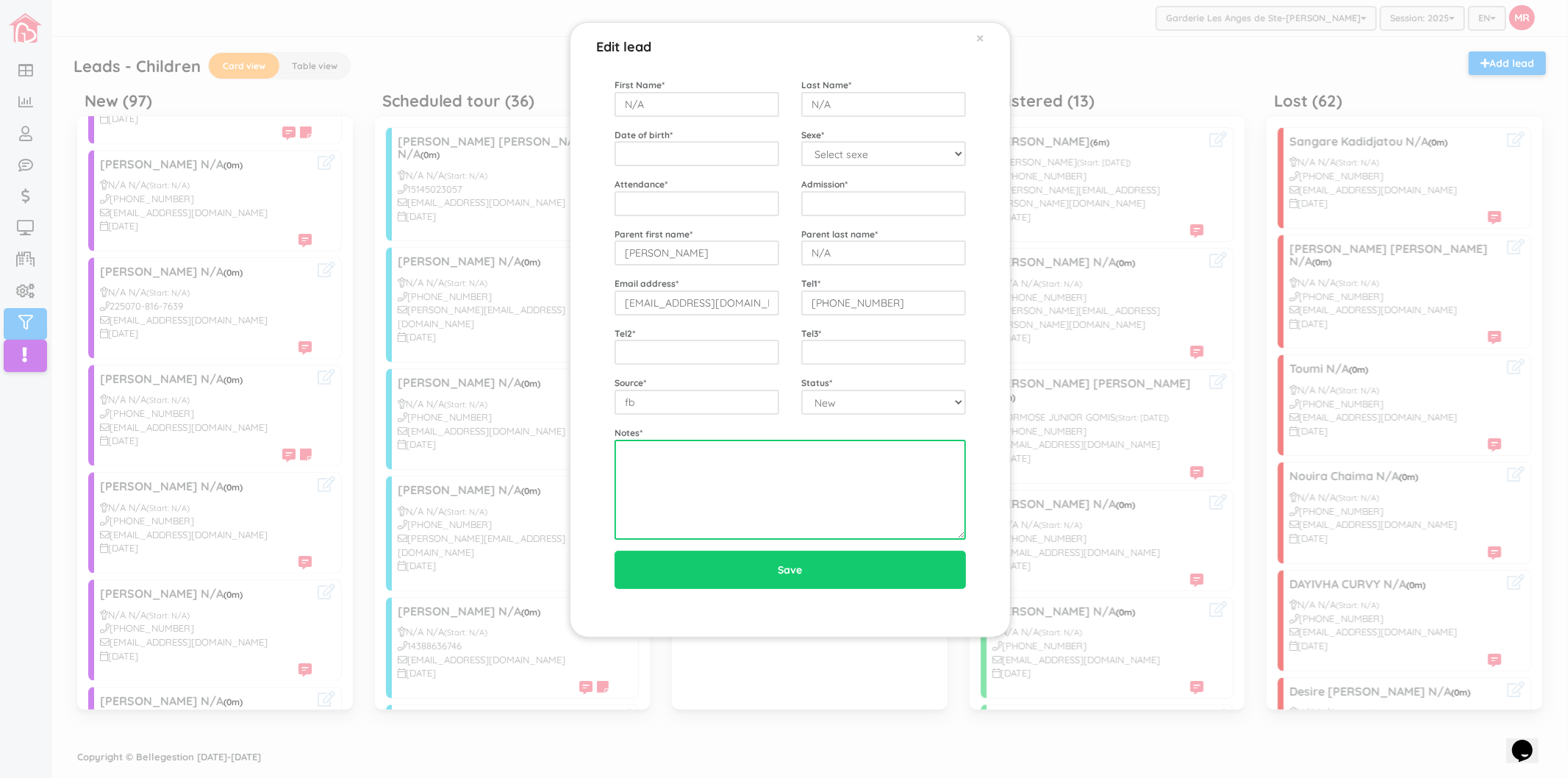
click at [694, 442] on textarea at bounding box center [790, 489] width 351 height 100
click at [746, 478] on textarea at bounding box center [790, 489] width 351 height 100
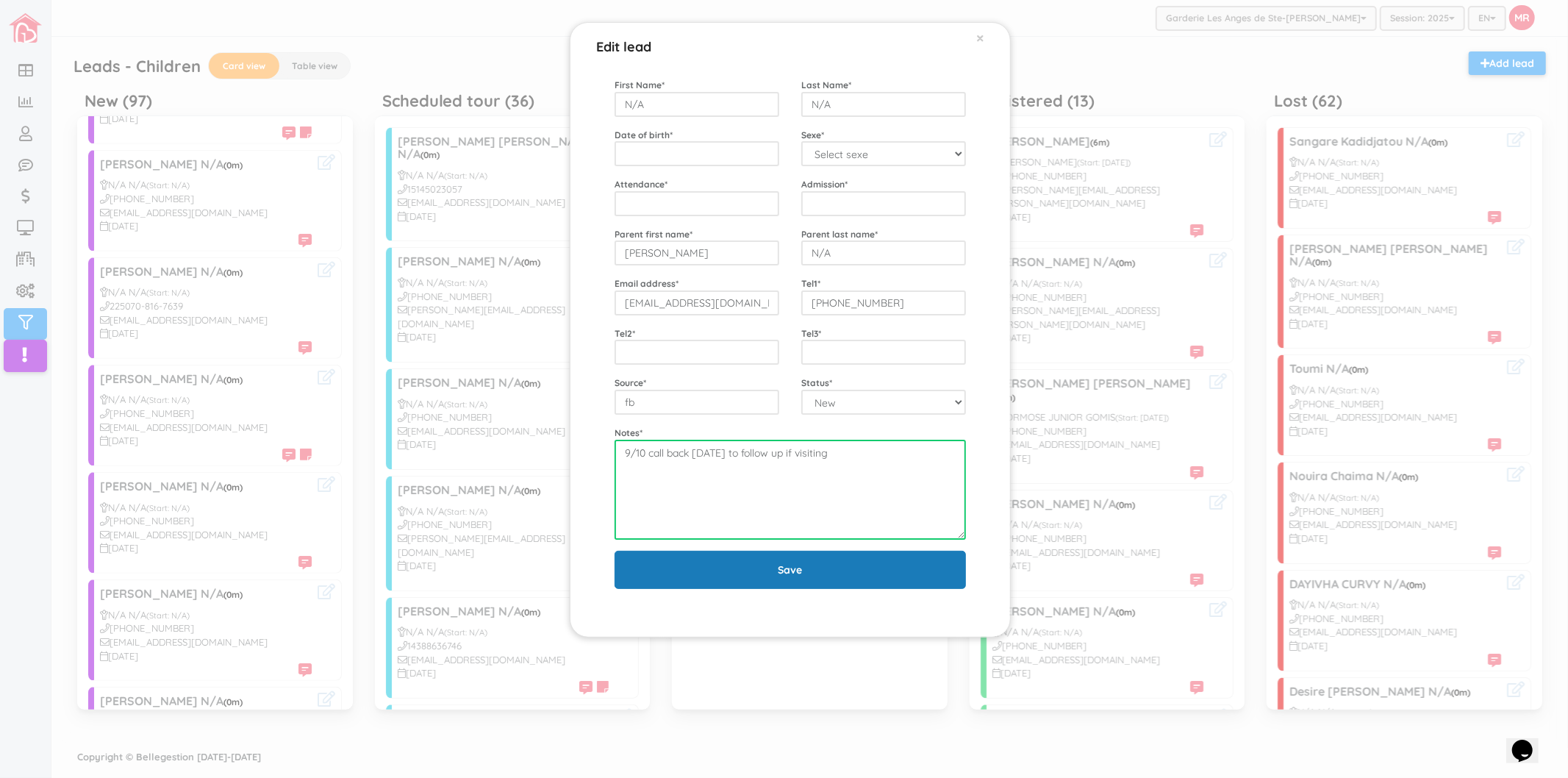
type textarea "9/10 call back [DATE] to follow up if visiting"
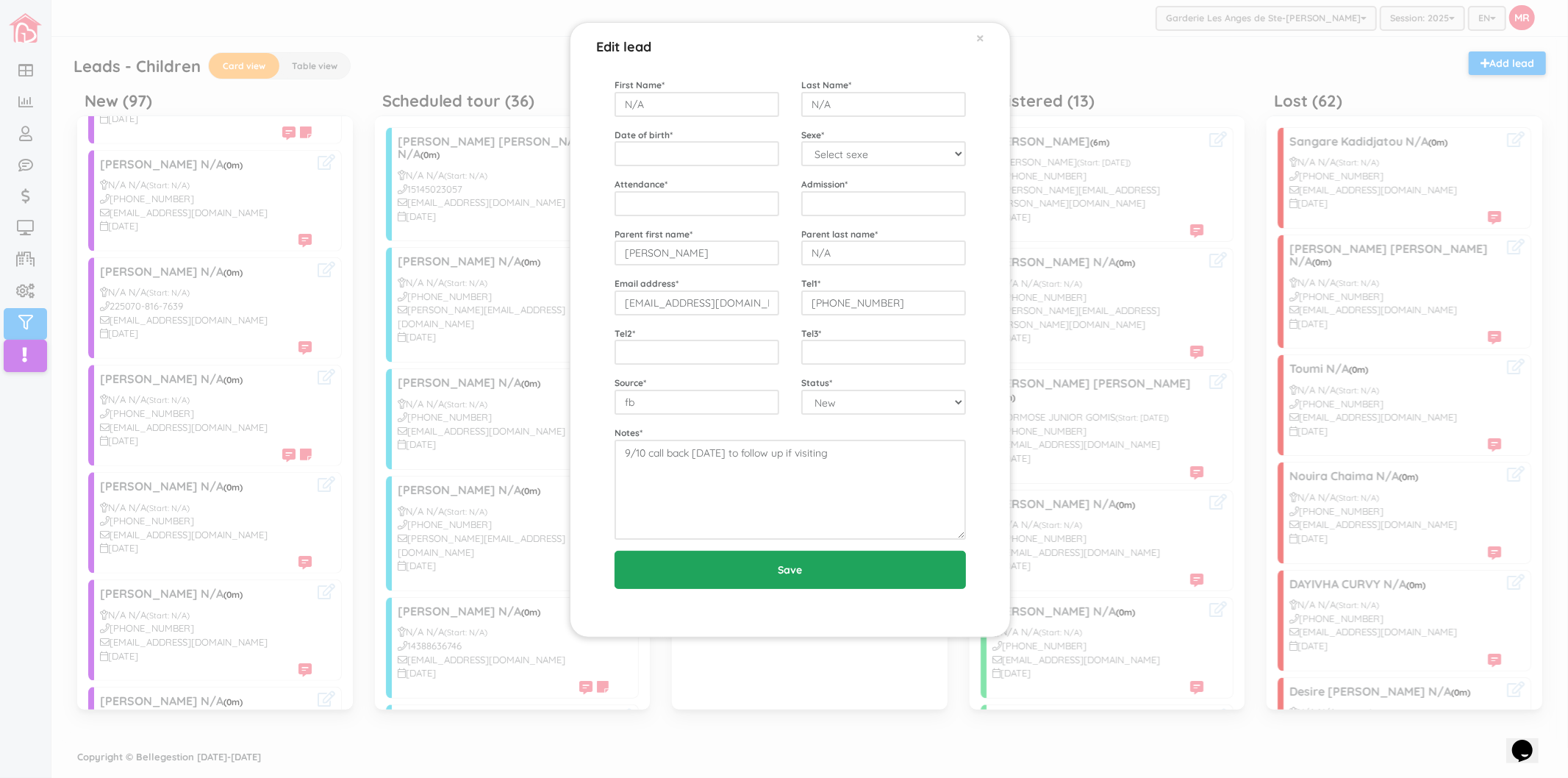
click at [724, 561] on input "Save" at bounding box center [790, 569] width 351 height 38
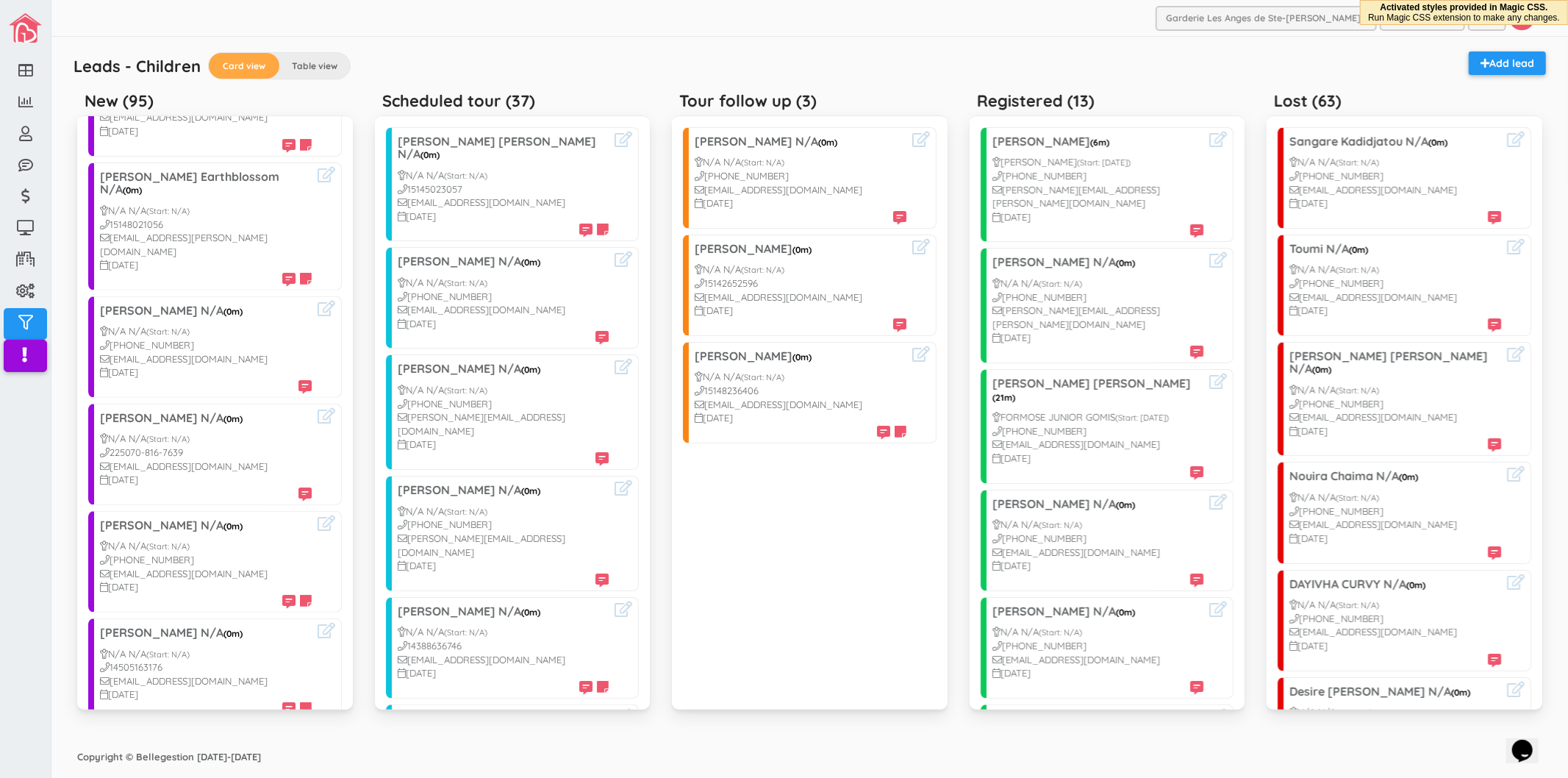
scroll to position [735, 0]
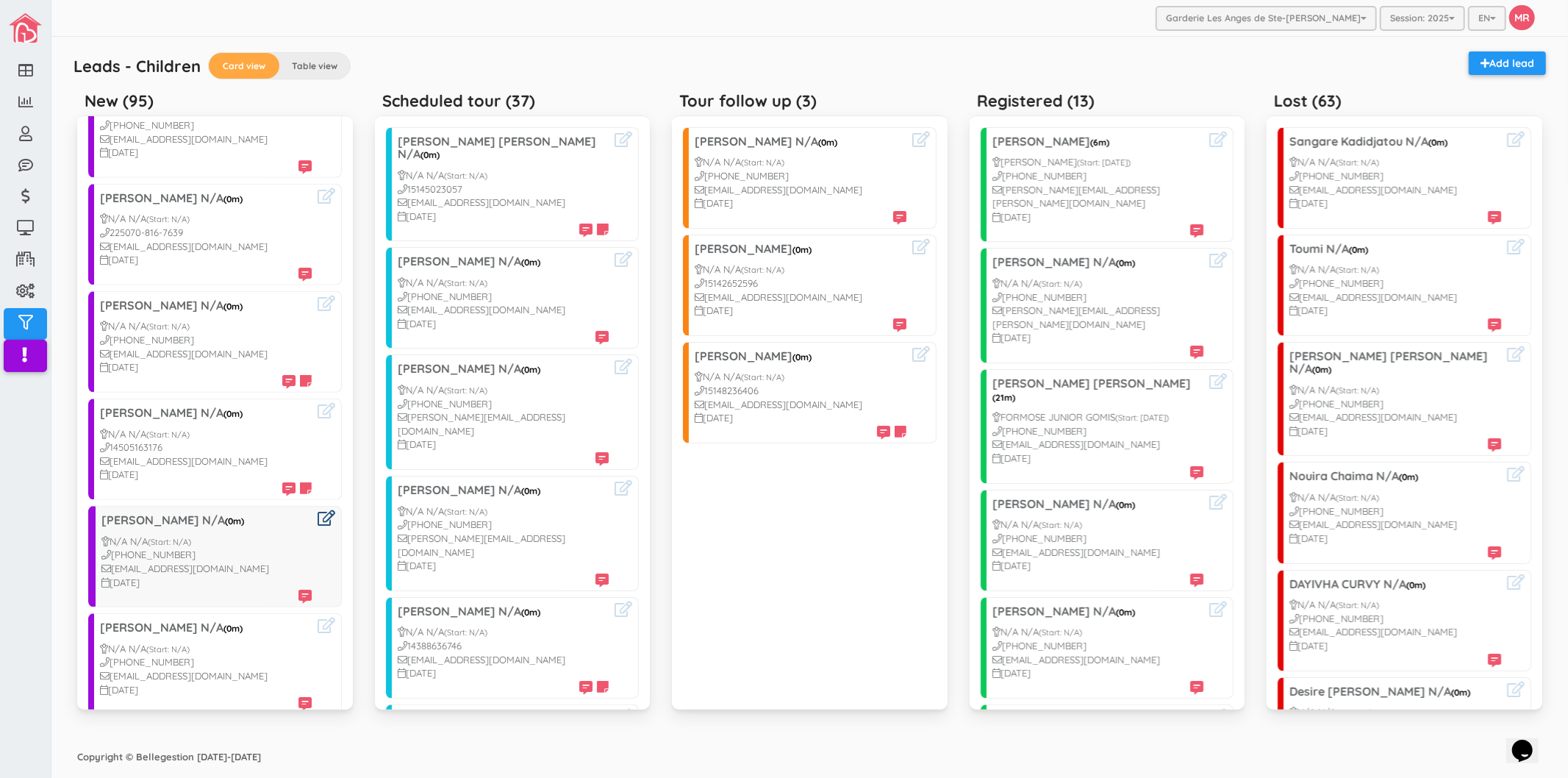
click at [318, 510] on icon at bounding box center [326, 518] width 18 height 15
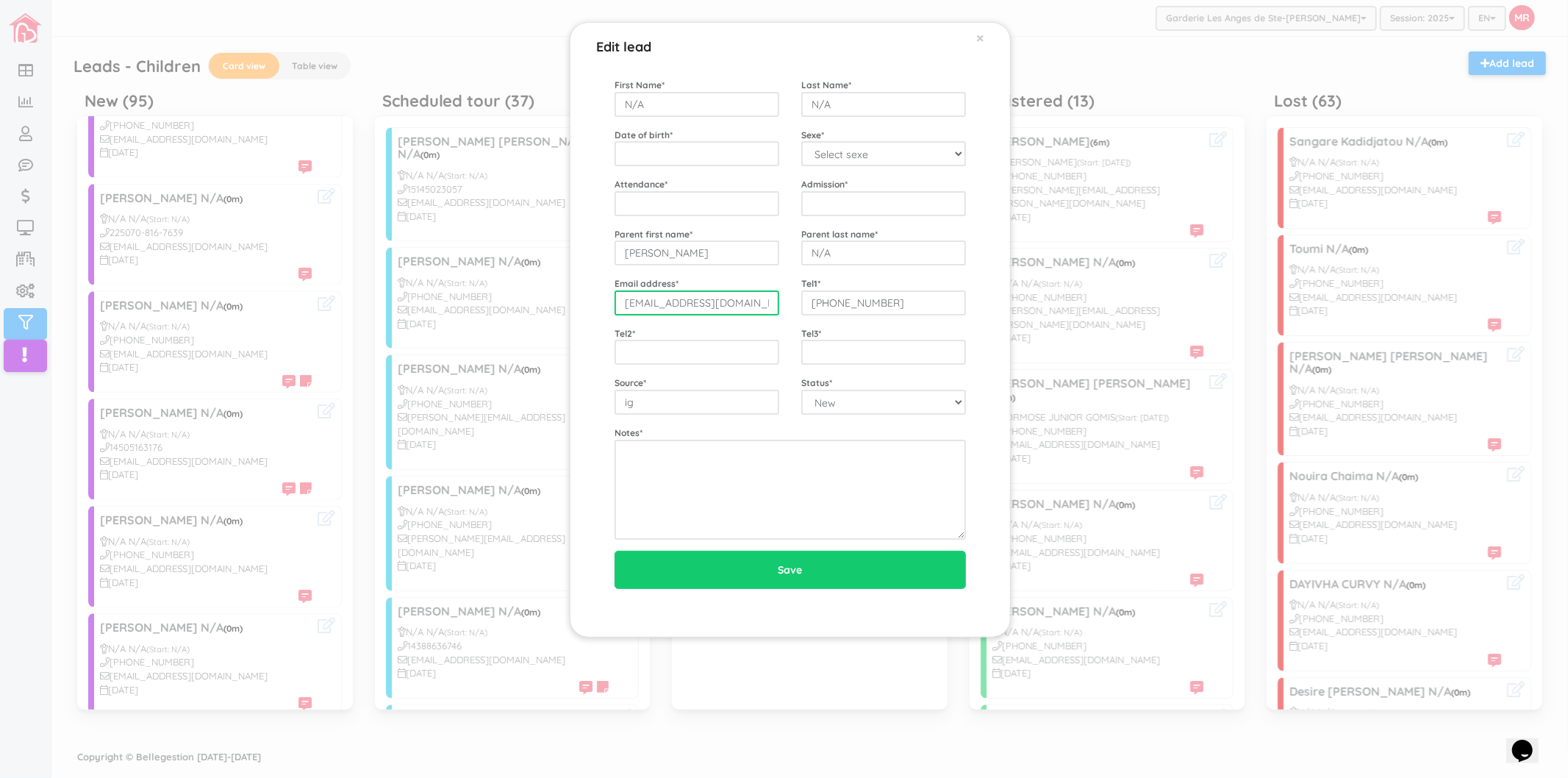
click at [736, 297] on input "shukria1985juma@gmail.com" at bounding box center [697, 302] width 165 height 25
click at [895, 298] on input "1438-725-8463" at bounding box center [883, 302] width 165 height 25
click at [344, 398] on div "Edit lead × First Name * N/A Last Name * N/A Date of birth * Sexe * Select sexe…" at bounding box center [784, 389] width 1568 height 778
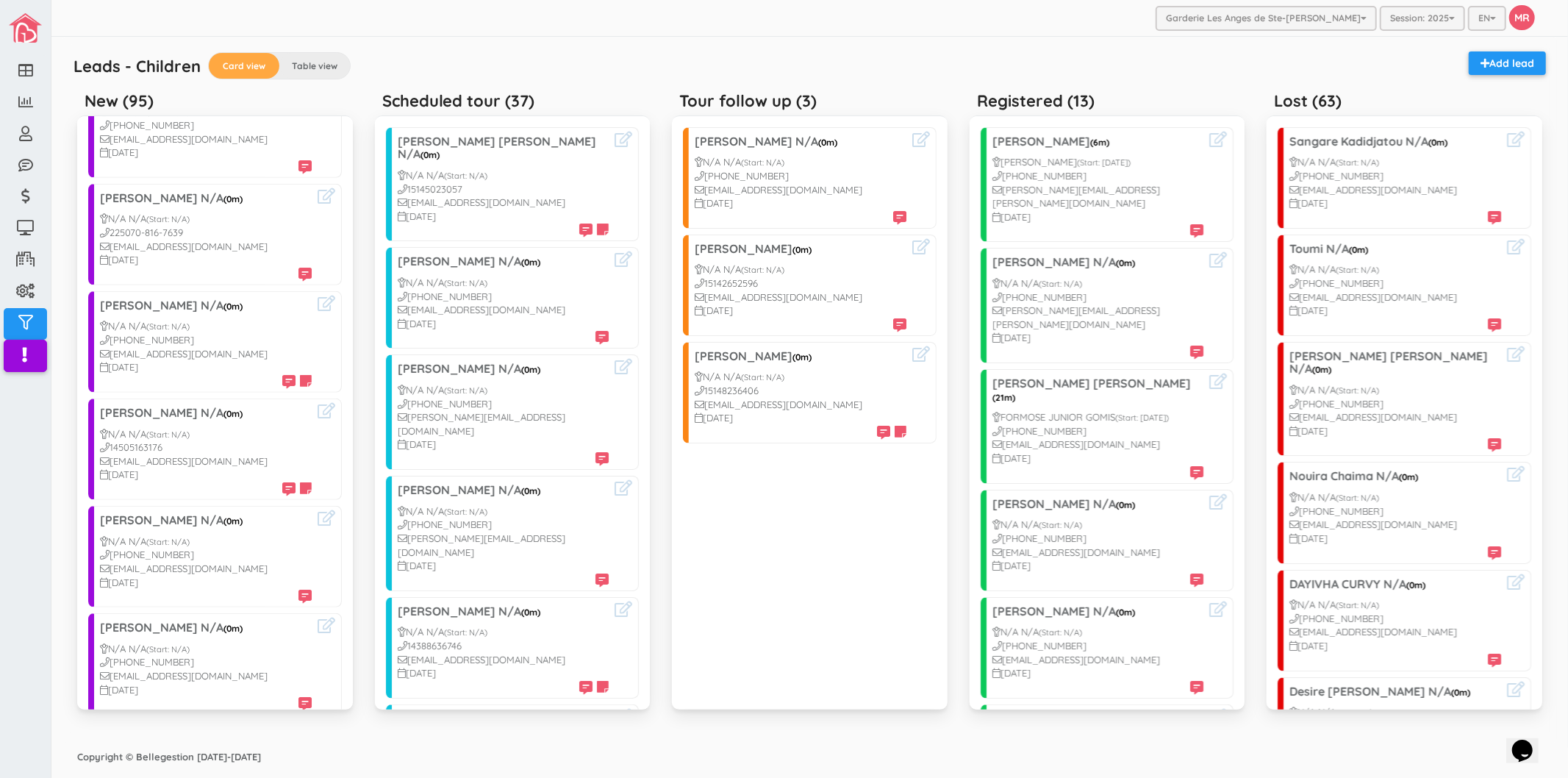
click at [496, 9] on div "Garderie Les Anges de Ste-Therese Garderie Les Anges de Ste-Therese Garderie Le…" at bounding box center [810, 19] width 1516 height 37
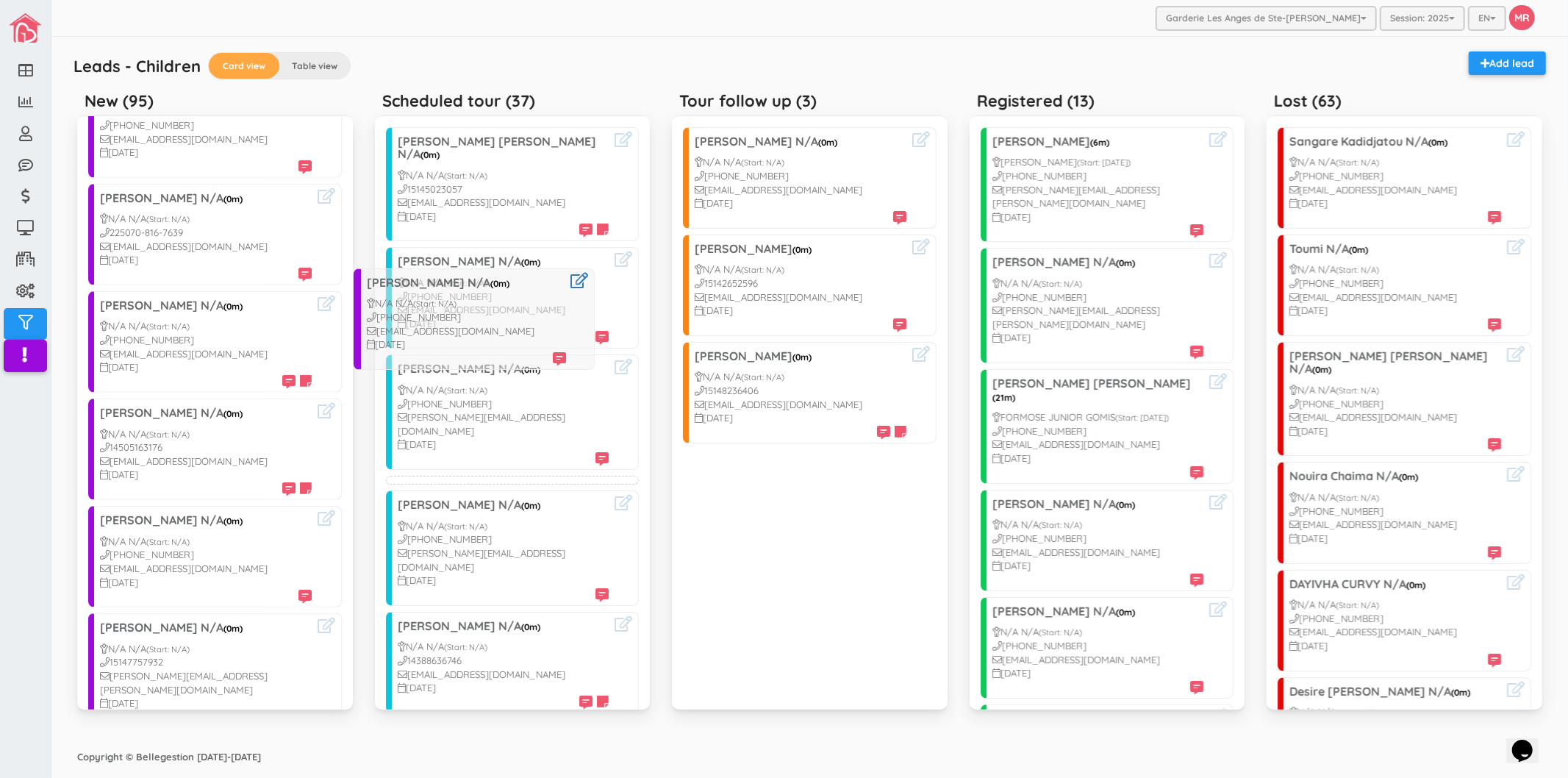
drag, startPoint x: 148, startPoint y: 503, endPoint x: 413, endPoint y: 305, distance: 330.8
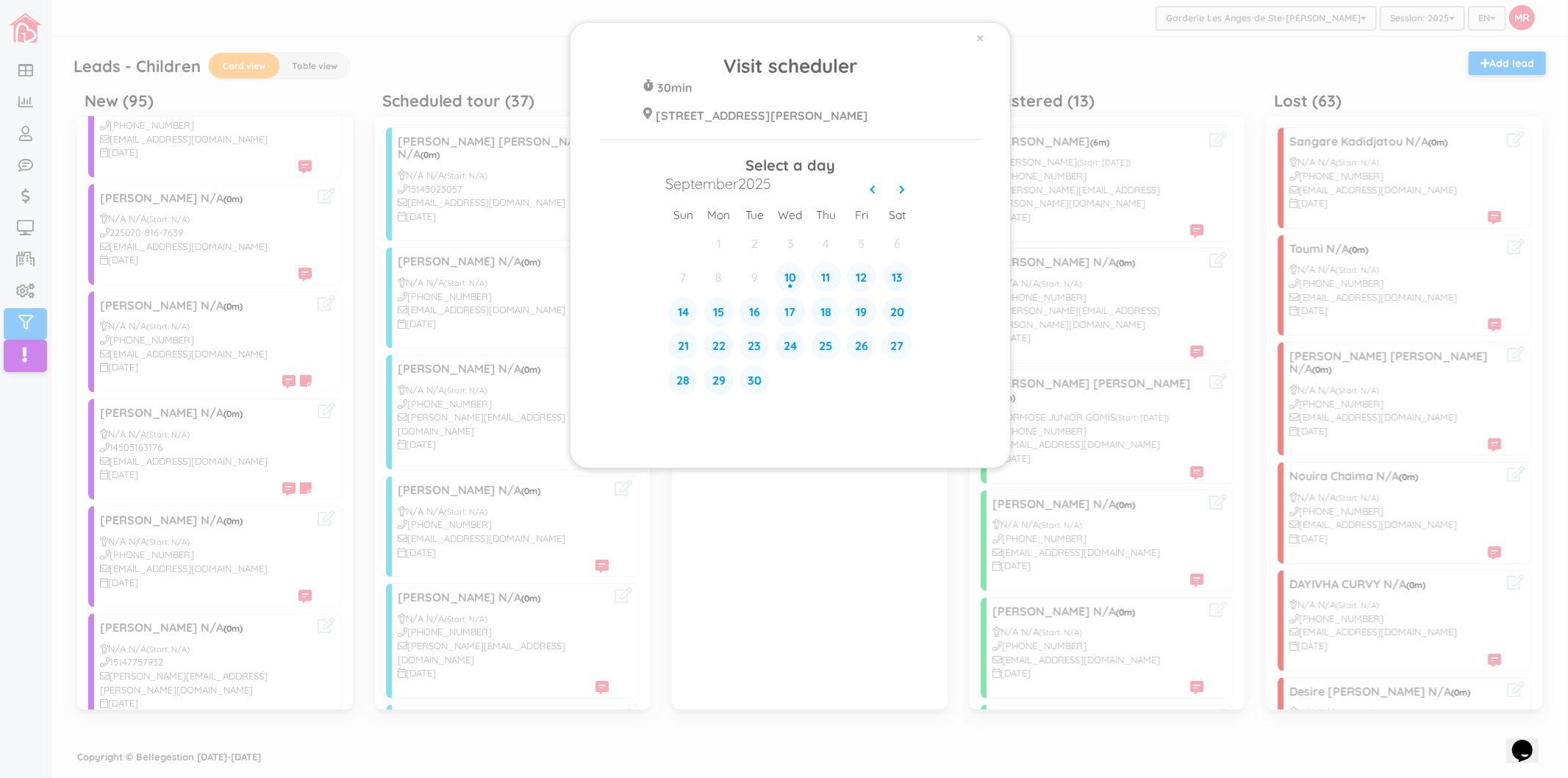
click at [148, 384] on div "× Visit scheduler 30min 428 Rue Blainville Est Ste-Thérèse J7E 1N4 Select a day…" at bounding box center [784, 389] width 1568 height 778
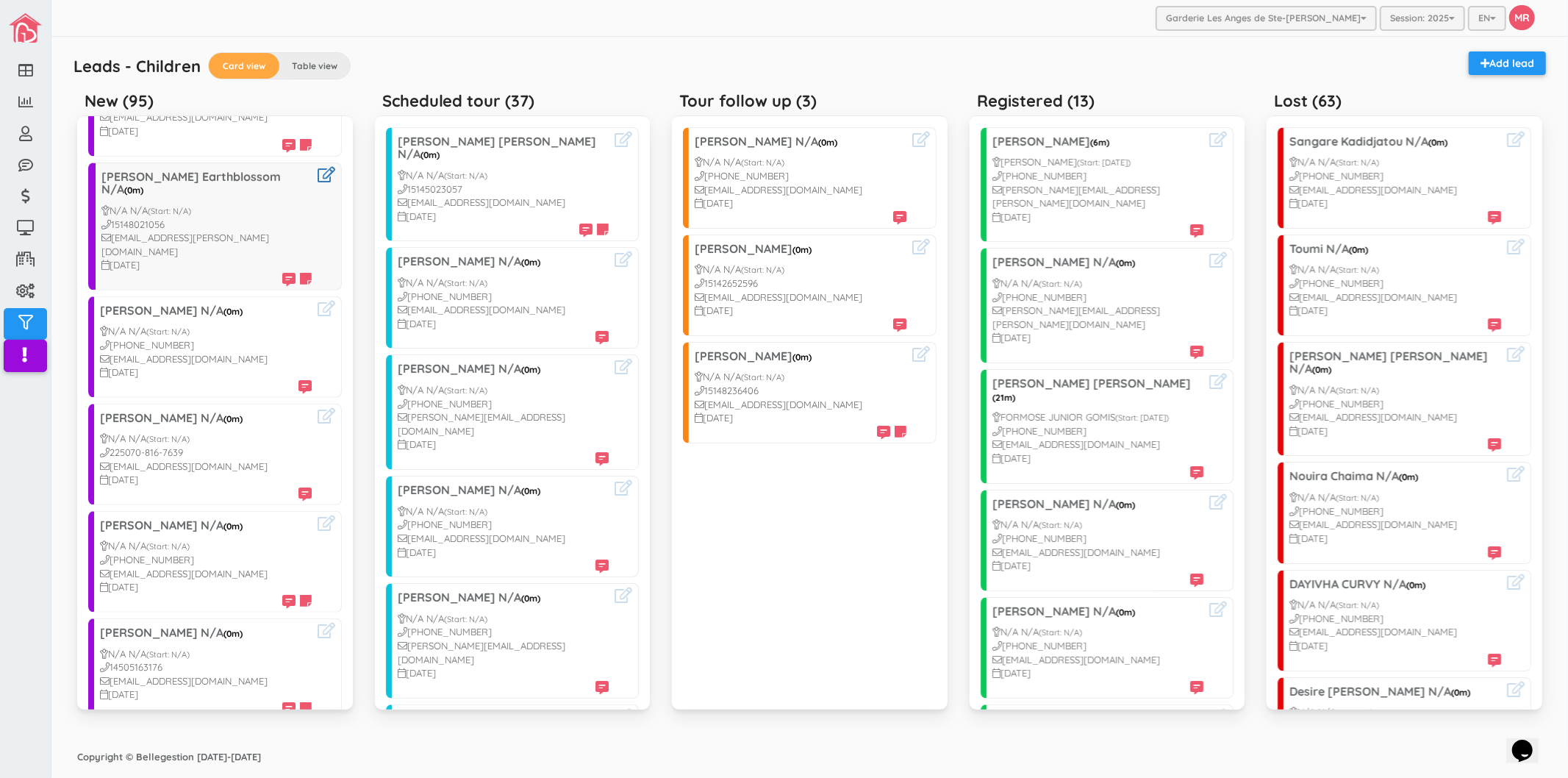
scroll to position [408, 0]
click at [318, 166] on icon at bounding box center [326, 174] width 18 height 15
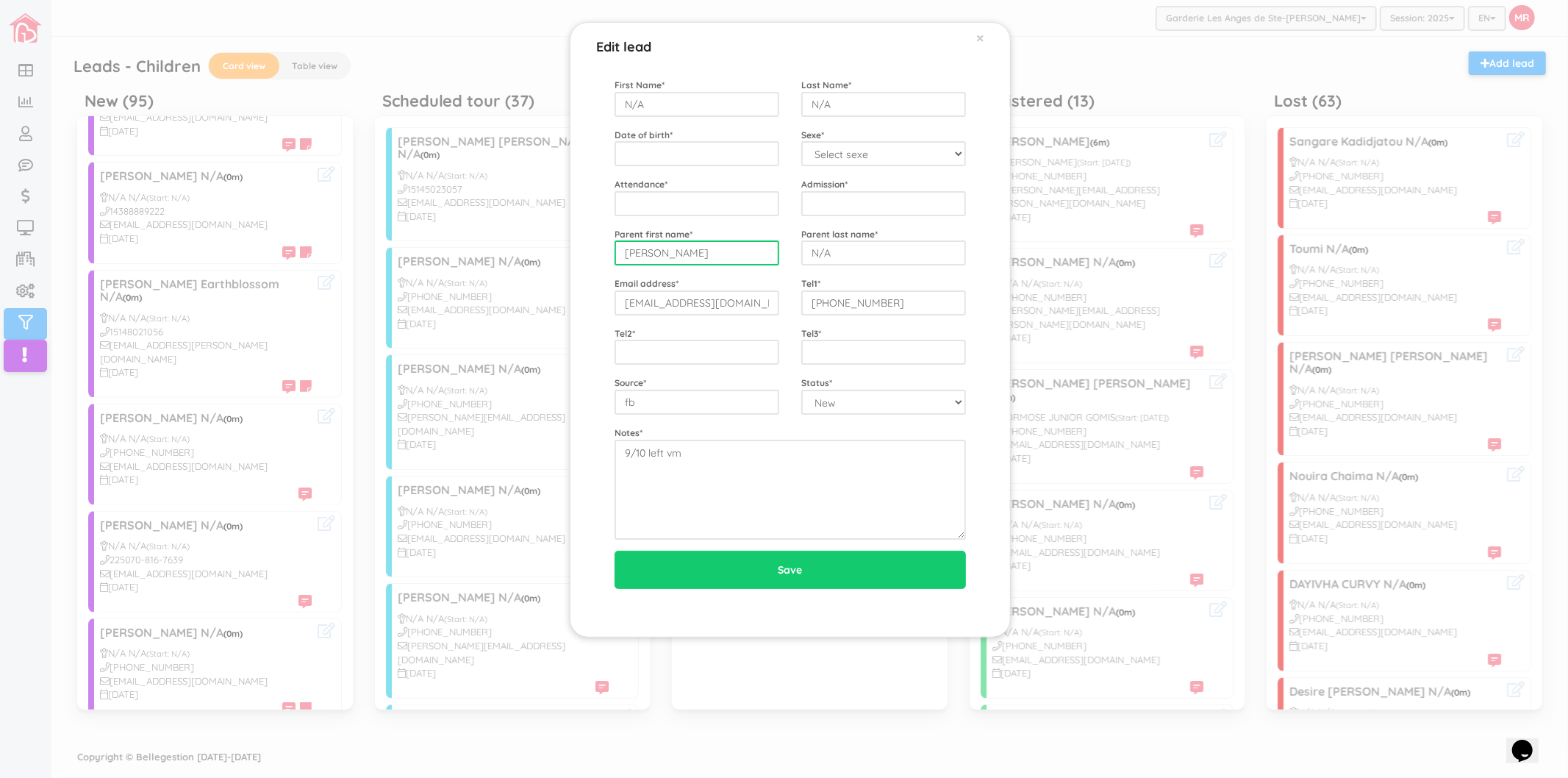
click at [721, 247] on input "Lauriane Taillon" at bounding box center [697, 253] width 165 height 25
click at [755, 295] on input "krazy_lau@hotmail.com" at bounding box center [697, 302] width 165 height 25
click at [922, 312] on input "1-438-888-9222" at bounding box center [883, 302] width 165 height 25
click at [181, 350] on div "Edit lead × First Name * N/A Last Name * N/A Date of birth * Sexe * Select sexe…" at bounding box center [784, 389] width 1568 height 778
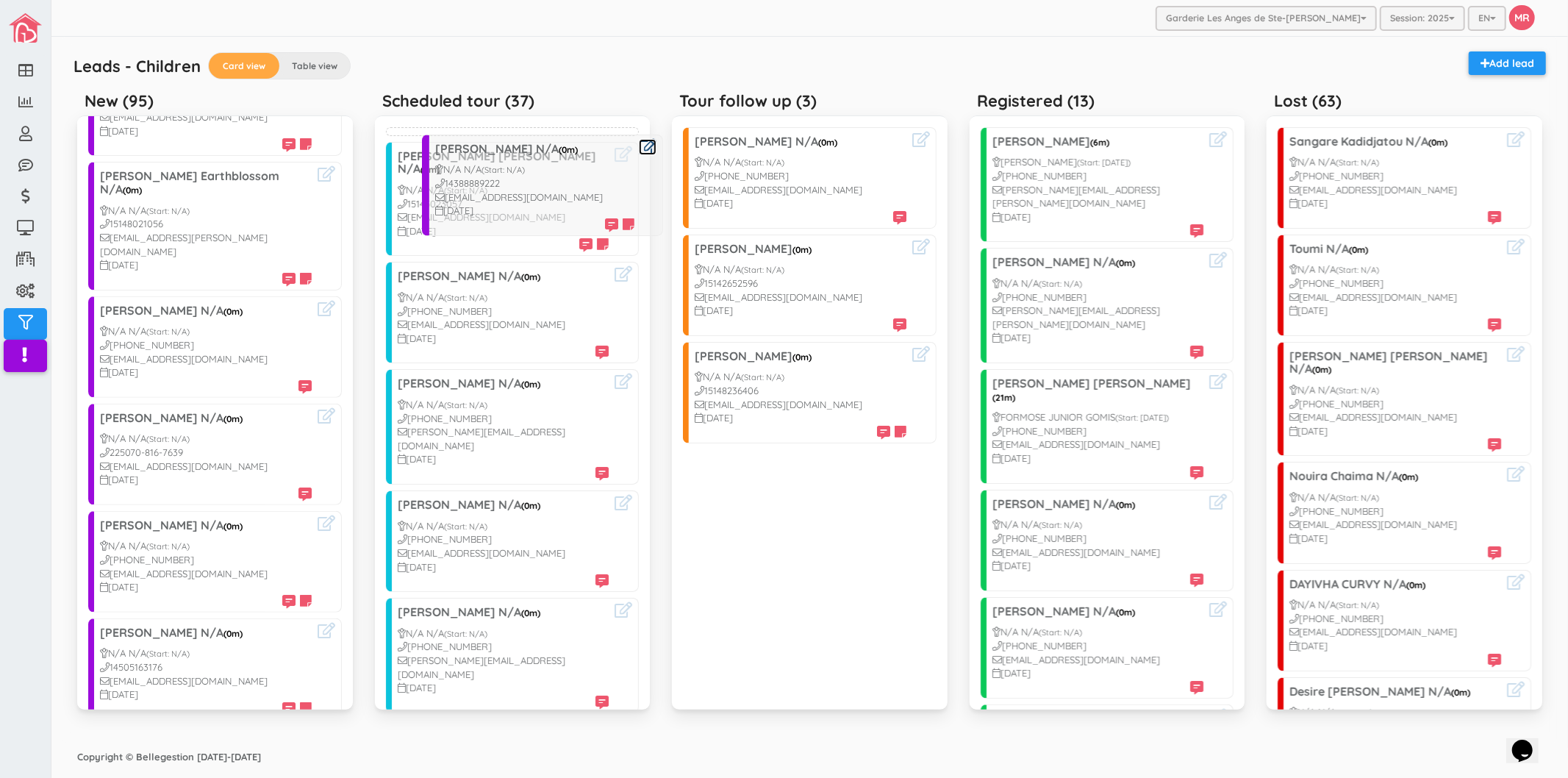
drag, startPoint x: 132, startPoint y: 172, endPoint x: 475, endPoint y: 157, distance: 343.3
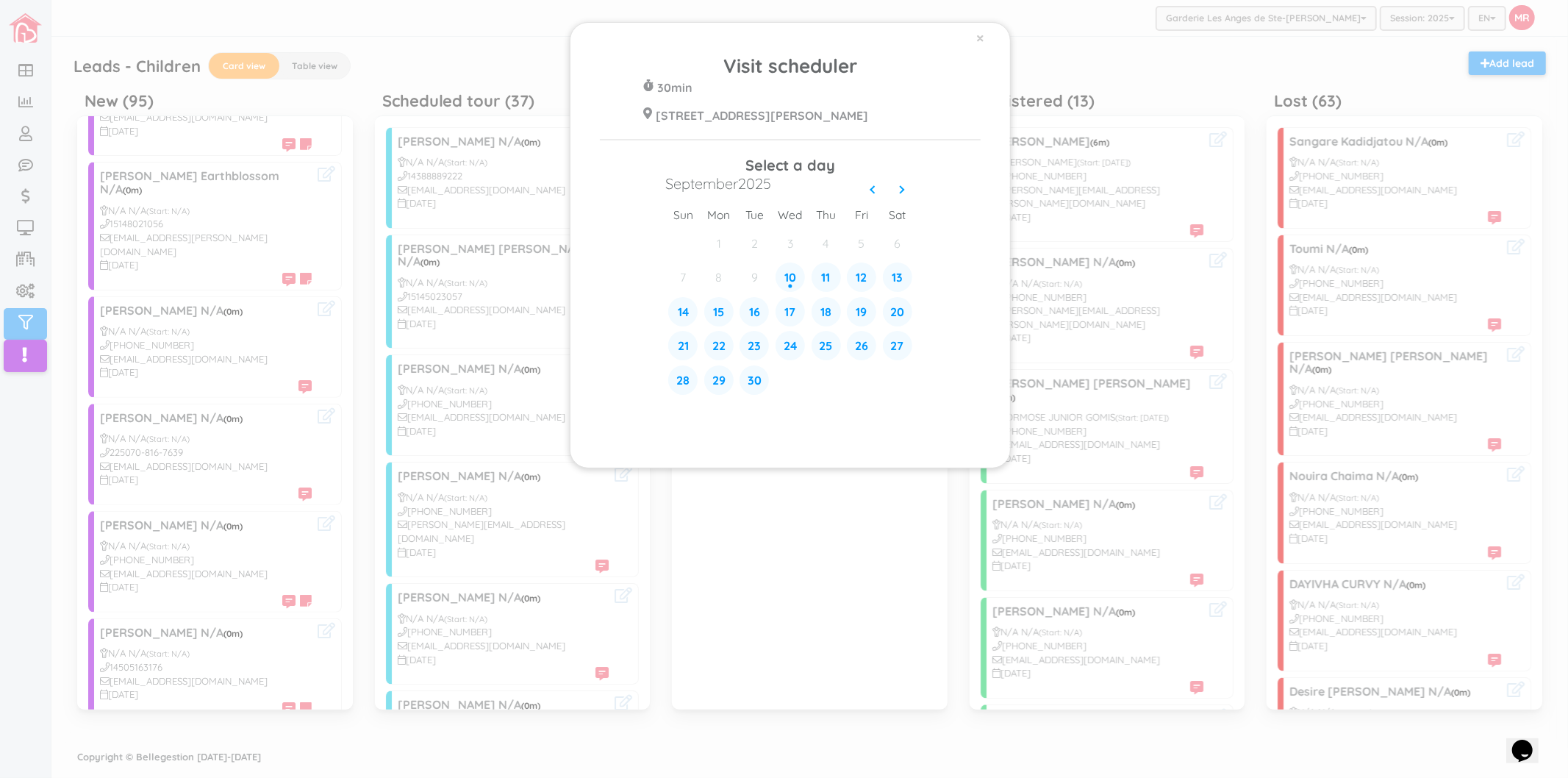
click at [257, 333] on div "× Visit scheduler 30min 428 Rue Blainville Est Ste-Thérèse J7E 1N4 Select a day…" at bounding box center [784, 389] width 1568 height 778
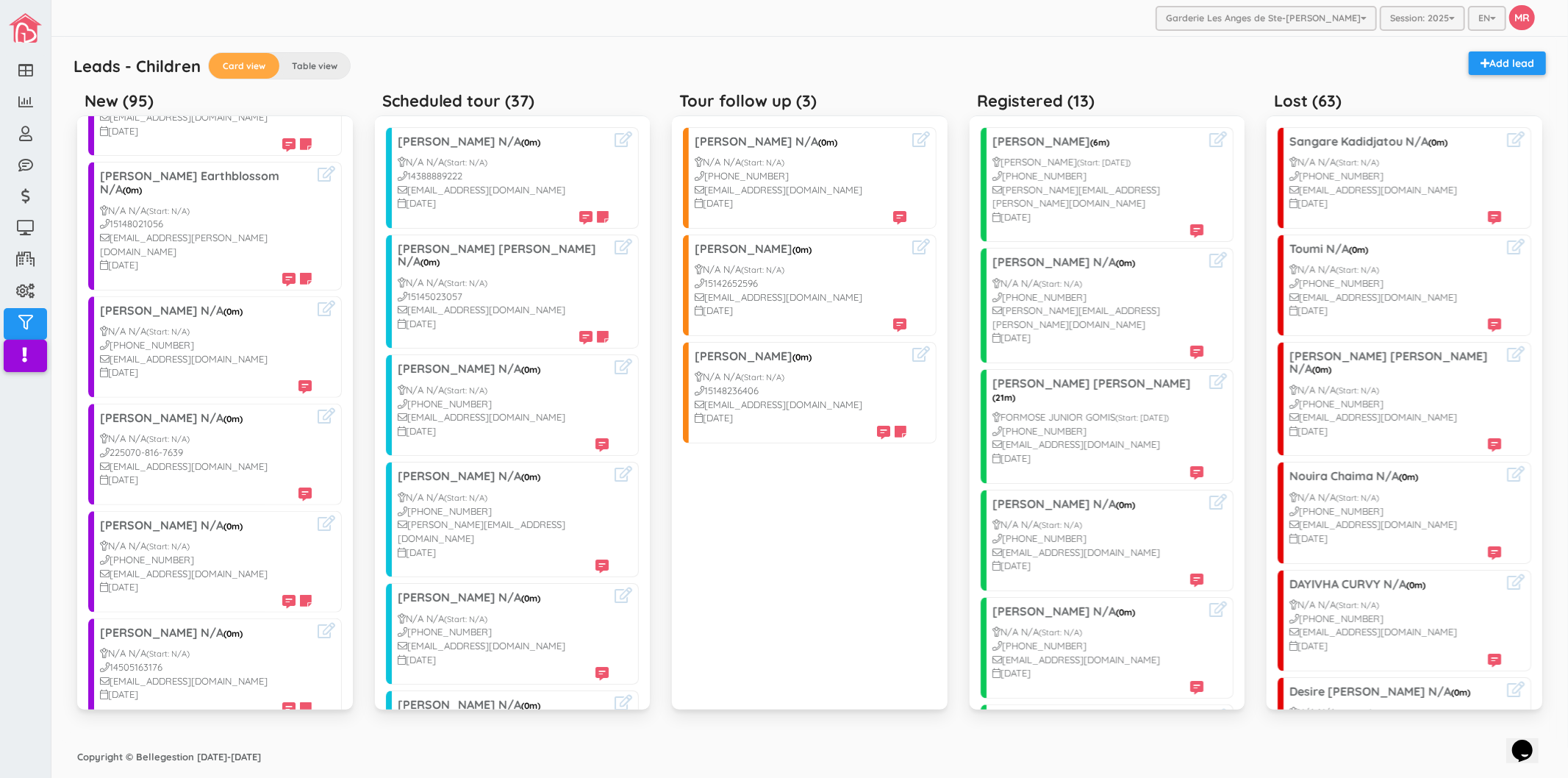
click at [524, 55] on div "Leads - Children Card view Table view Add lead" at bounding box center [810, 68] width 1487 height 33
click at [318, 166] on icon at bounding box center [326, 174] width 18 height 15
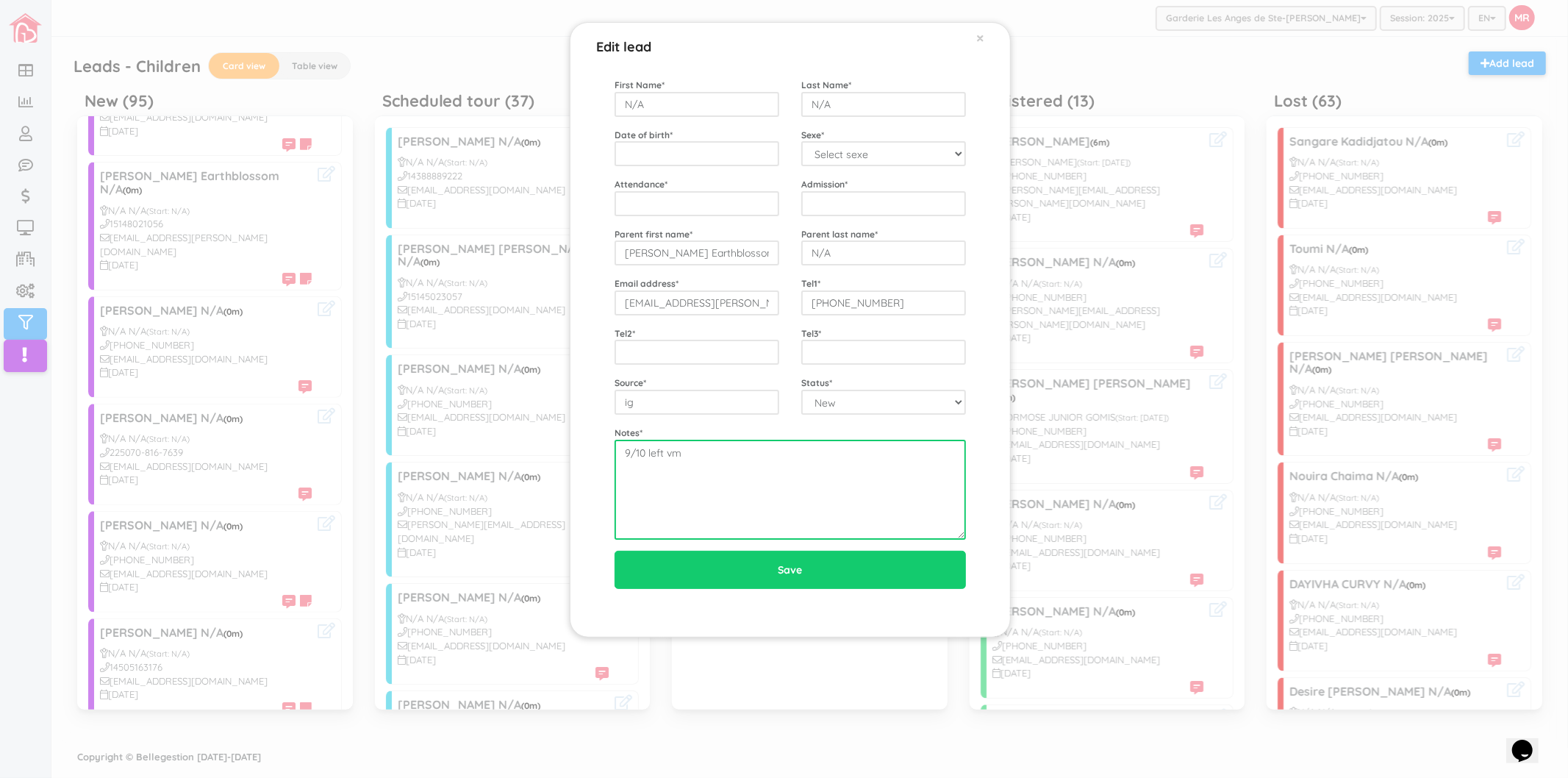
click at [773, 479] on textarea "9/10 left vm" at bounding box center [790, 489] width 351 height 100
drag, startPoint x: 688, startPoint y: 452, endPoint x: 647, endPoint y: 449, distance: 41.1
click at [647, 449] on textarea "9/10 left vm" at bounding box center [790, 489] width 351 height 100
click at [662, 452] on textarea "9/10 left vm" at bounding box center [790, 489] width 351 height 100
click at [737, 462] on textarea "9/10 left vm" at bounding box center [790, 489] width 351 height 100
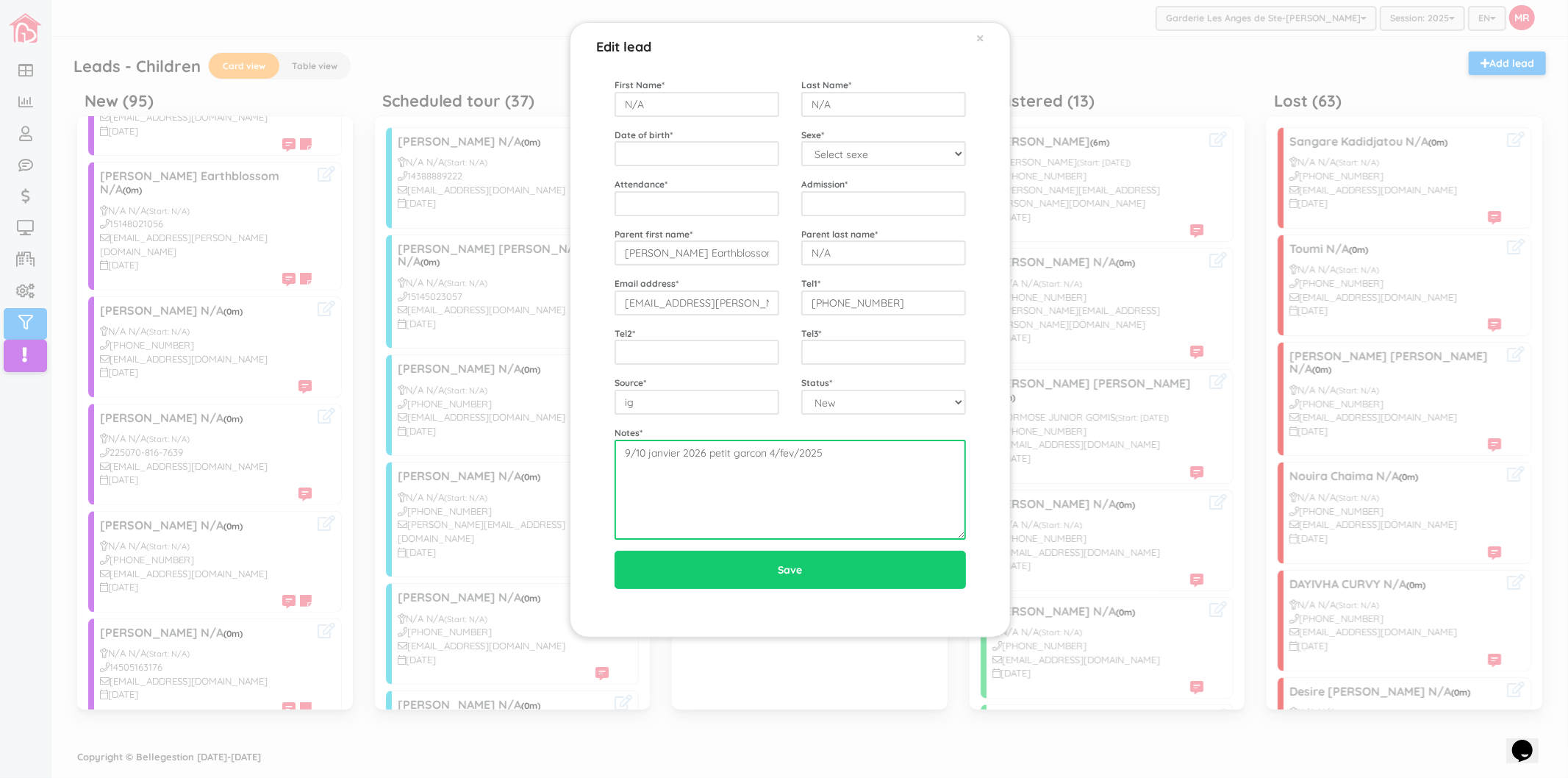
type textarea "9/10 janvier 2026 petit garcon 4/fev/2025"
click at [1003, 520] on div "Edit lead × First Name * N/A Last Name * N/A Date of birth * Sexe * Select sexe…" at bounding box center [790, 330] width 441 height 616
click at [908, 456] on textarea "9/10 left vm" at bounding box center [790, 489] width 351 height 100
click at [780, 372] on div "First Name * N/A Last Name * N/A Date of birth * Sexe * Select sexe Boy Girl At…" at bounding box center [790, 309] width 351 height 462
click at [349, 421] on div "Edit lead × First Name * N/A Last Name * N/A Date of birth * Sexe * Select sexe…" at bounding box center [784, 389] width 1568 height 778
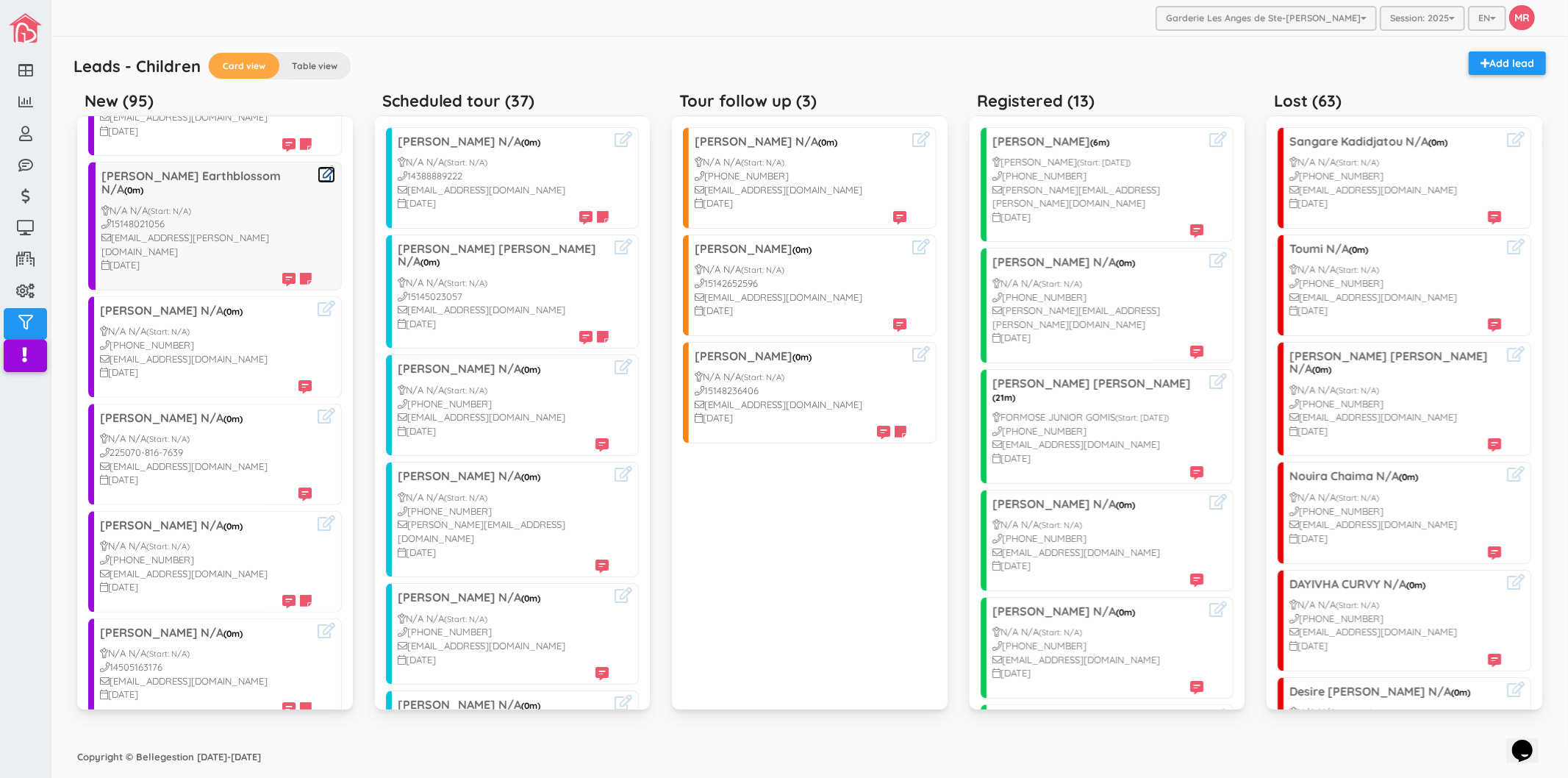
click at [318, 166] on icon at bounding box center [326, 174] width 18 height 15
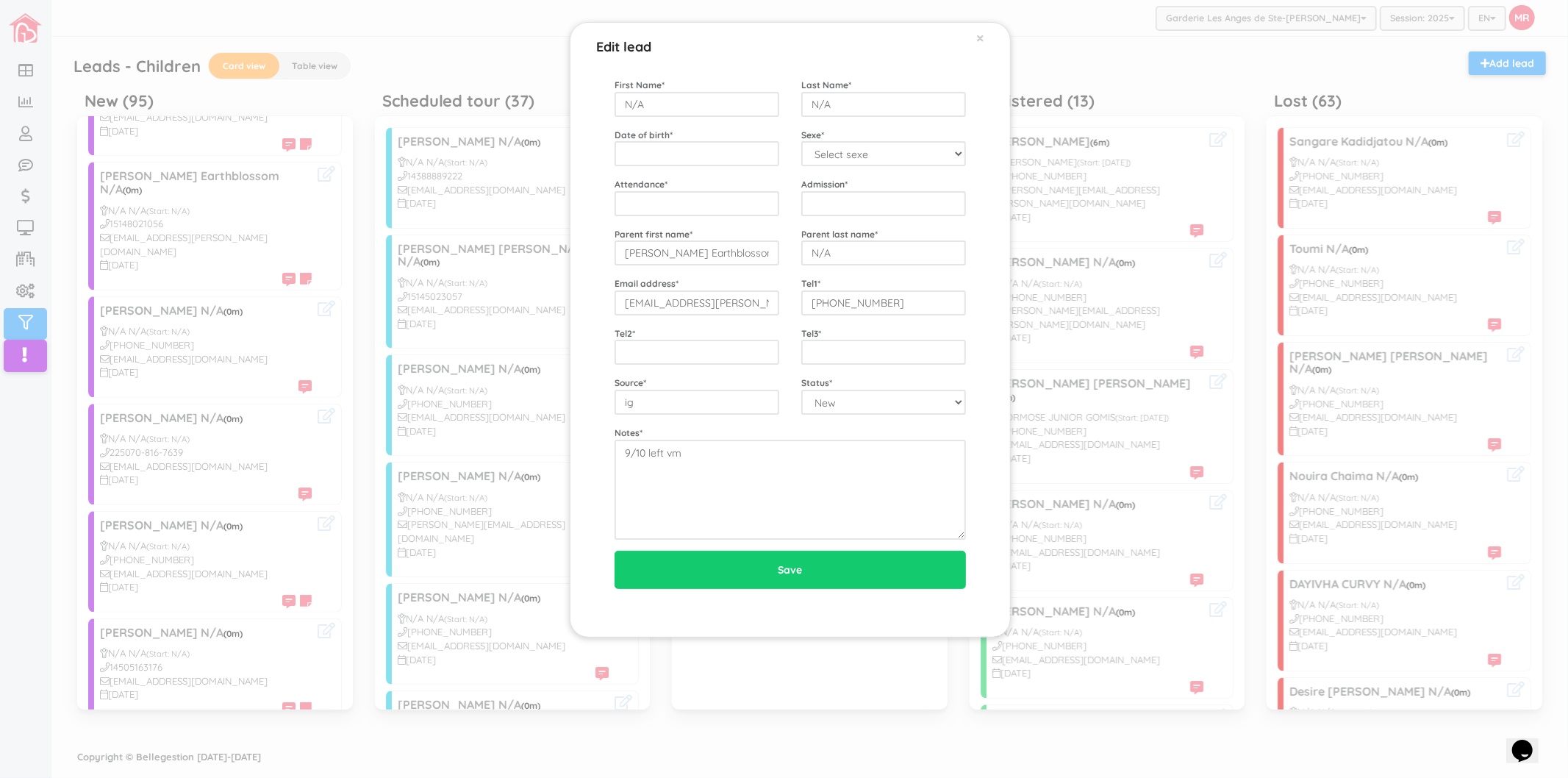
click at [795, 425] on div "Notes * 9/10 left vm" at bounding box center [789, 482] width 373 height 114
click at [750, 298] on input "e-lena.02@hotmail.com" at bounding box center [697, 302] width 165 height 25
drag, startPoint x: 910, startPoint y: 305, endPoint x: 810, endPoint y: 305, distance: 100.0
click at [810, 305] on input "1-514-802-1056" at bounding box center [883, 302] width 165 height 25
click at [573, 336] on div "Edit lead × First Name * N/A Last Name * N/A Date of birth * Sexe * Select sexe…" at bounding box center [790, 330] width 441 height 616
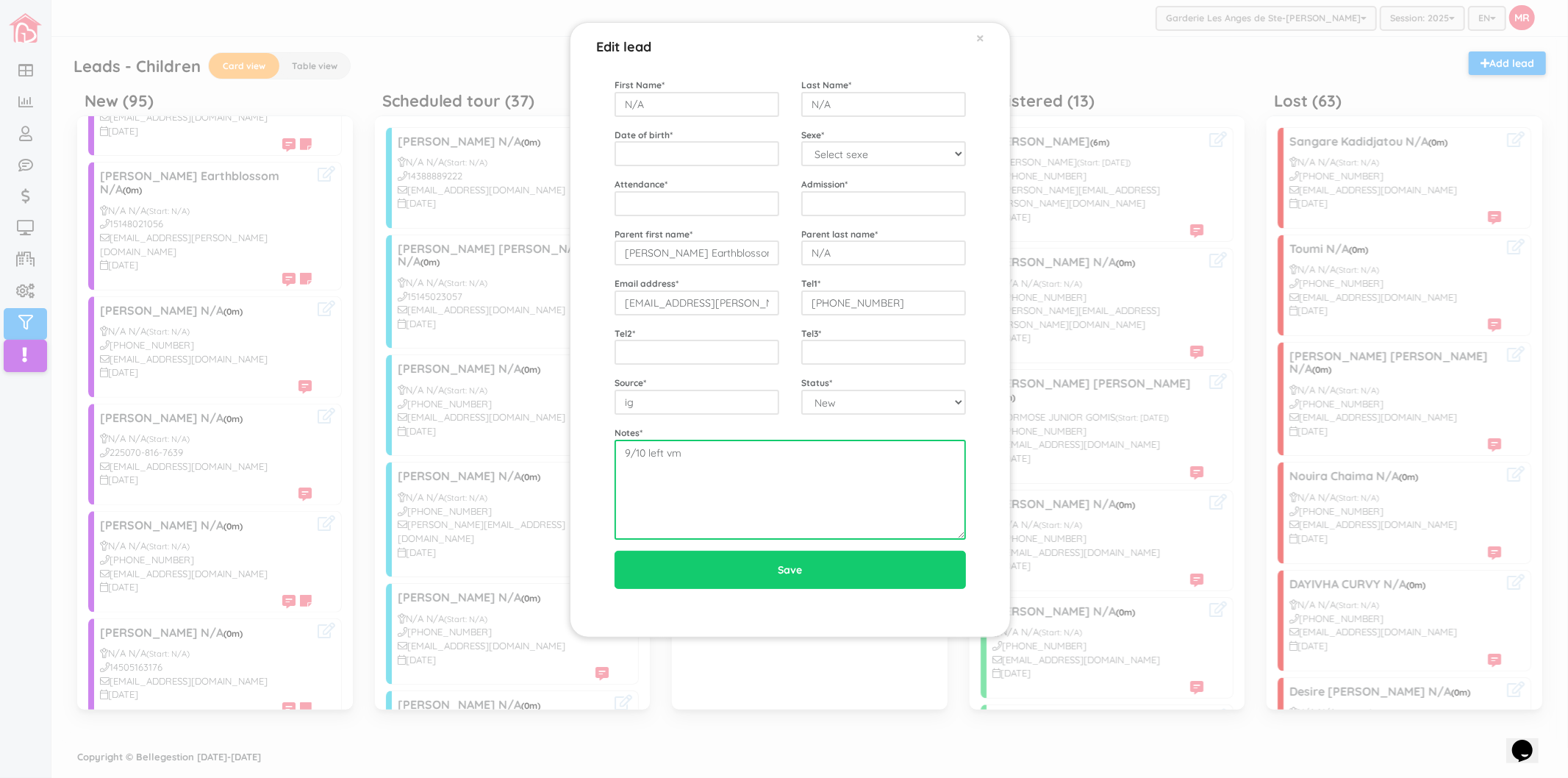
click at [784, 489] on textarea "9/10 left vm" at bounding box center [790, 489] width 351 height 100
click at [291, 237] on div "Edit lead × First Name * N/A Last Name * N/A Date of birth * Sexe * Select sexe…" at bounding box center [784, 389] width 1568 height 778
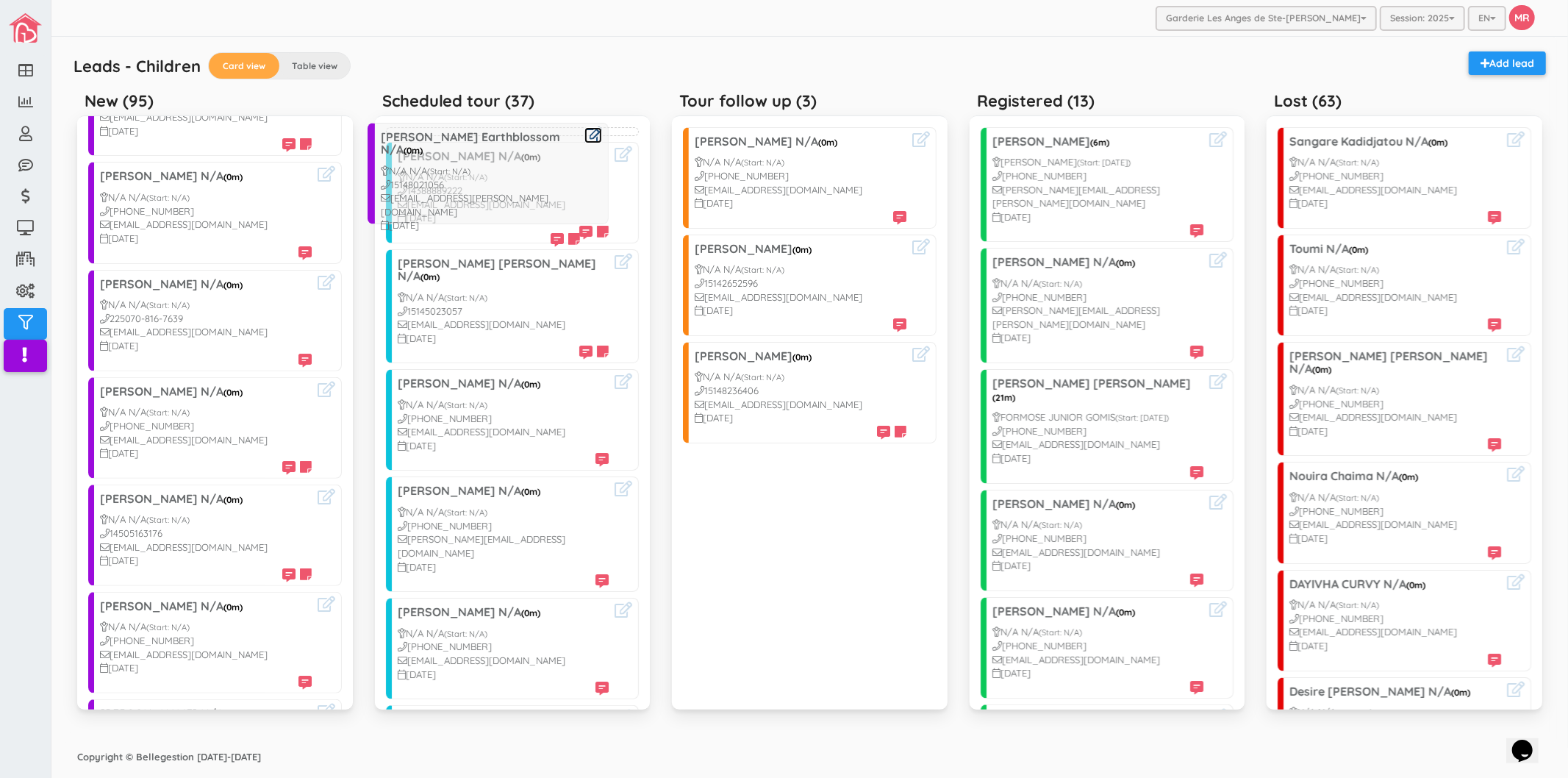
drag, startPoint x: 193, startPoint y: 178, endPoint x: 472, endPoint y: 152, distance: 280.2
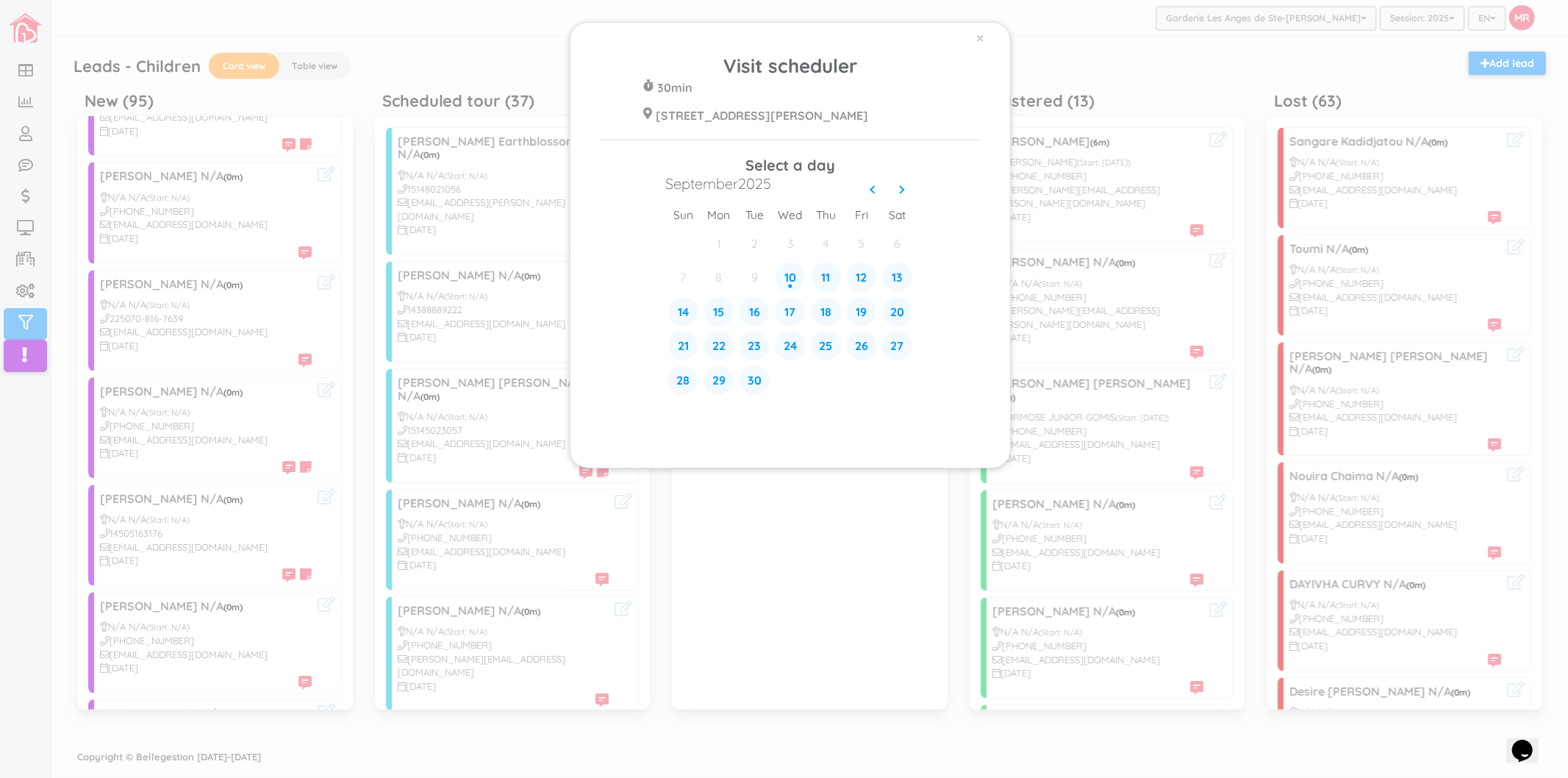
click at [445, 56] on div "× Visit scheduler 30min 428 Rue Blainville Est Ste-Thérèse J7E 1N4 Select a day…" at bounding box center [784, 389] width 1568 height 778
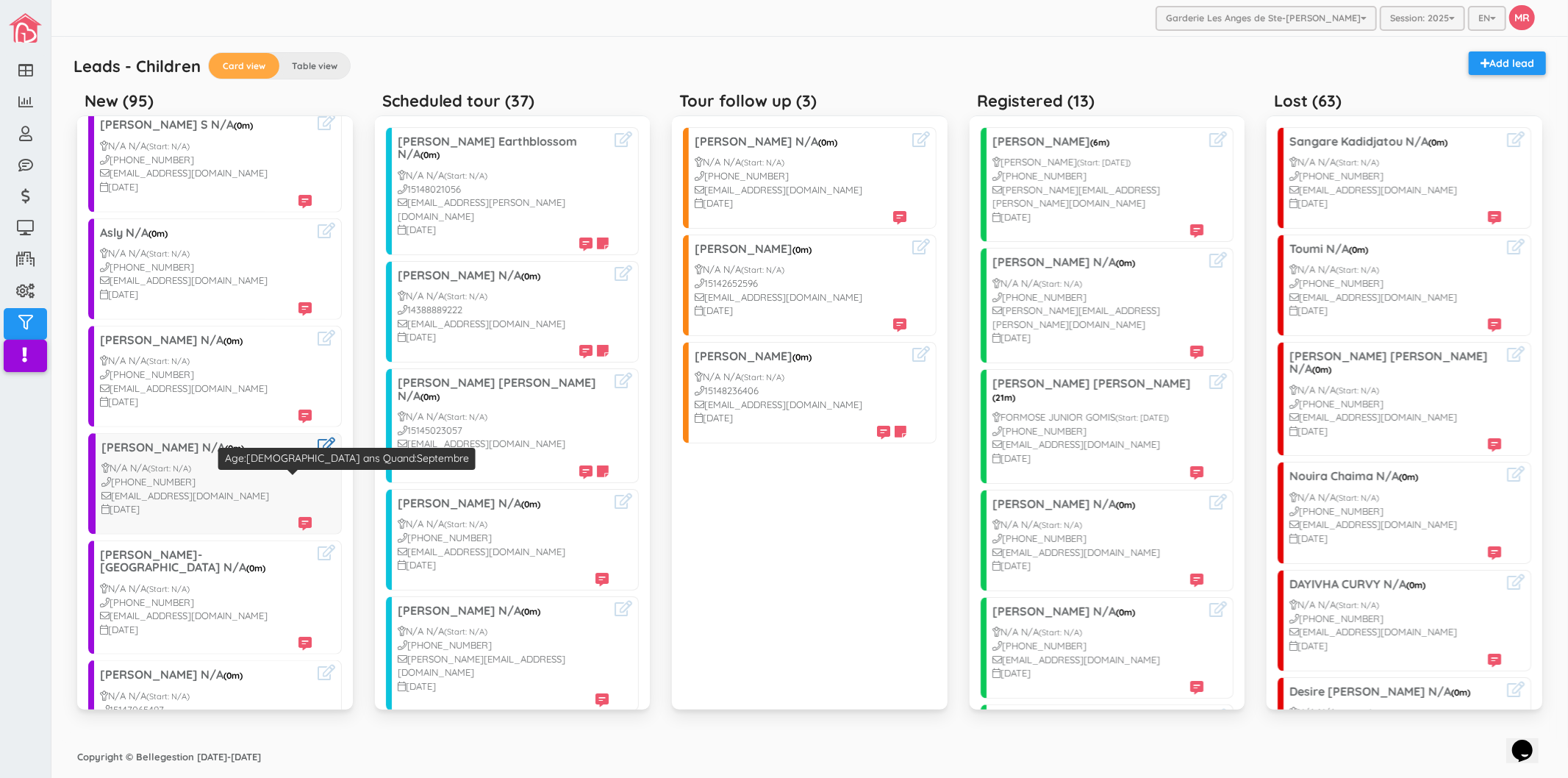
scroll to position [1306, 0]
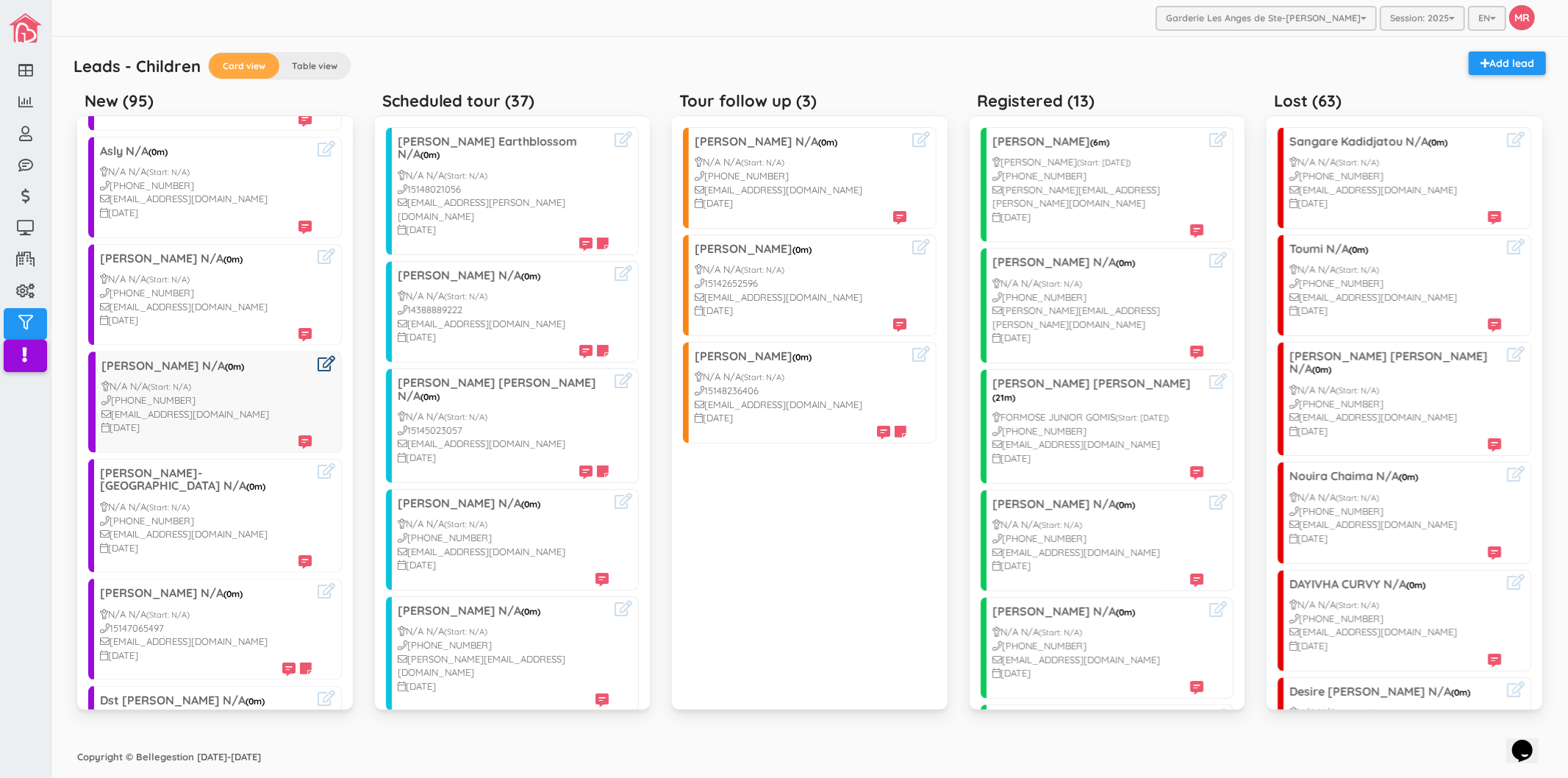
click at [318, 356] on icon at bounding box center [326, 363] width 18 height 15
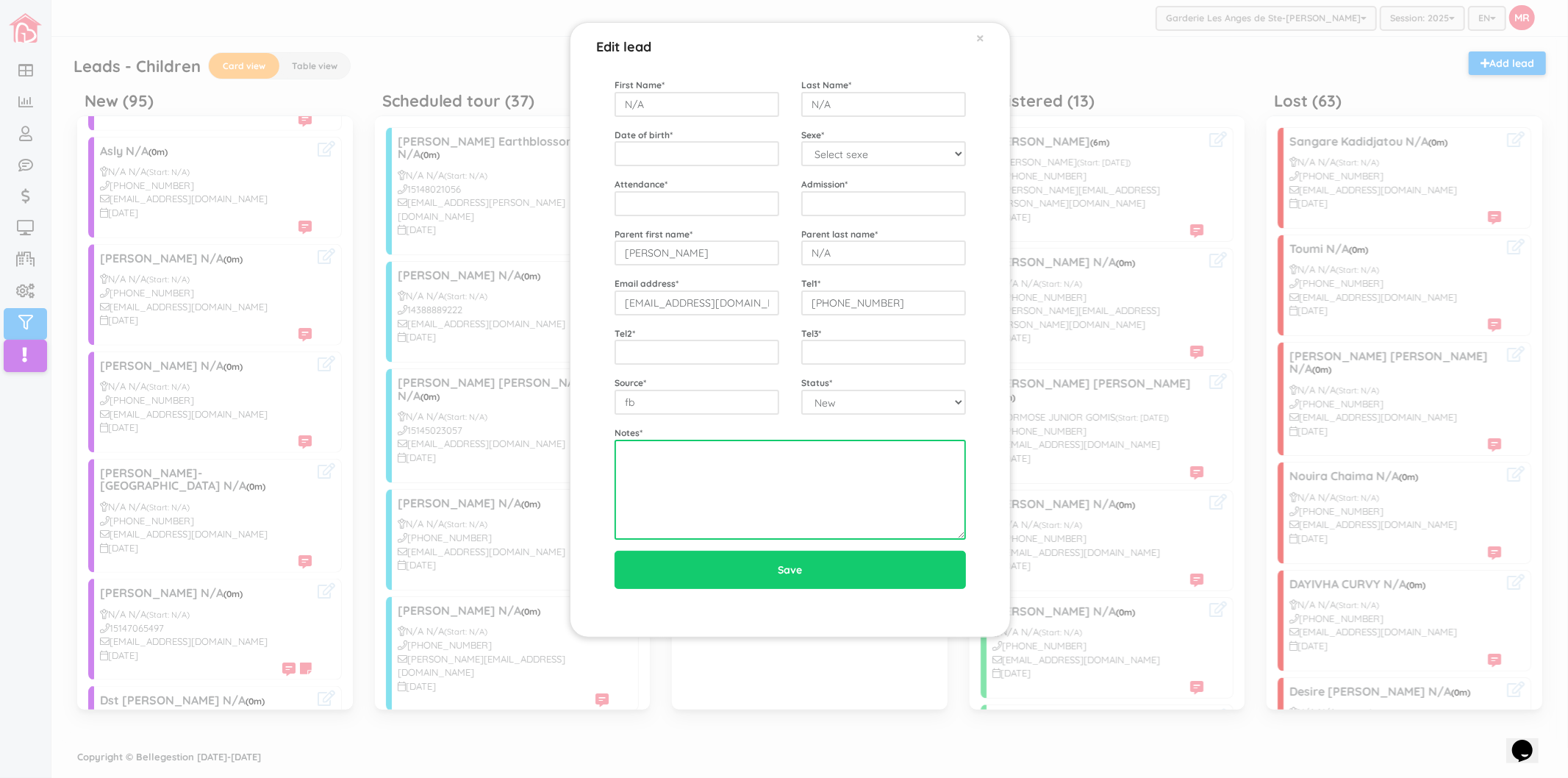
click at [735, 469] on textarea at bounding box center [790, 489] width 351 height 100
type textarea "9/10 left vm"
click at [254, 459] on div "Edit lead × First Name * N/A Last Name * N/A Date of birth * Sexe * Select sexe…" at bounding box center [784, 389] width 1568 height 778
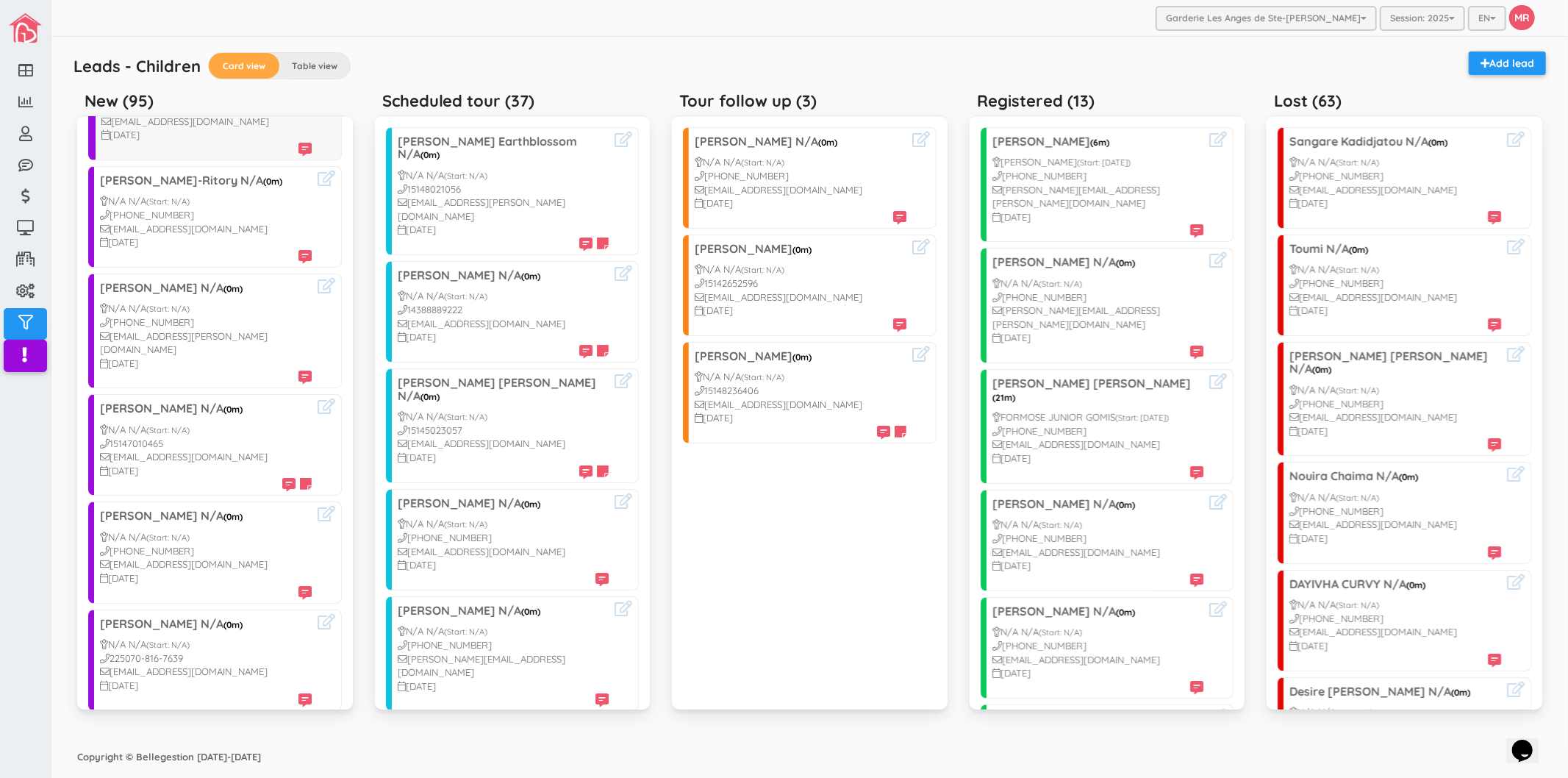
scroll to position [0, 0]
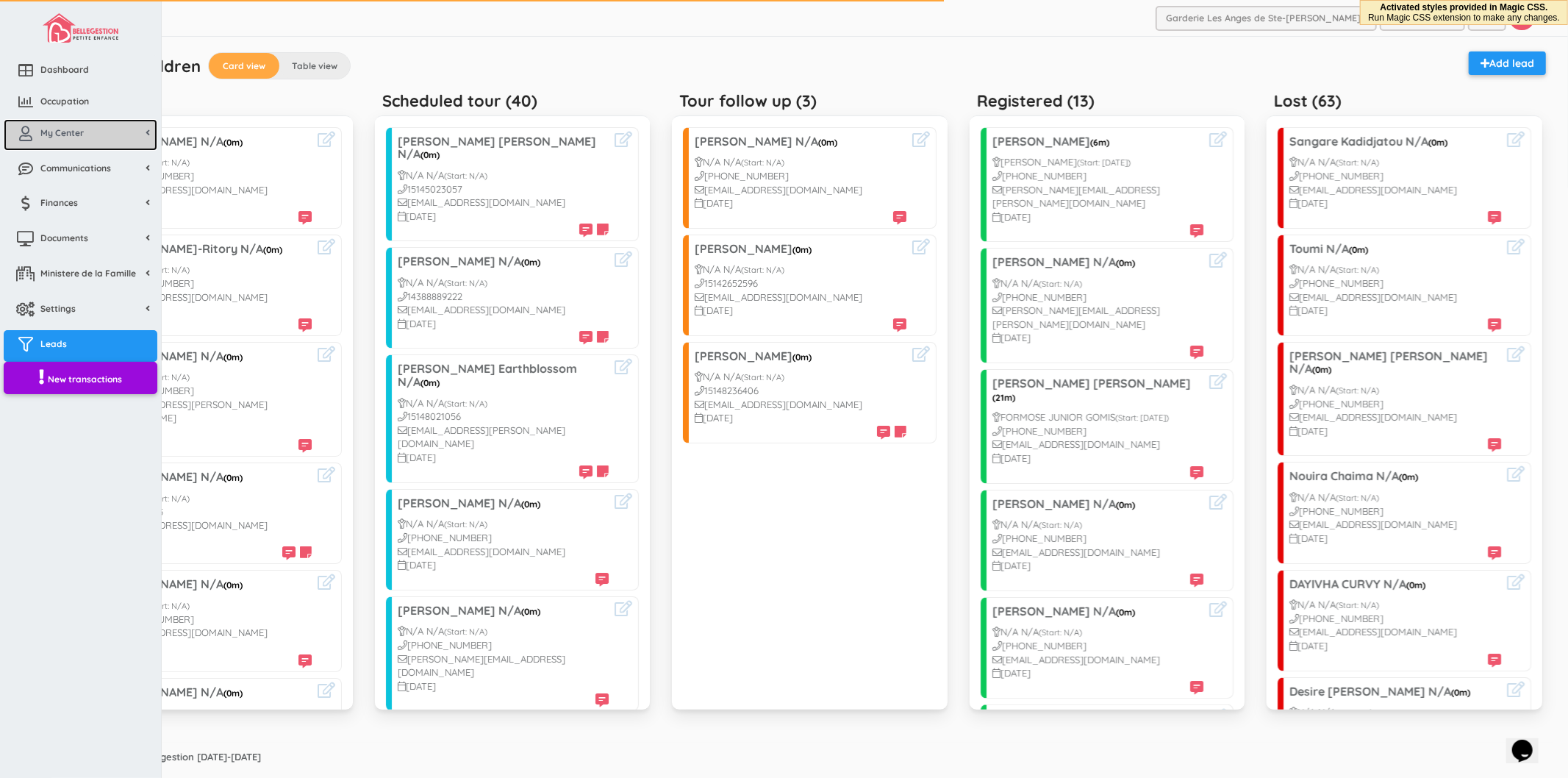
click at [40, 135] on span "My Center" at bounding box center [62, 132] width 43 height 12
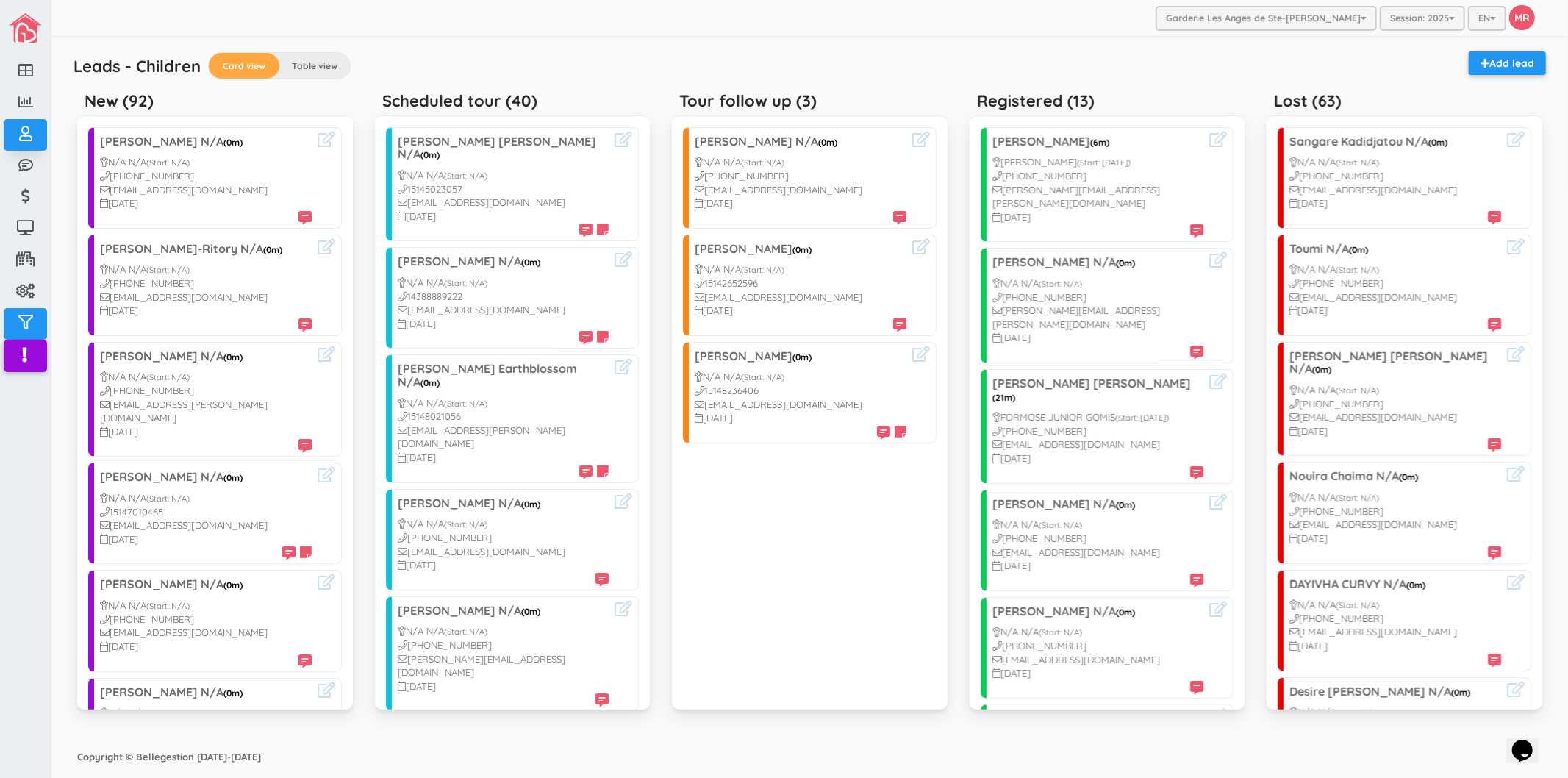
click at [971, 47] on div "Leads - Children Card view Table view Add lead New (92) [PERSON_NAME] N/A (0m) …" at bounding box center [809, 390] width 1479 height 691
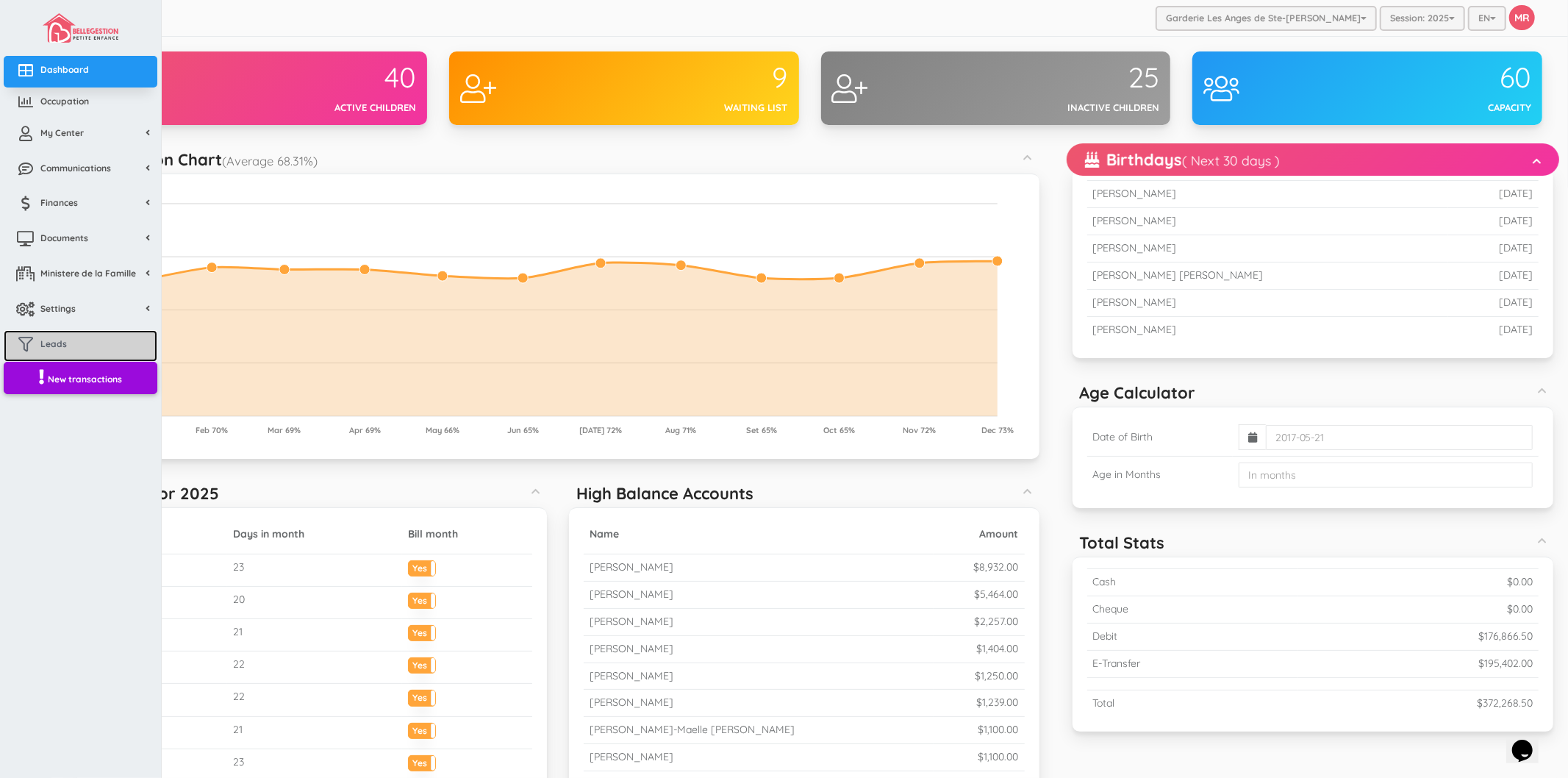
click at [75, 348] on link "Leads" at bounding box center [80, 346] width 154 height 32
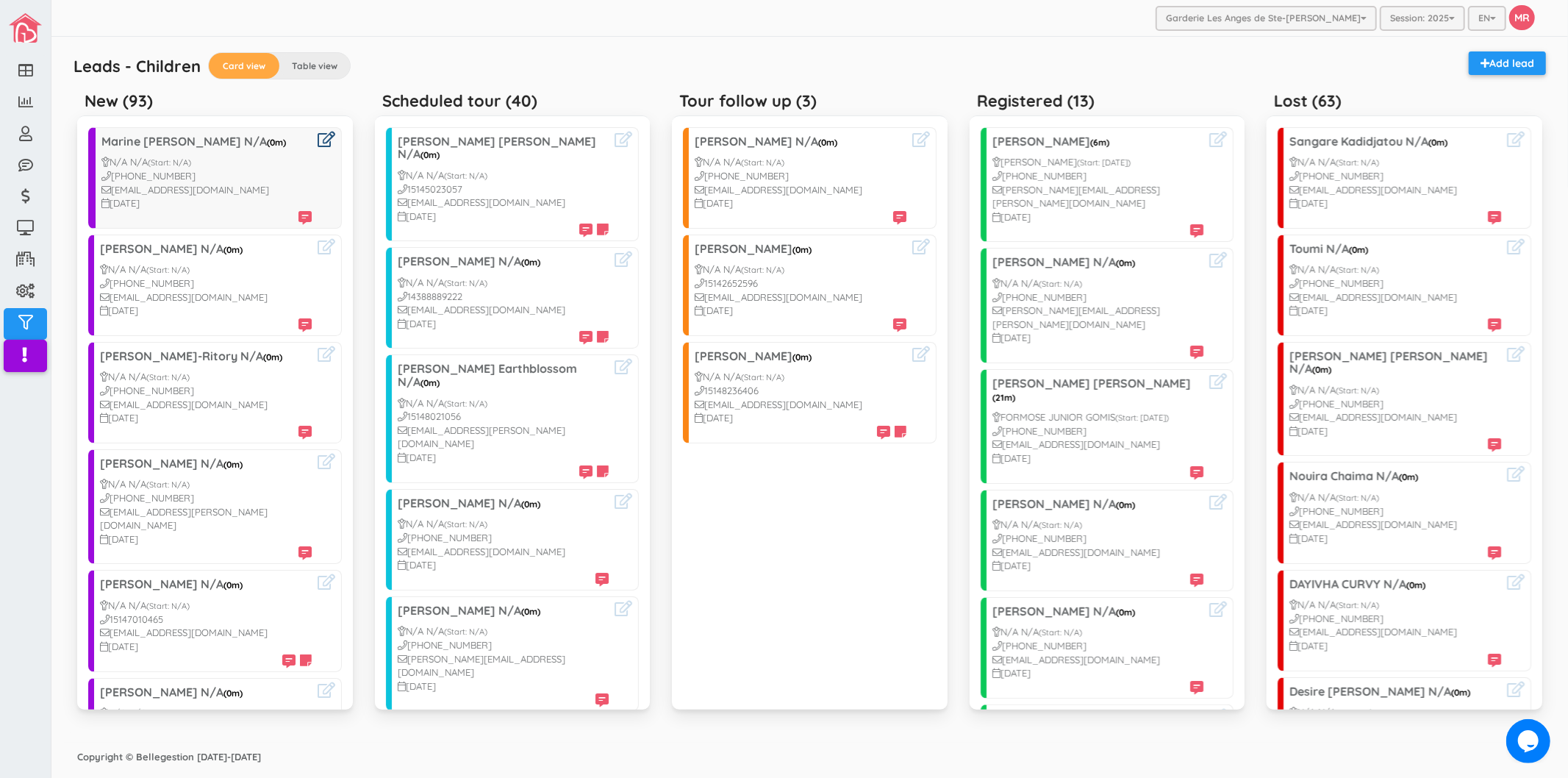
click at [318, 142] on icon at bounding box center [326, 139] width 18 height 15
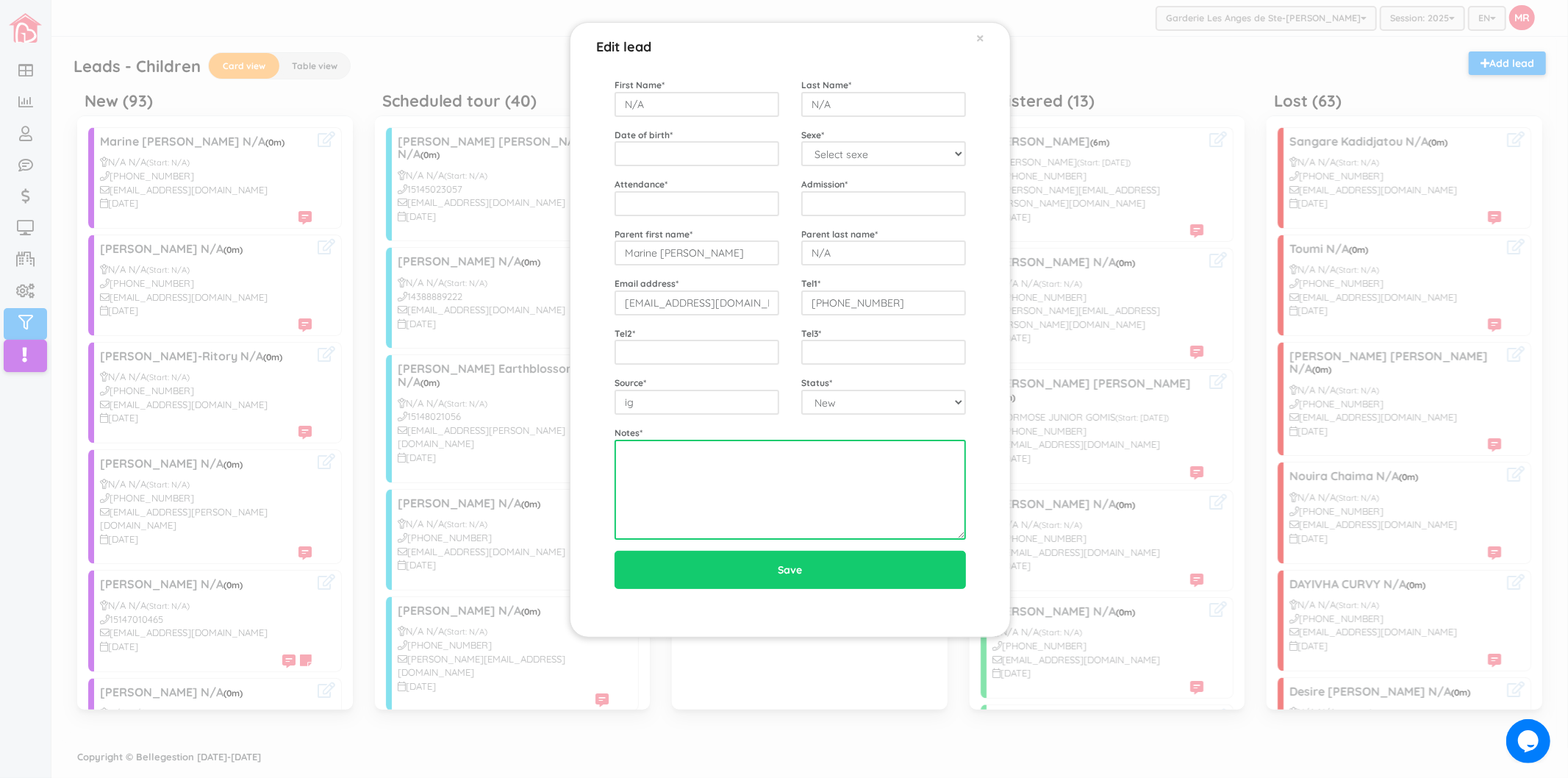
click at [714, 483] on textarea at bounding box center [790, 489] width 351 height 100
type textarea "23 nov 2025"
click at [812, 432] on div "Notes * 23 nov 2025" at bounding box center [789, 482] width 373 height 114
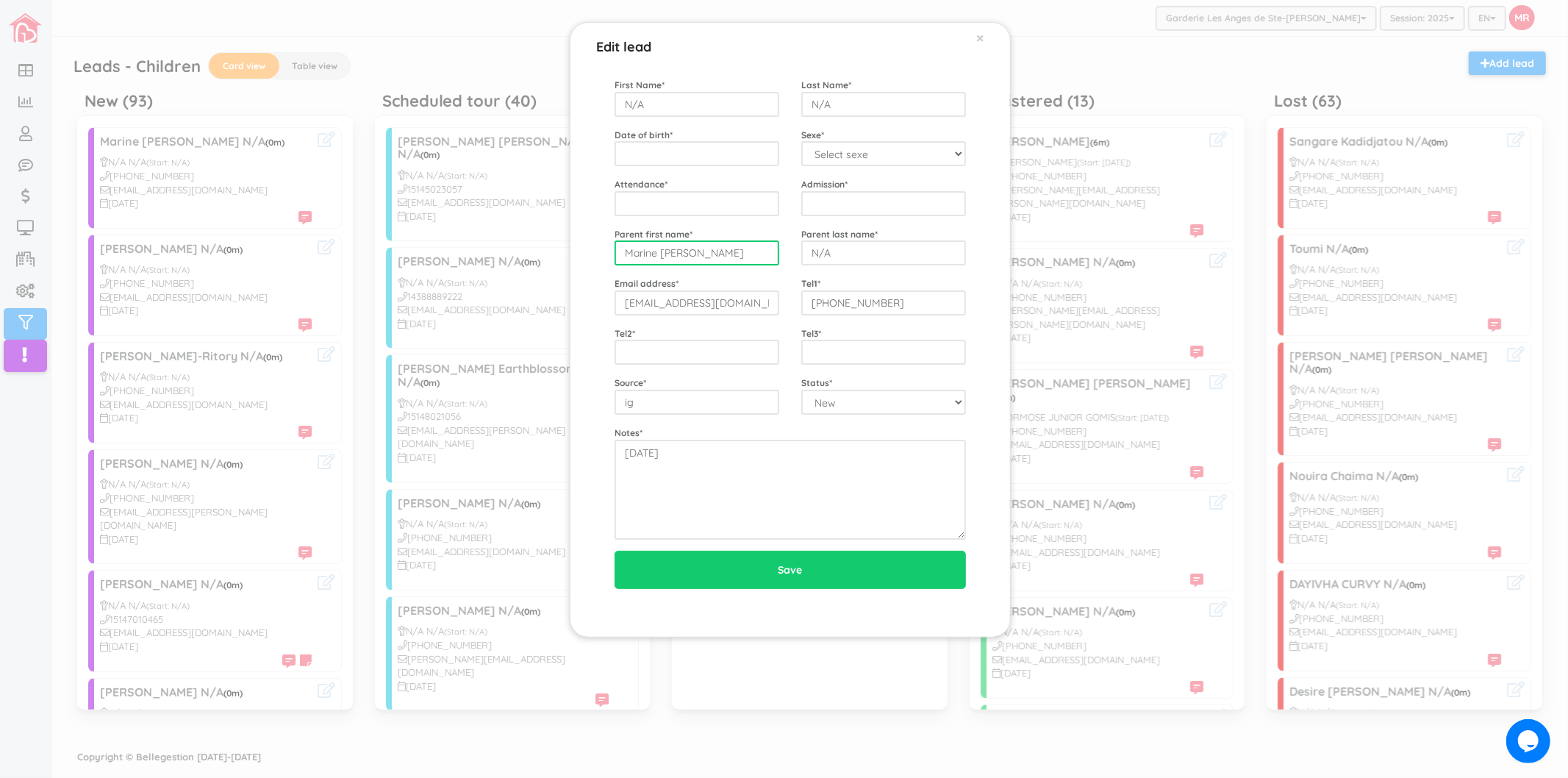
click at [704, 253] on input "Marine Pouliot" at bounding box center [697, 253] width 165 height 25
click at [857, 307] on input "1438-468-9979" at bounding box center [883, 302] width 165 height 25
click at [729, 313] on input "marinepouliot@gmail.com" at bounding box center [697, 302] width 165 height 25
click at [401, 186] on div "Edit lead × First Name * N/A Last Name * N/A Date of birth * Sexe * Select sexe…" at bounding box center [784, 389] width 1568 height 778
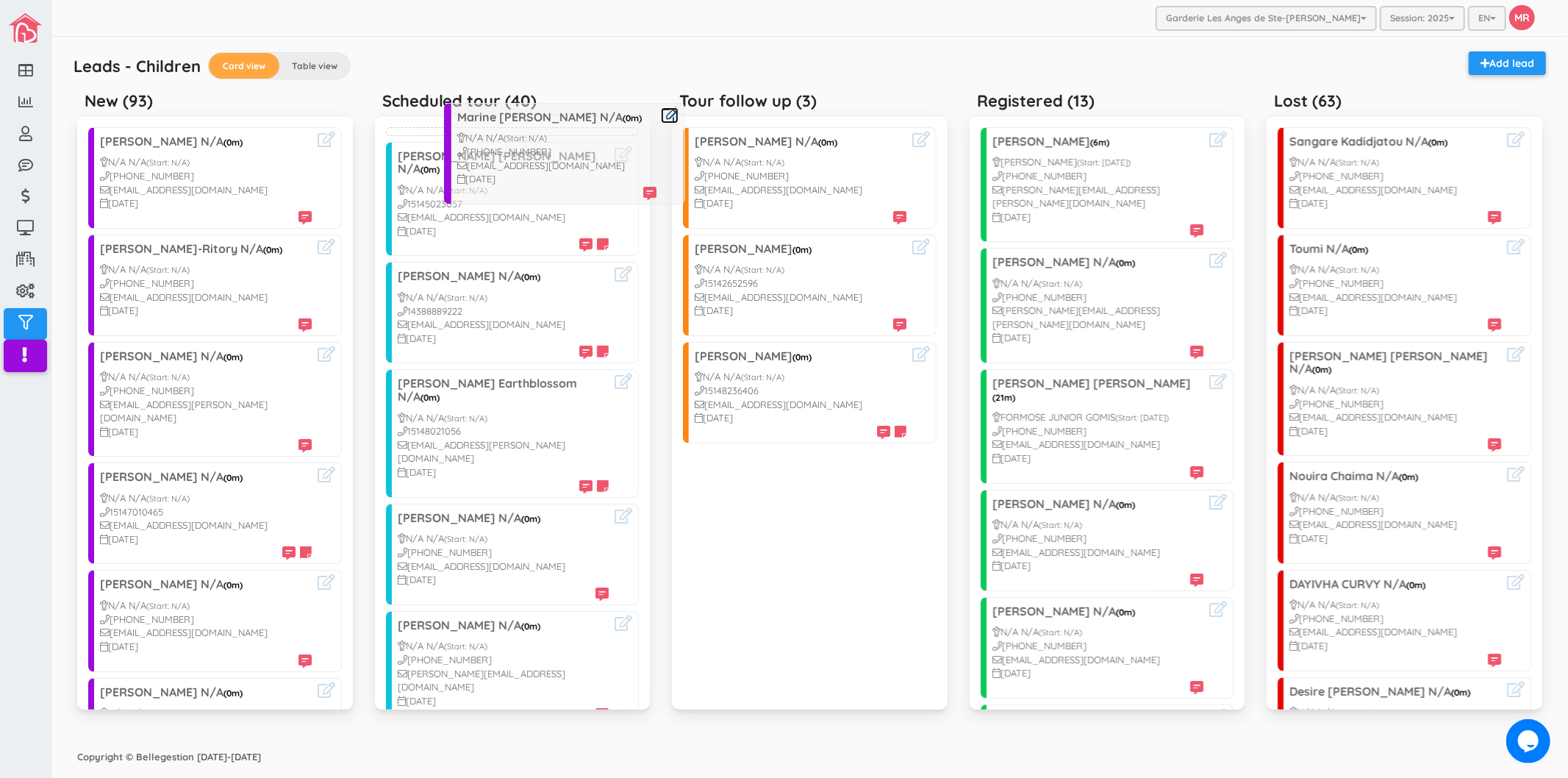
drag, startPoint x: 155, startPoint y: 160, endPoint x: 510, endPoint y: 136, distance: 355.8
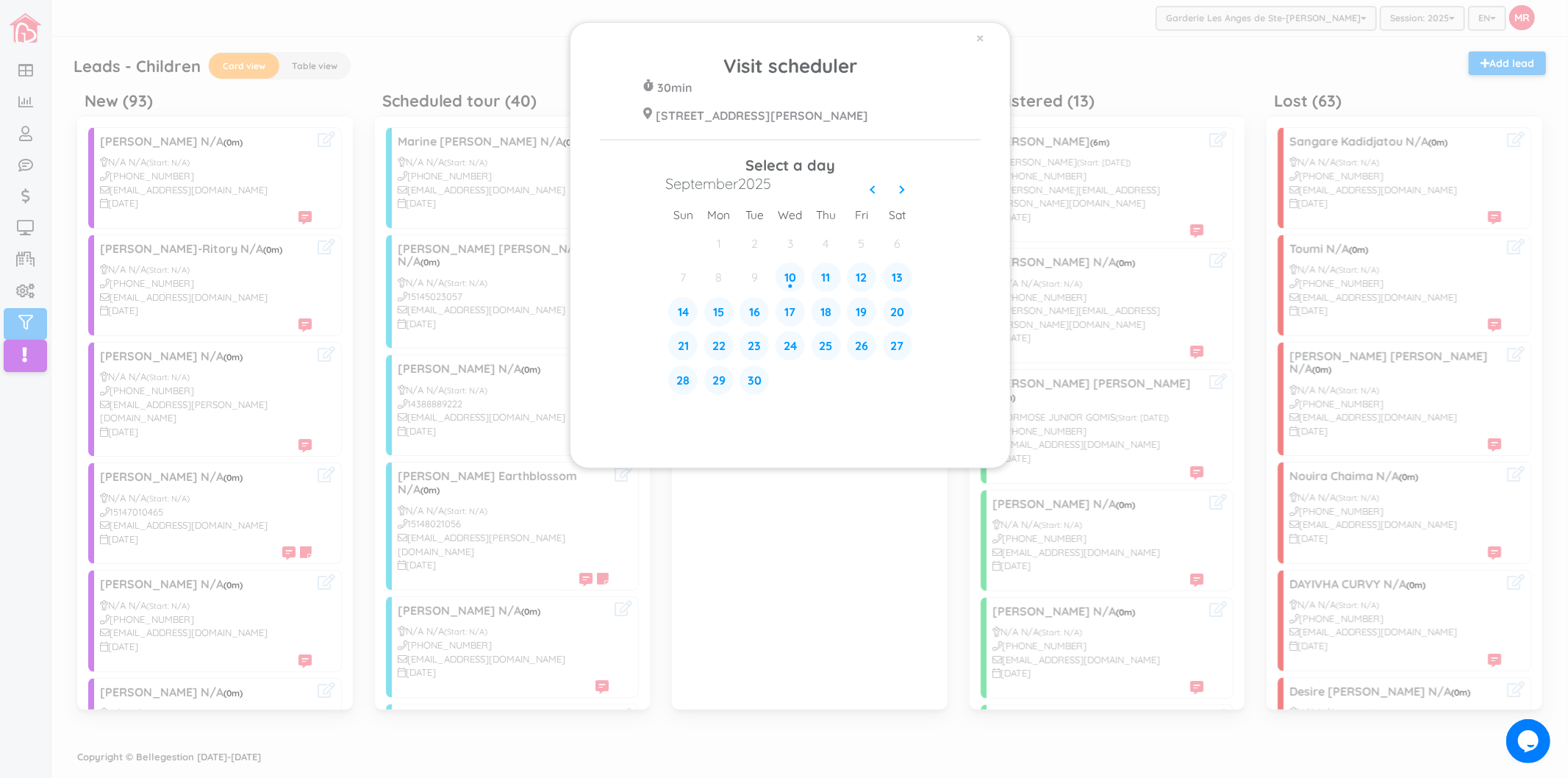
click at [403, 60] on div "× Visit scheduler 30min 428 Rue Blainville Est Ste-Thérèse J7E 1N4 Select a day…" at bounding box center [784, 389] width 1568 height 778
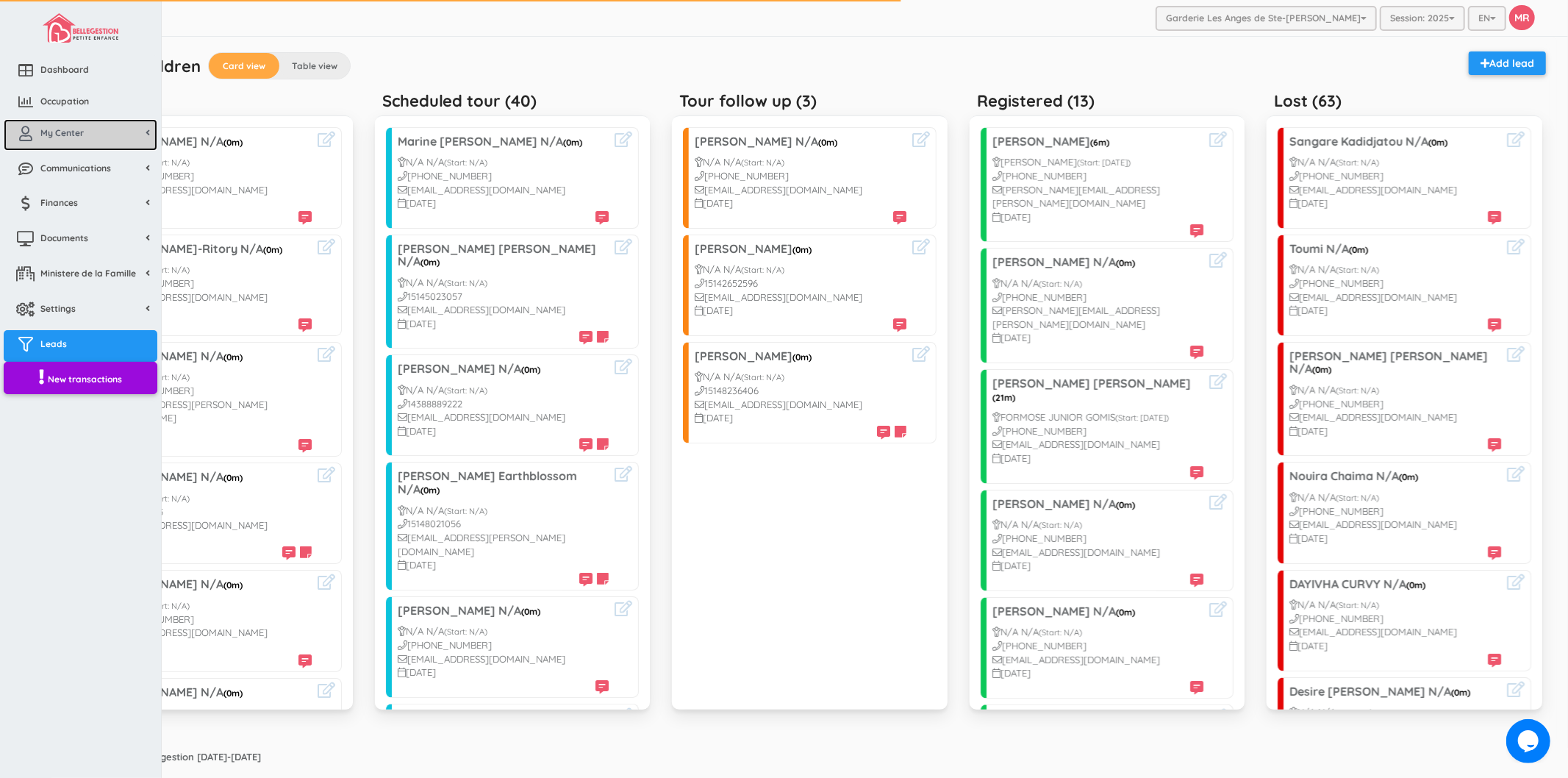
click at [79, 148] on link "My Center" at bounding box center [80, 135] width 154 height 32
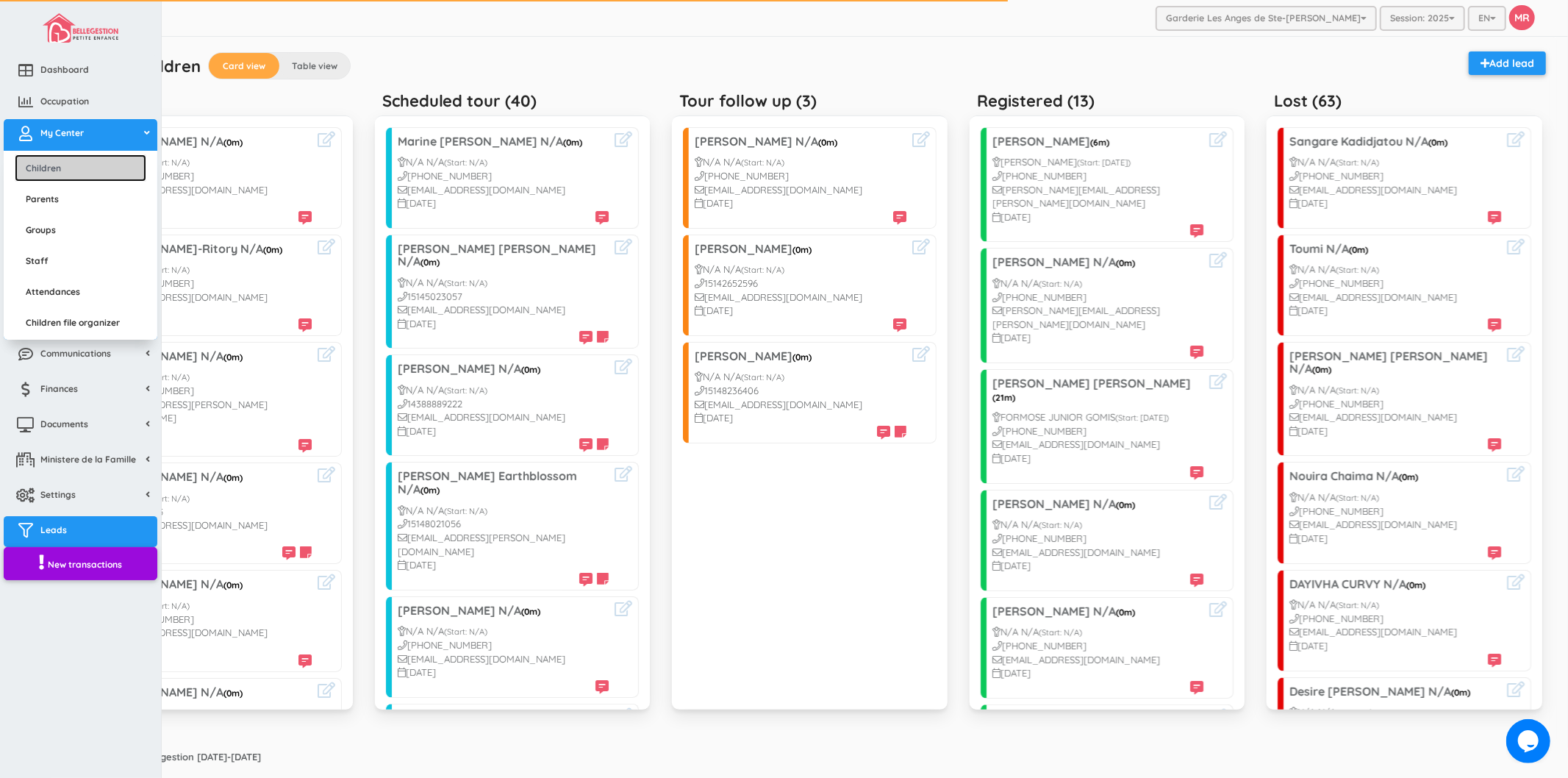
click at [76, 169] on link "Children" at bounding box center [80, 168] width 131 height 27
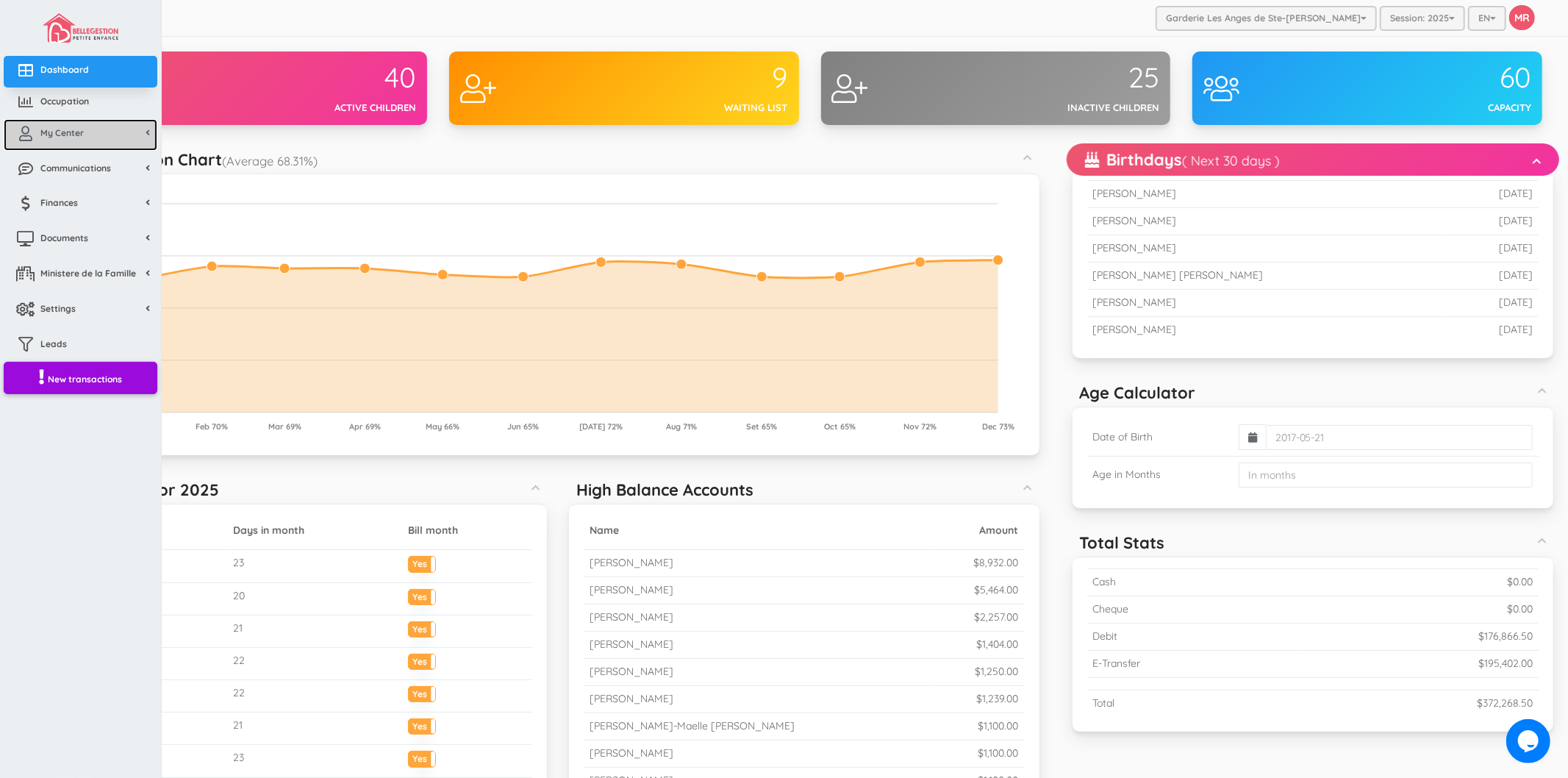
click at [55, 138] on link "My Center" at bounding box center [80, 135] width 154 height 32
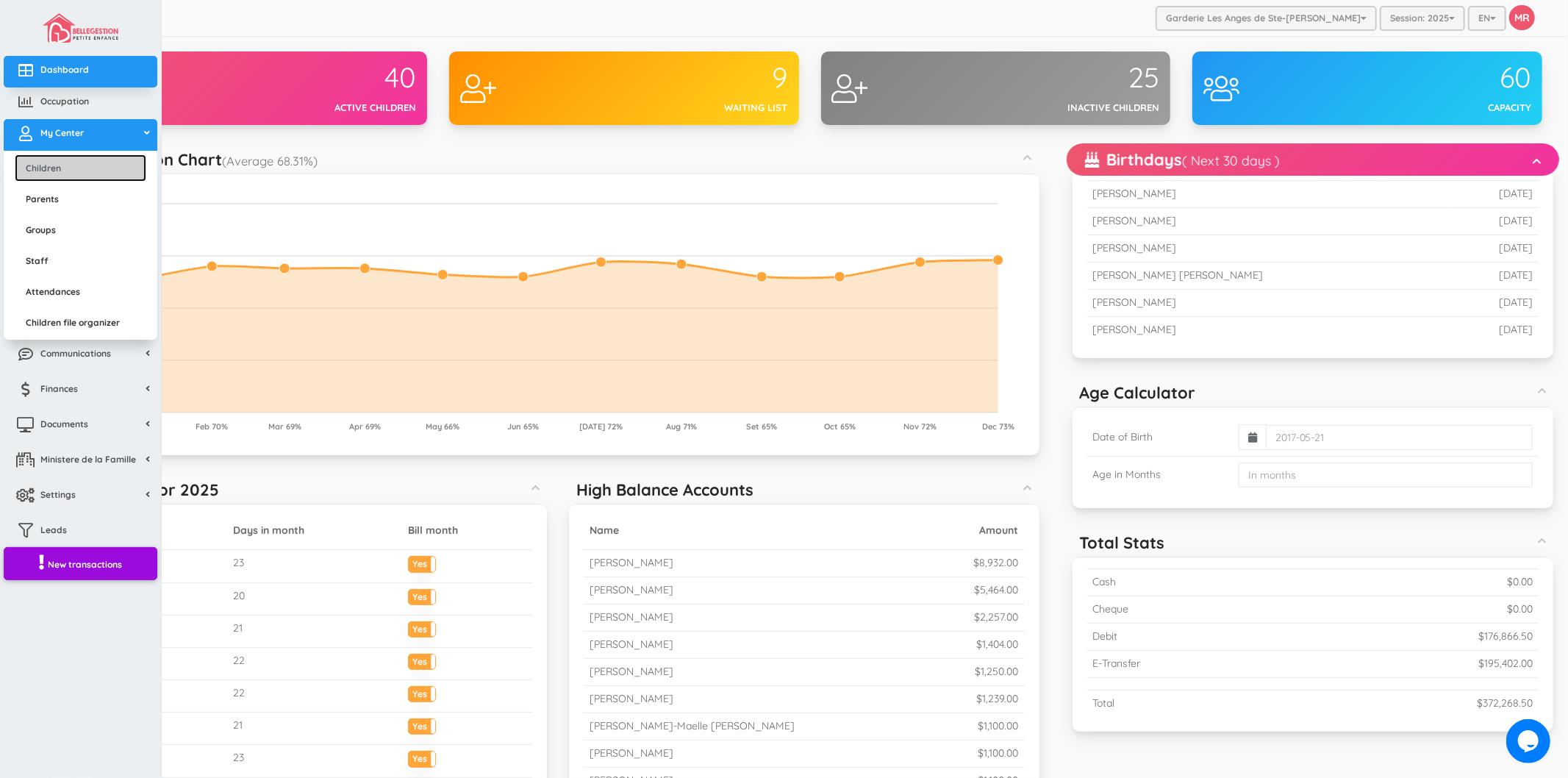
click at [71, 172] on link "Children" at bounding box center [80, 168] width 131 height 27
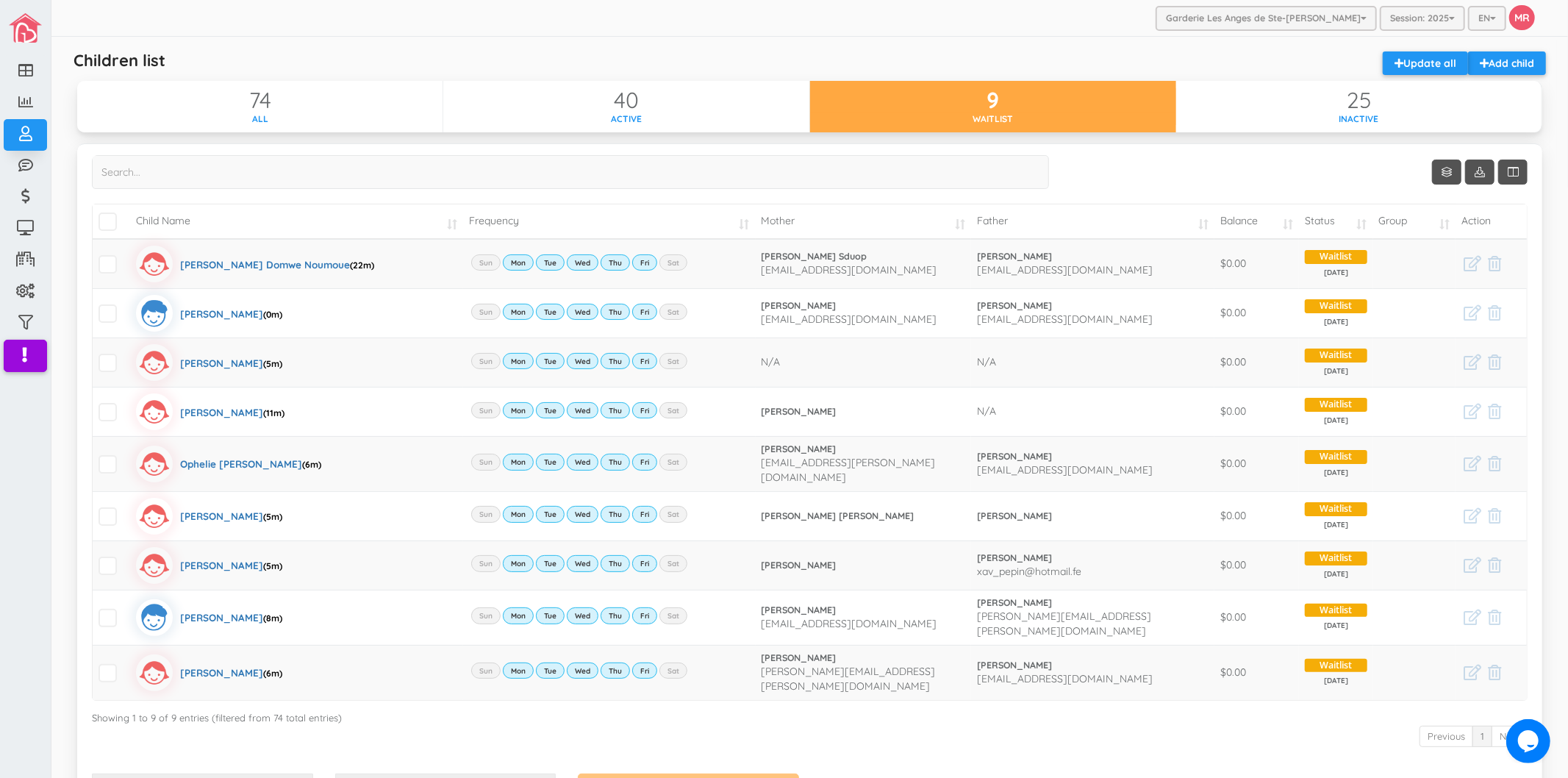
click at [990, 732] on div "Previous 1 Next" at bounding box center [810, 737] width 1435 height 27
